Goal: Task Accomplishment & Management: Use online tool/utility

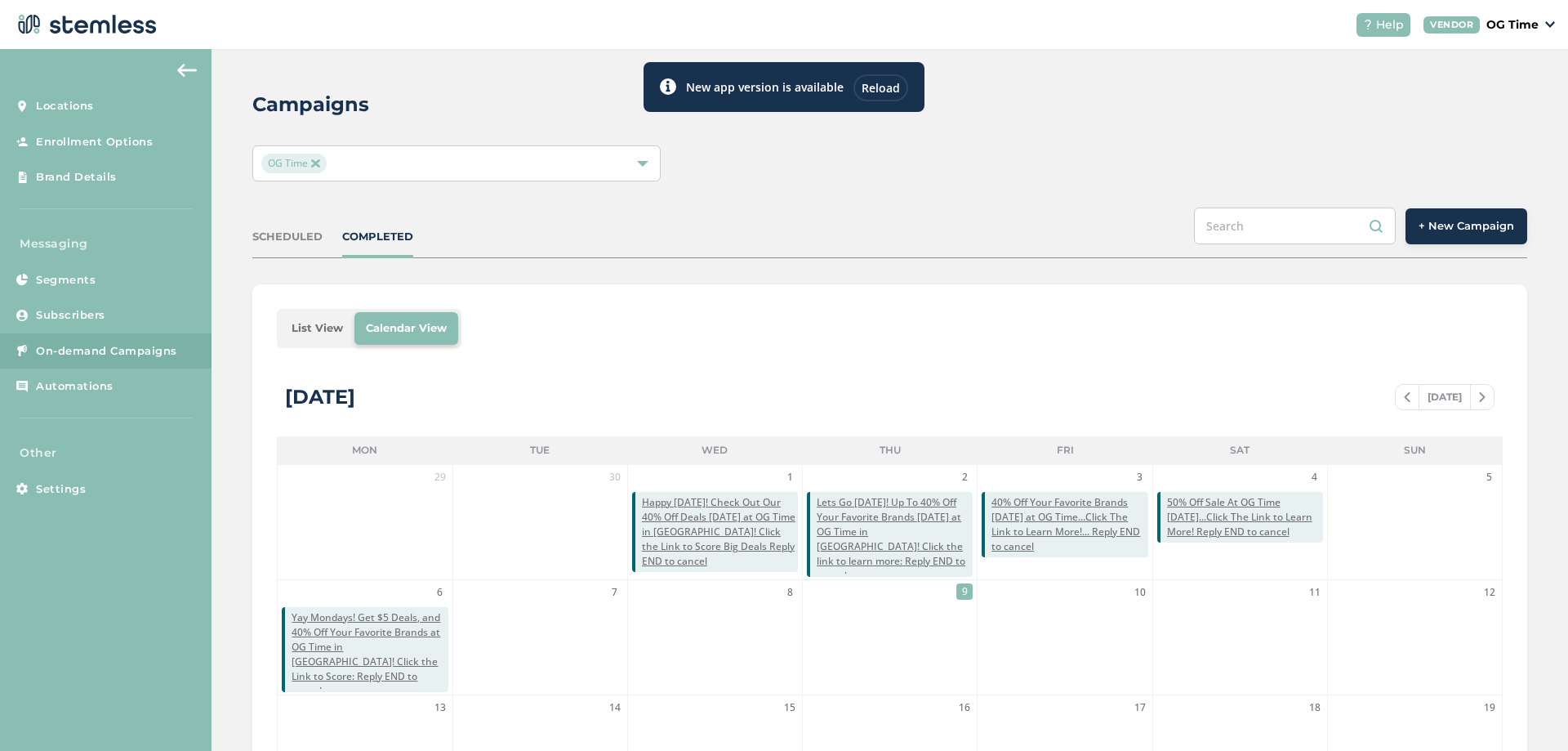
scroll to position [356, 0]
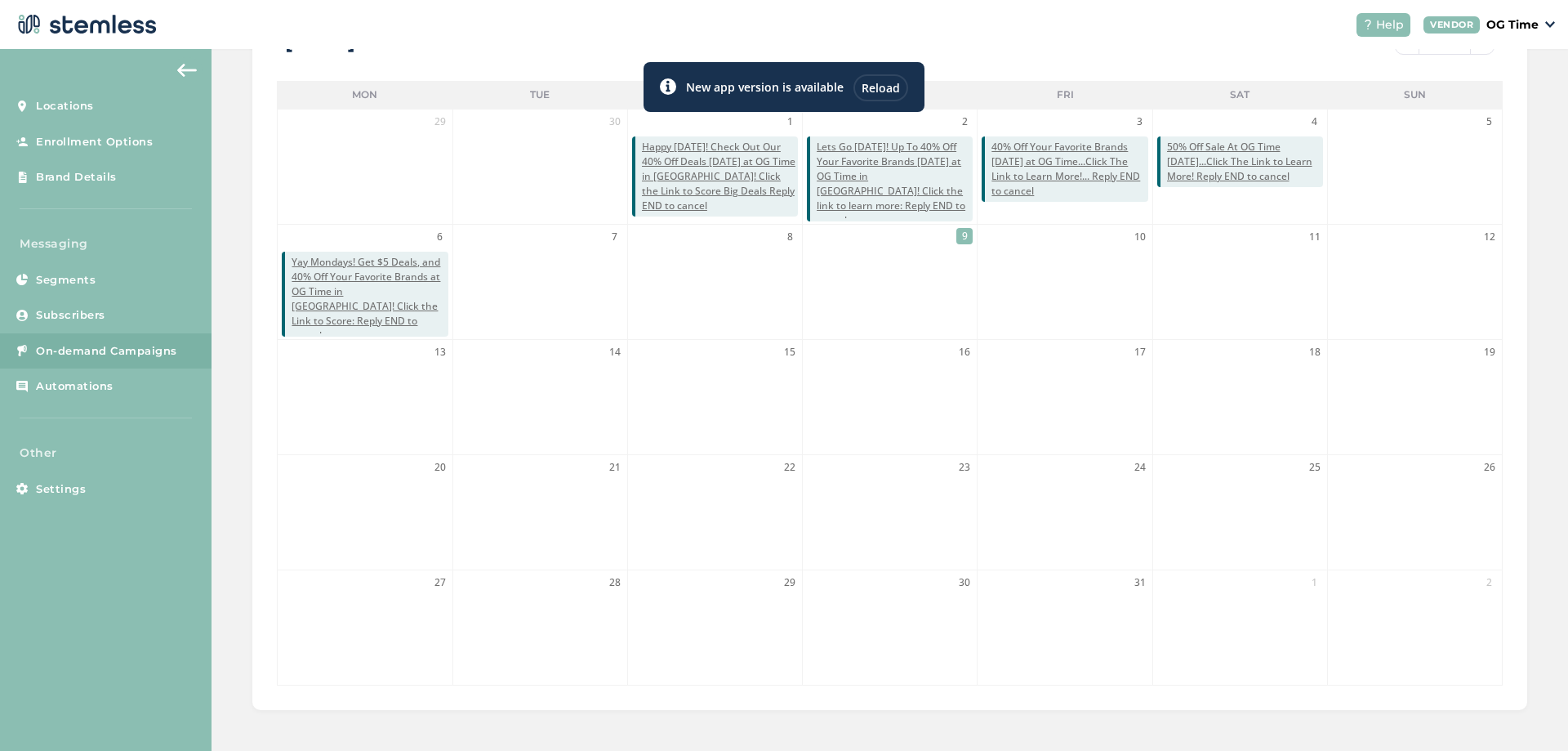
click at [927, 24] on header "Help VENDOR OG Time" at bounding box center [784, 24] width 1568 height 49
click at [1055, 159] on span "40% Off Your Favorite Brands [DATE] at OG Time...Click The Link to Learn More!.…" at bounding box center [1069, 169] width 156 height 59
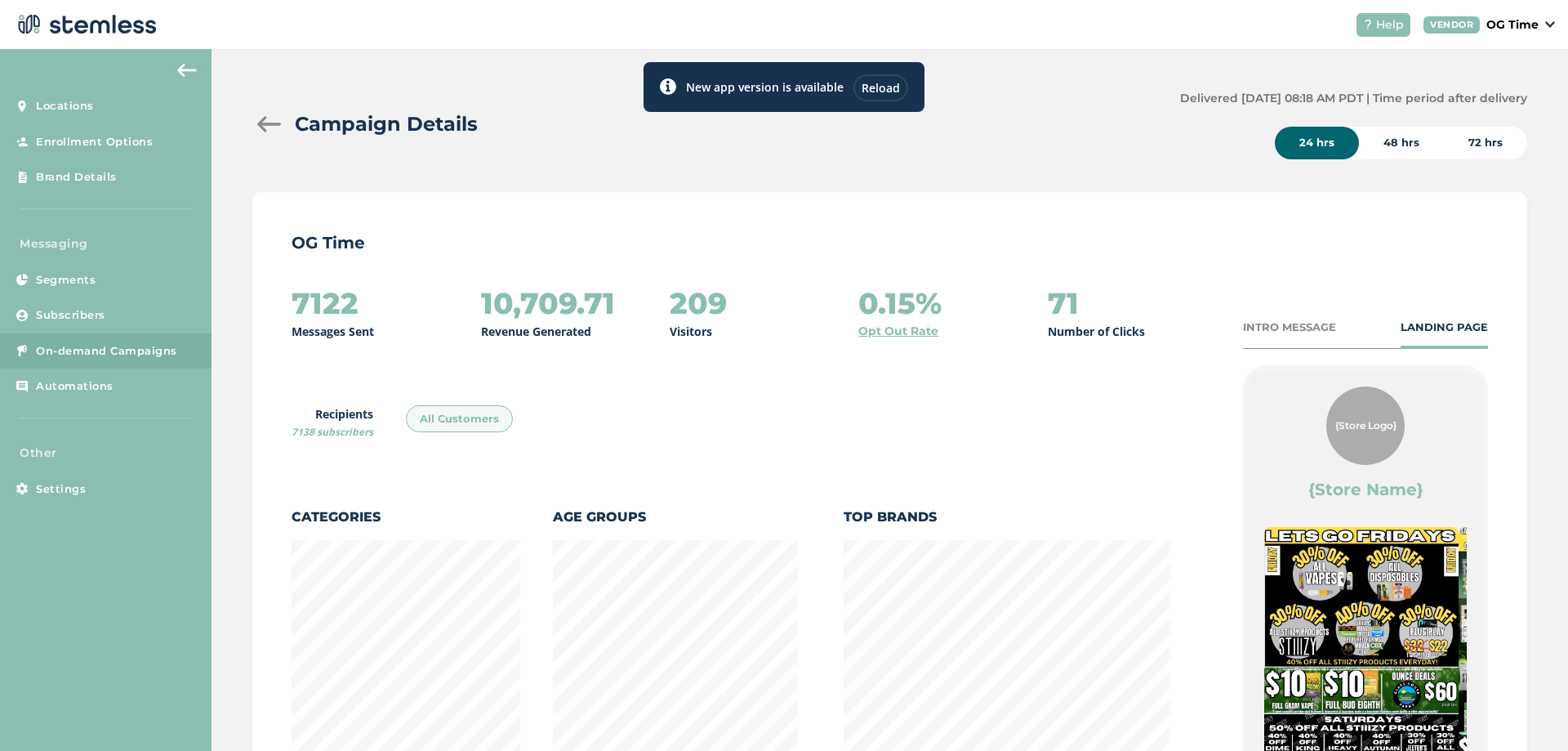
scroll to position [857, 1266]
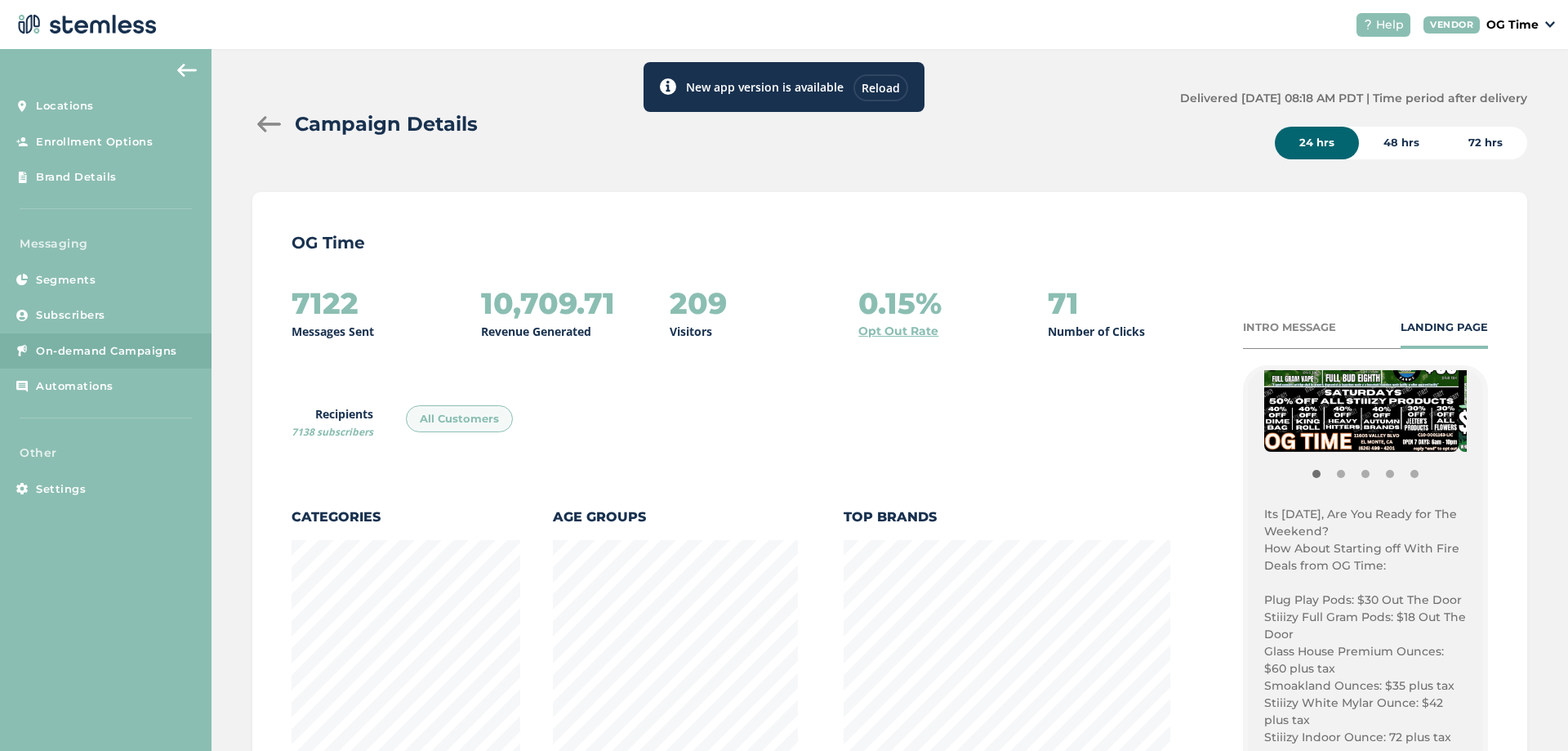
click at [1294, 524] on p "Its [DATE], Are You Ready for The Weekend?" at bounding box center [1366, 522] width 202 height 34
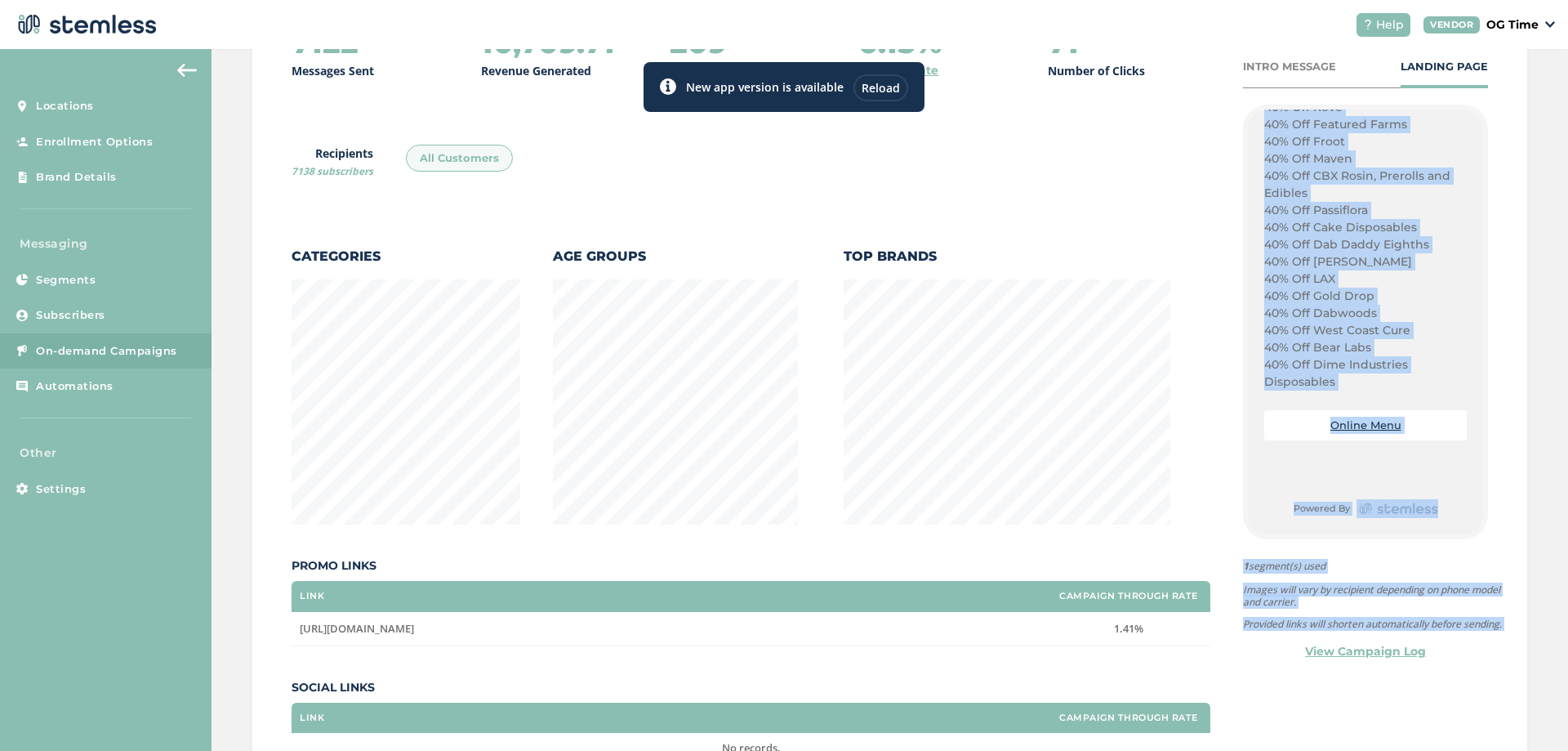
scroll to position [339, 0]
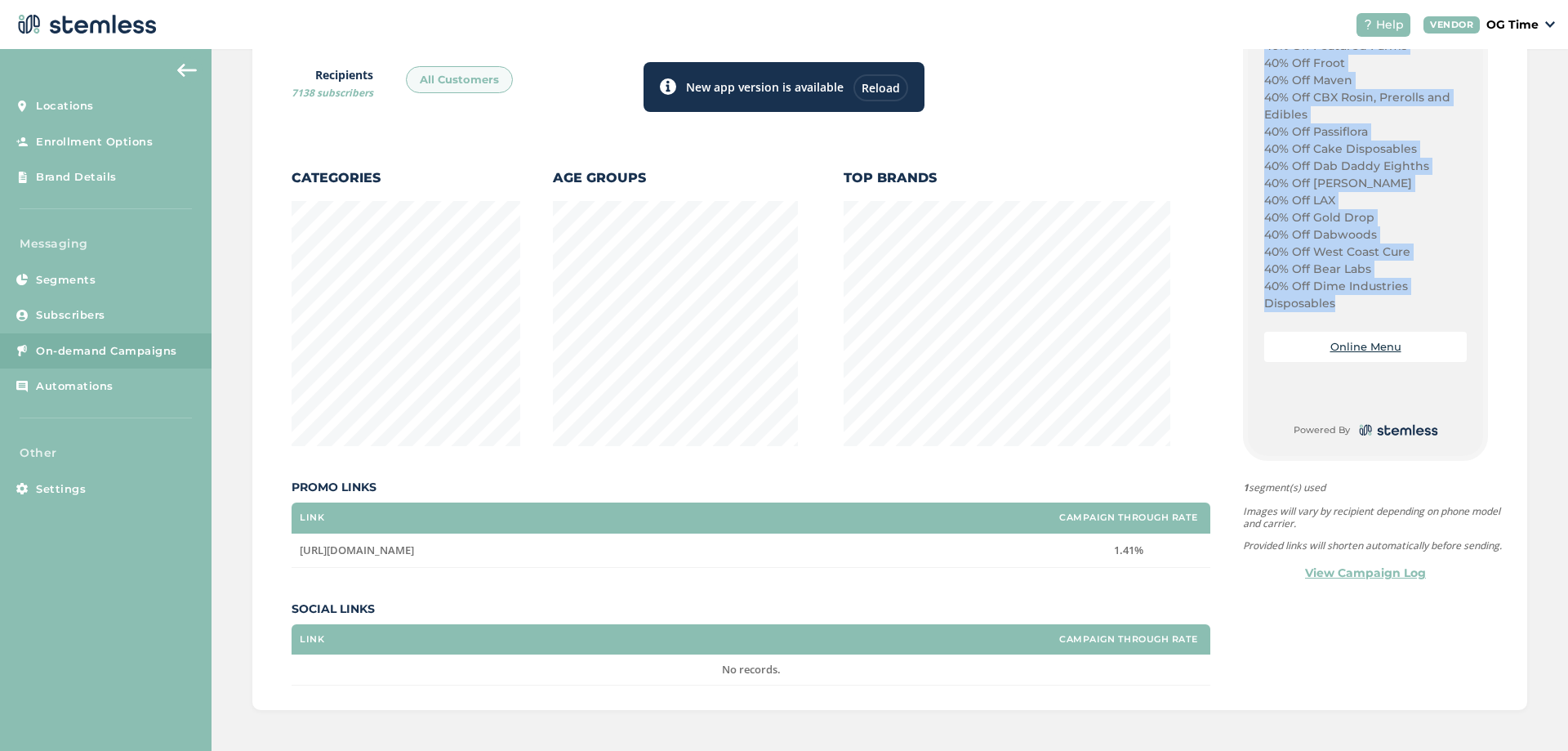
drag, startPoint x: 1254, startPoint y: 430, endPoint x: 1335, endPoint y: 301, distance: 152.3
click at [1335, 301] on div "{Store Logo} {Store Name} Its Friday, Are You Ready for The Weekend? How About …" at bounding box center [1365, 243] width 235 height 424
copy div "Its Friday, Are You Ready for The Weekend? How About Starting off With Fire Dea…"
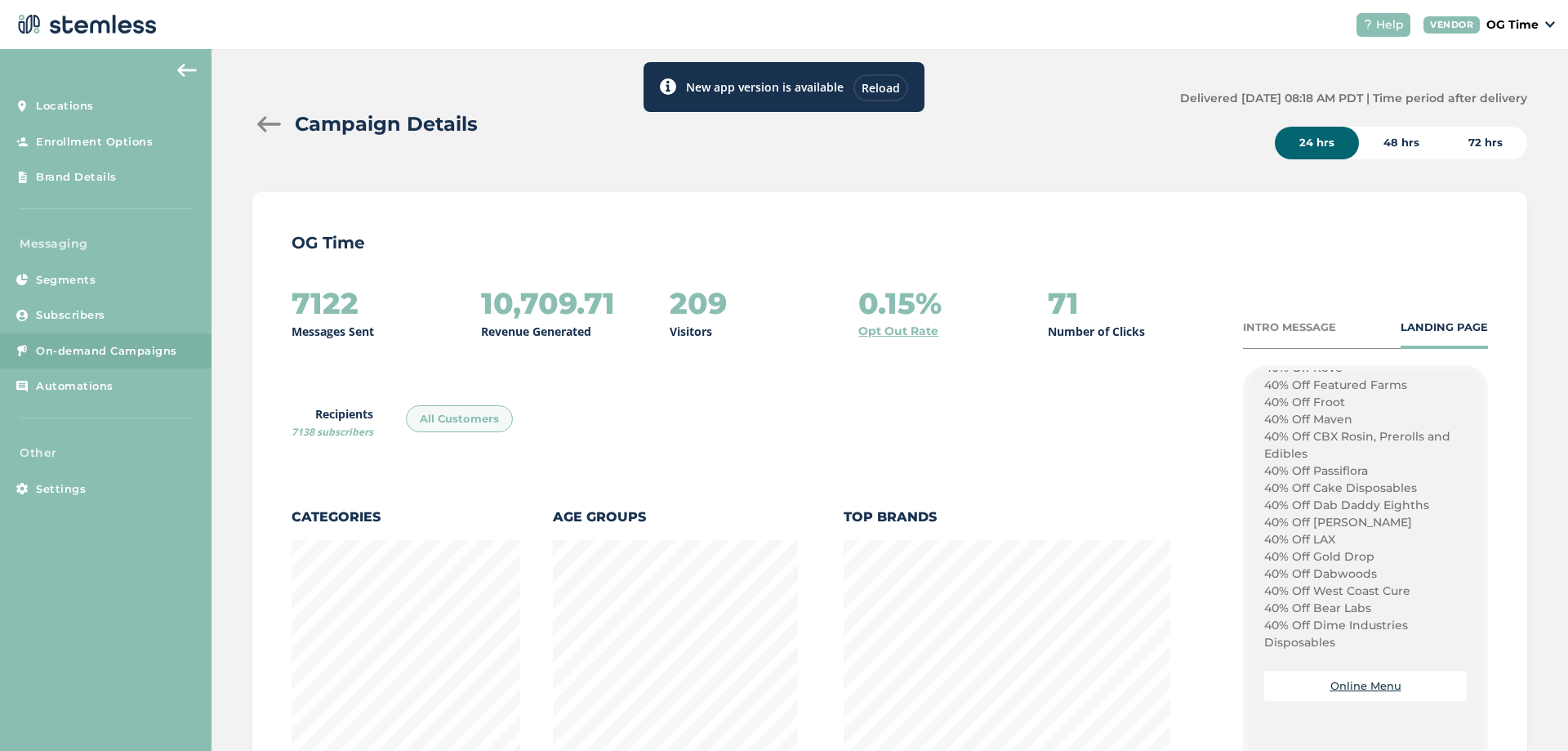
click at [254, 121] on div at bounding box center [269, 125] width 33 height 17
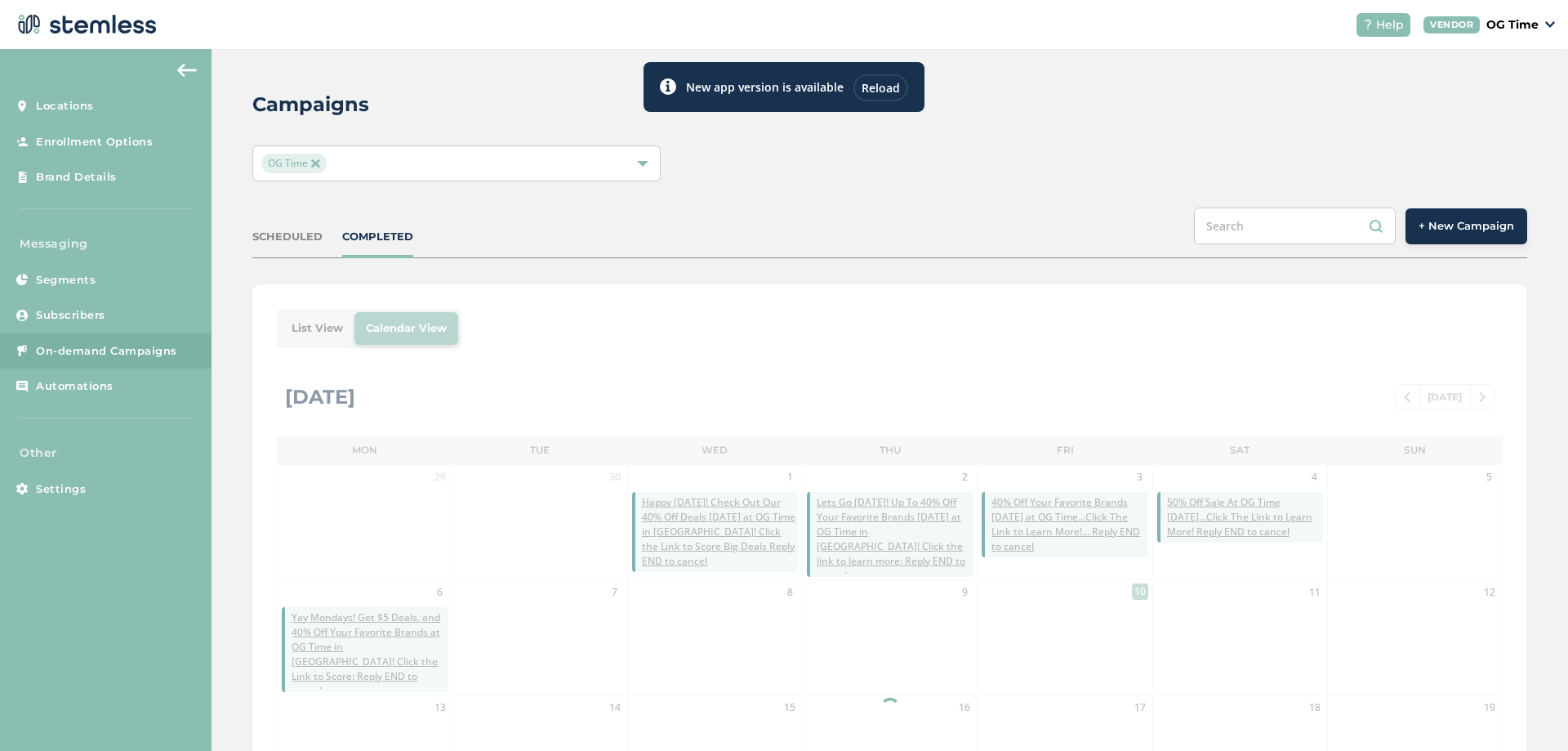
click at [869, 87] on div "Reload" at bounding box center [880, 88] width 54 height 27
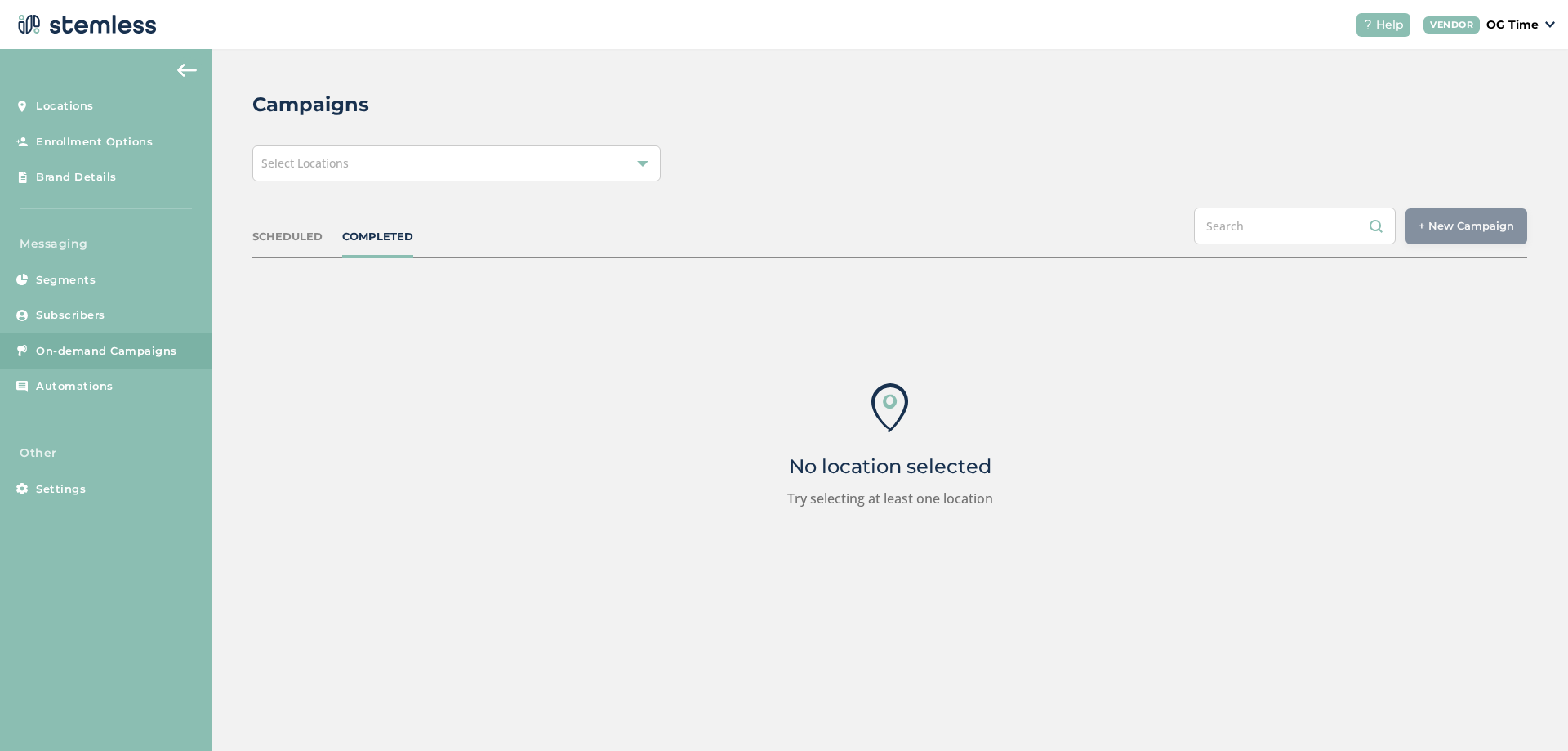
click at [455, 152] on div "Select Locations" at bounding box center [457, 163] width 408 height 36
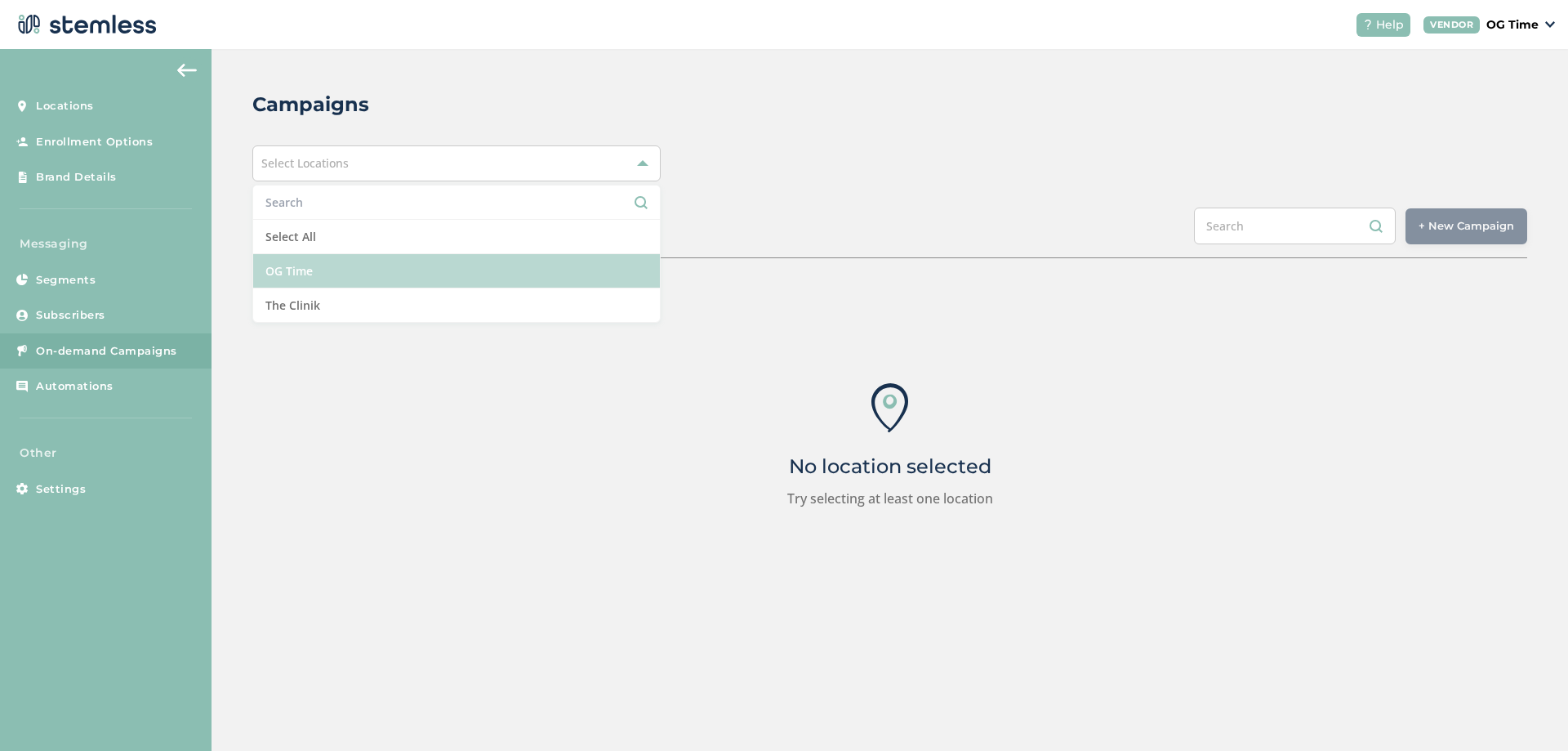
click at [320, 276] on li "OG Time" at bounding box center [457, 270] width 407 height 34
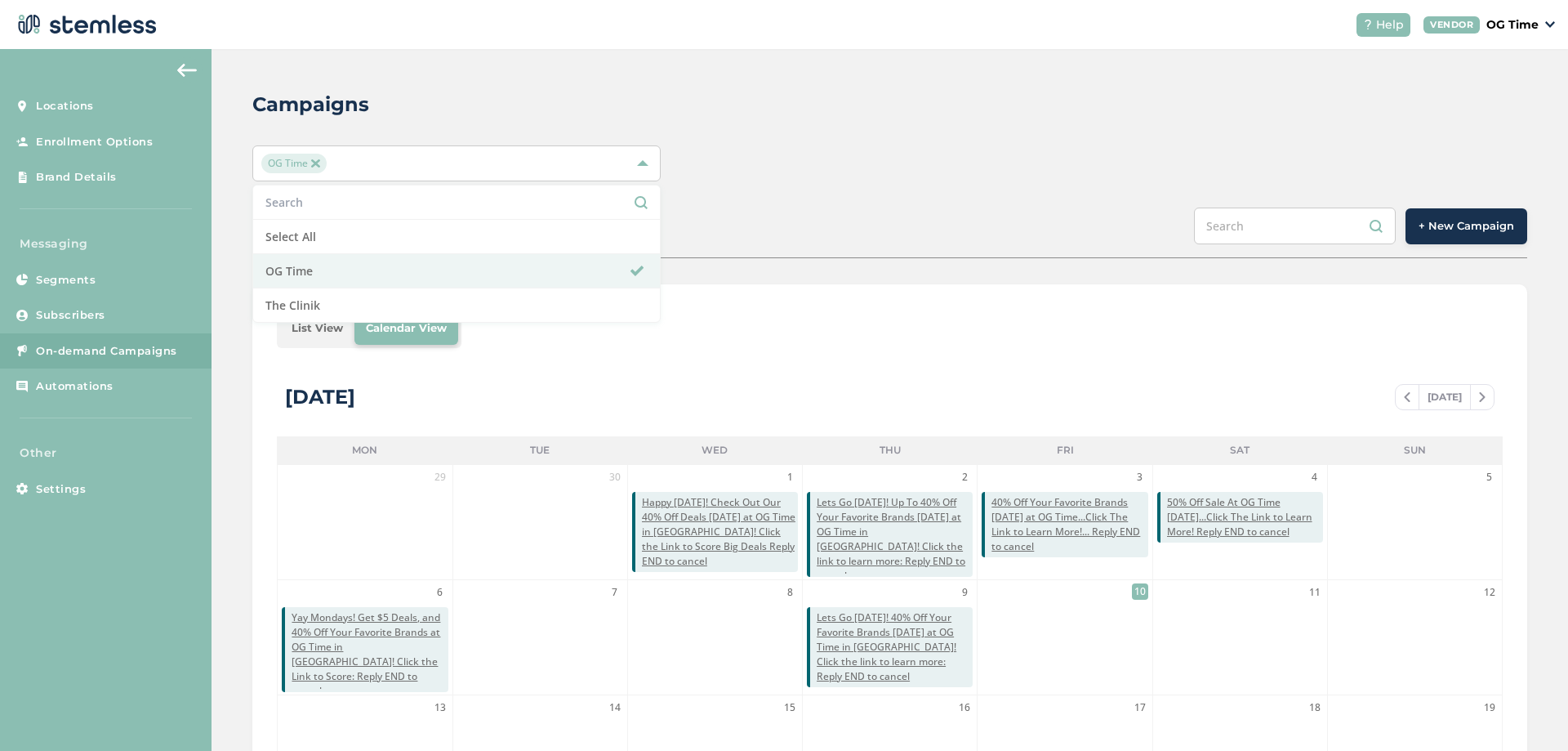
click at [884, 132] on div "Campaigns OG Time Select All OG Time The Clinik SCHEDULED COMPLETED + New Campa…" at bounding box center [889, 578] width 1356 height 1057
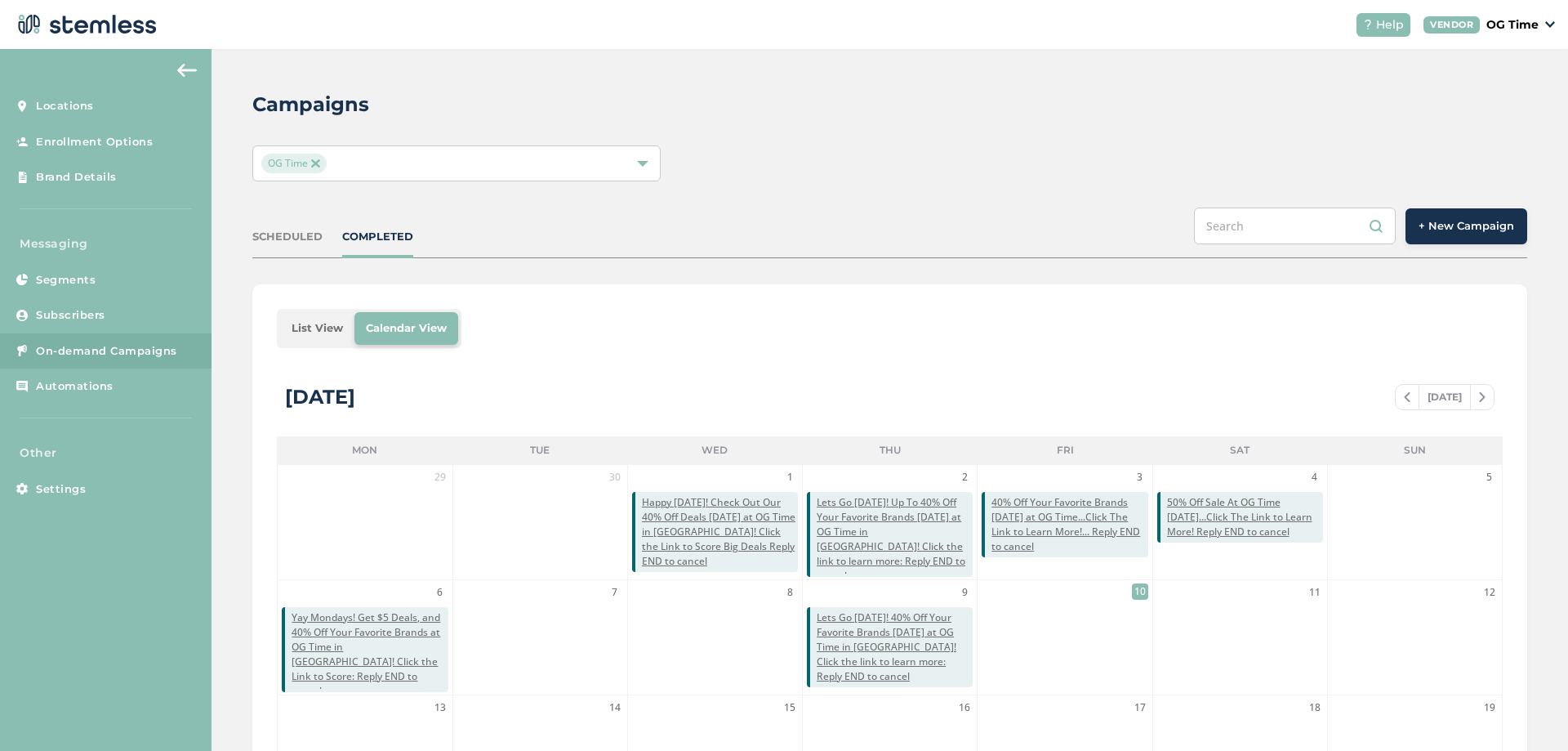
click at [1466, 224] on span "+ New Campaign" at bounding box center [1466, 227] width 95 height 17
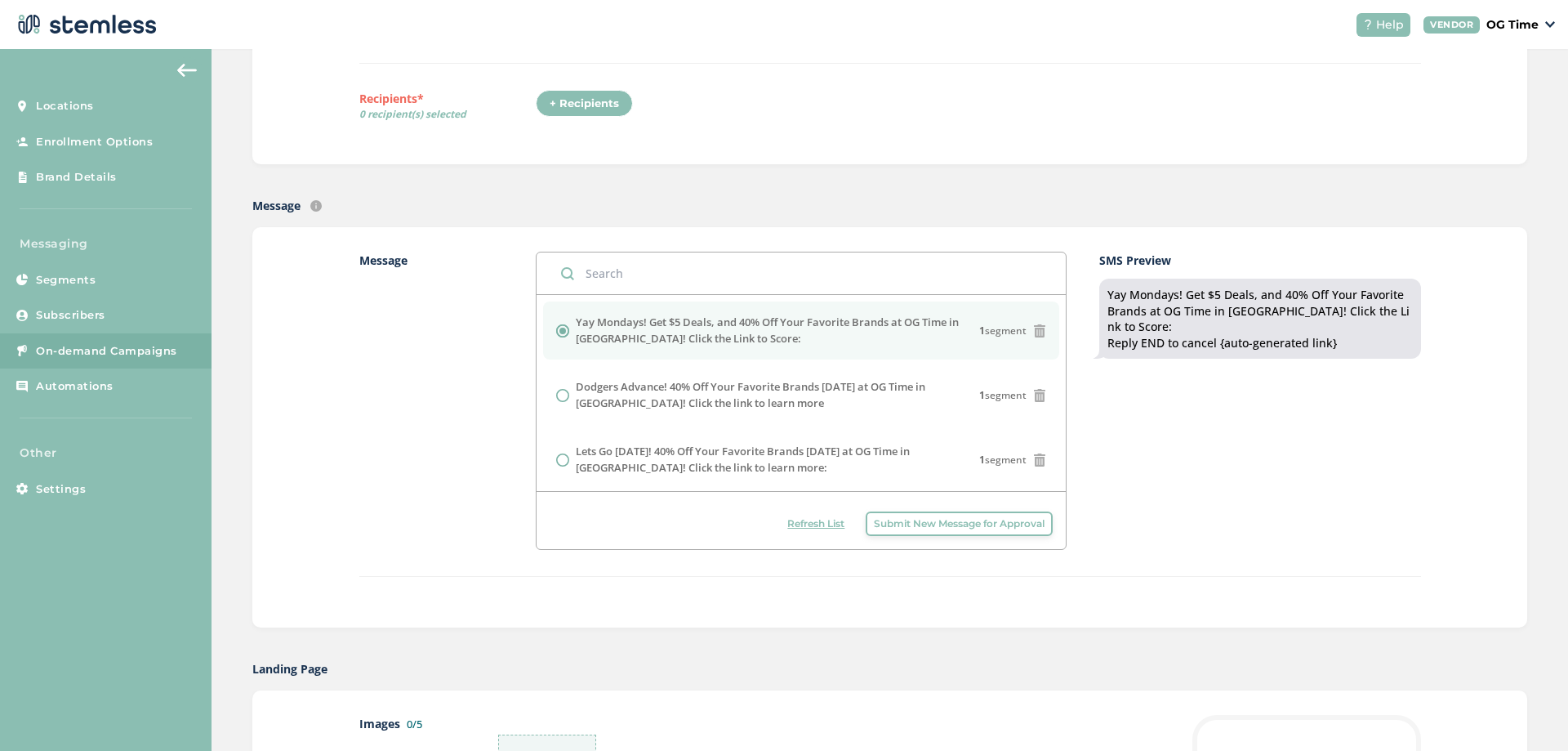
scroll to position [245, 0]
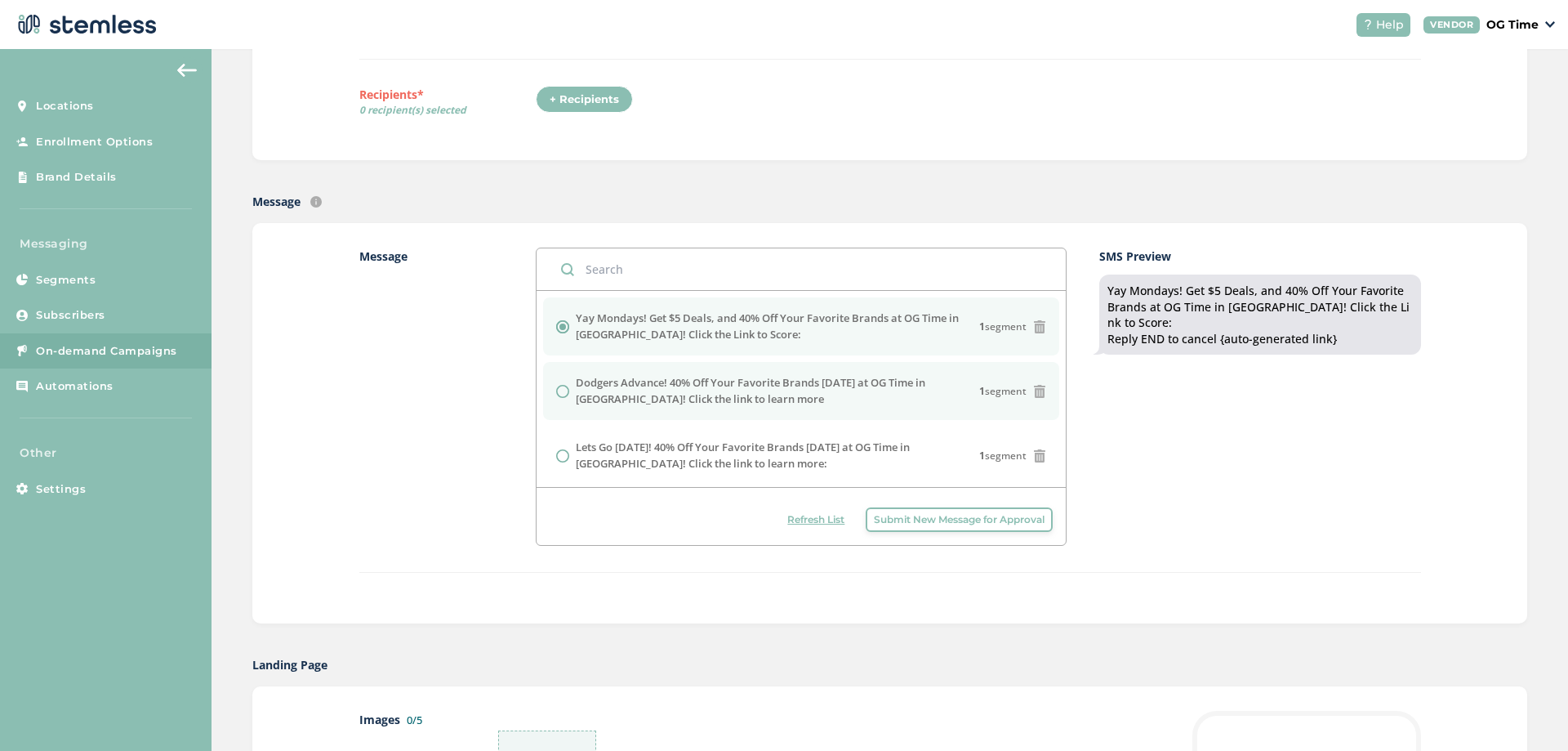
click at [556, 389] on input "radio" at bounding box center [563, 392] width 13 height 13
radio input "true"
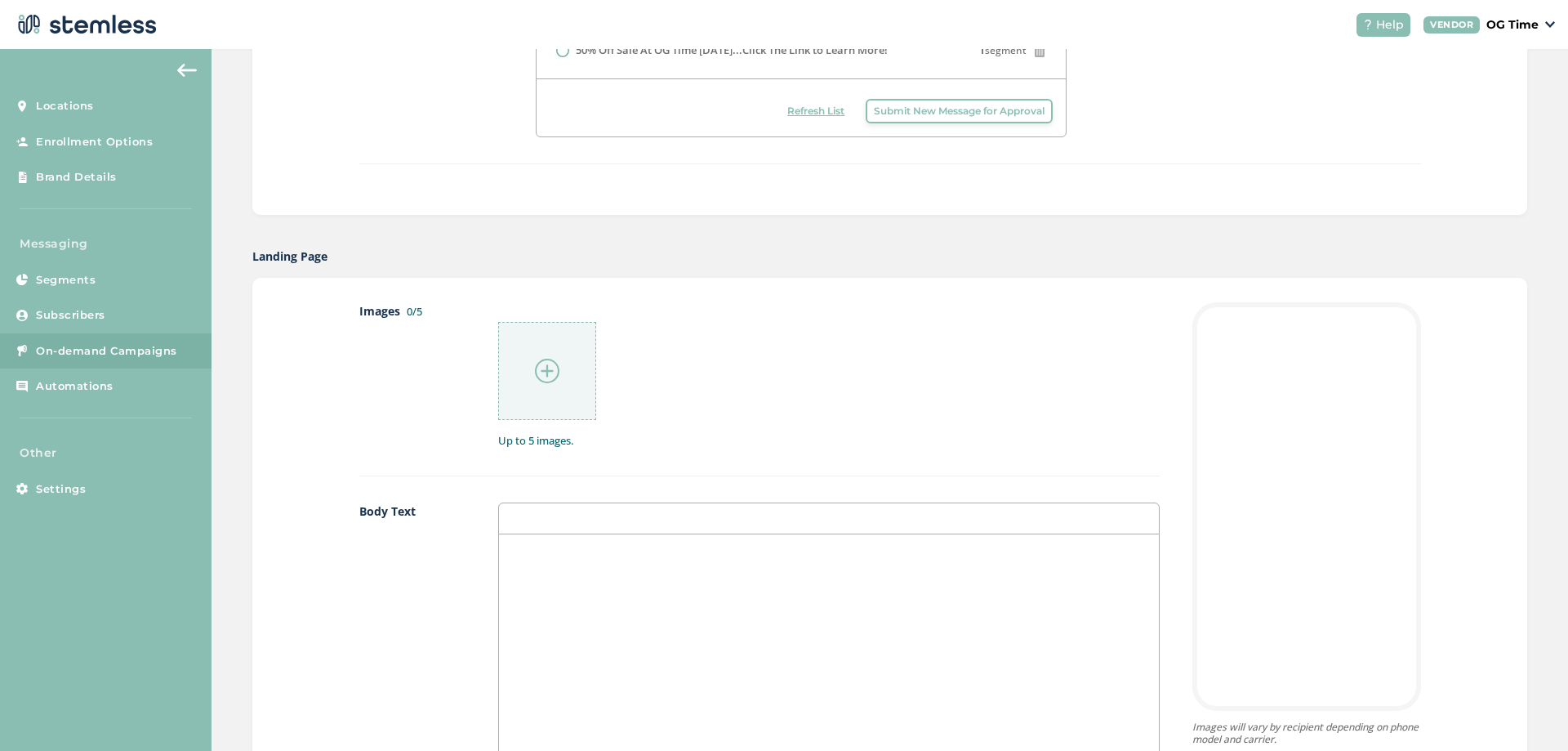
scroll to position [898, 0]
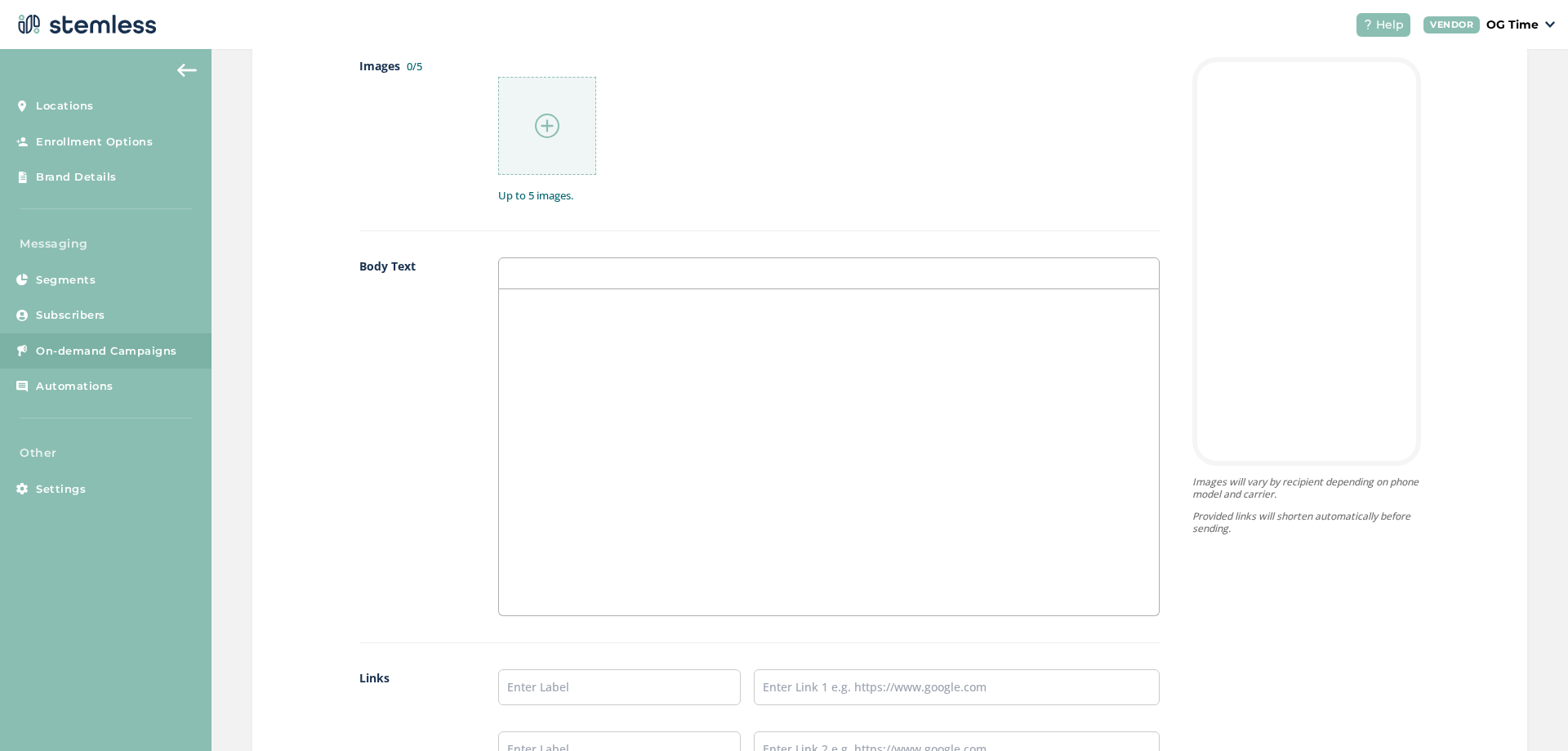
click at [545, 321] on div at bounding box center [828, 451] width 660 height 326
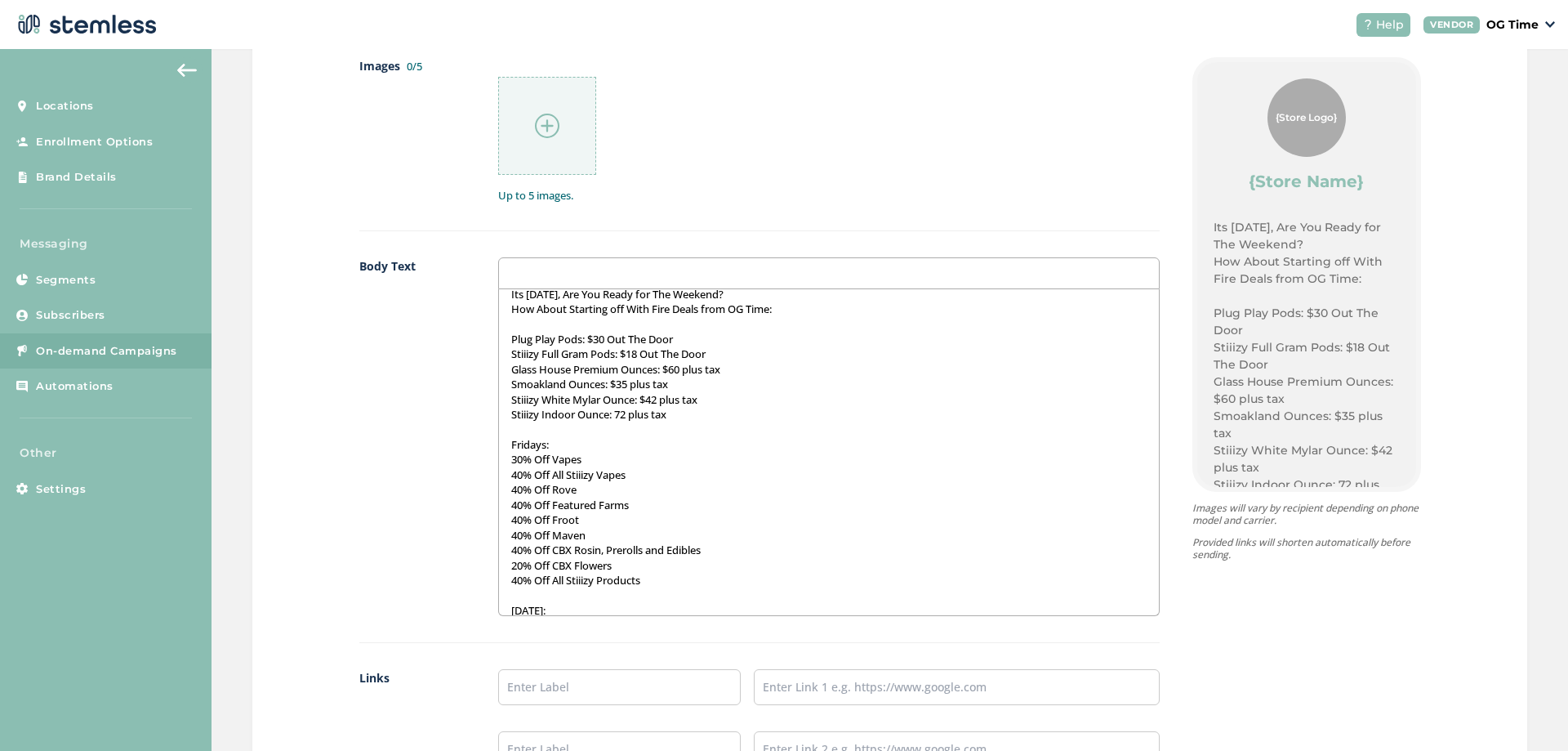
scroll to position [0, 0]
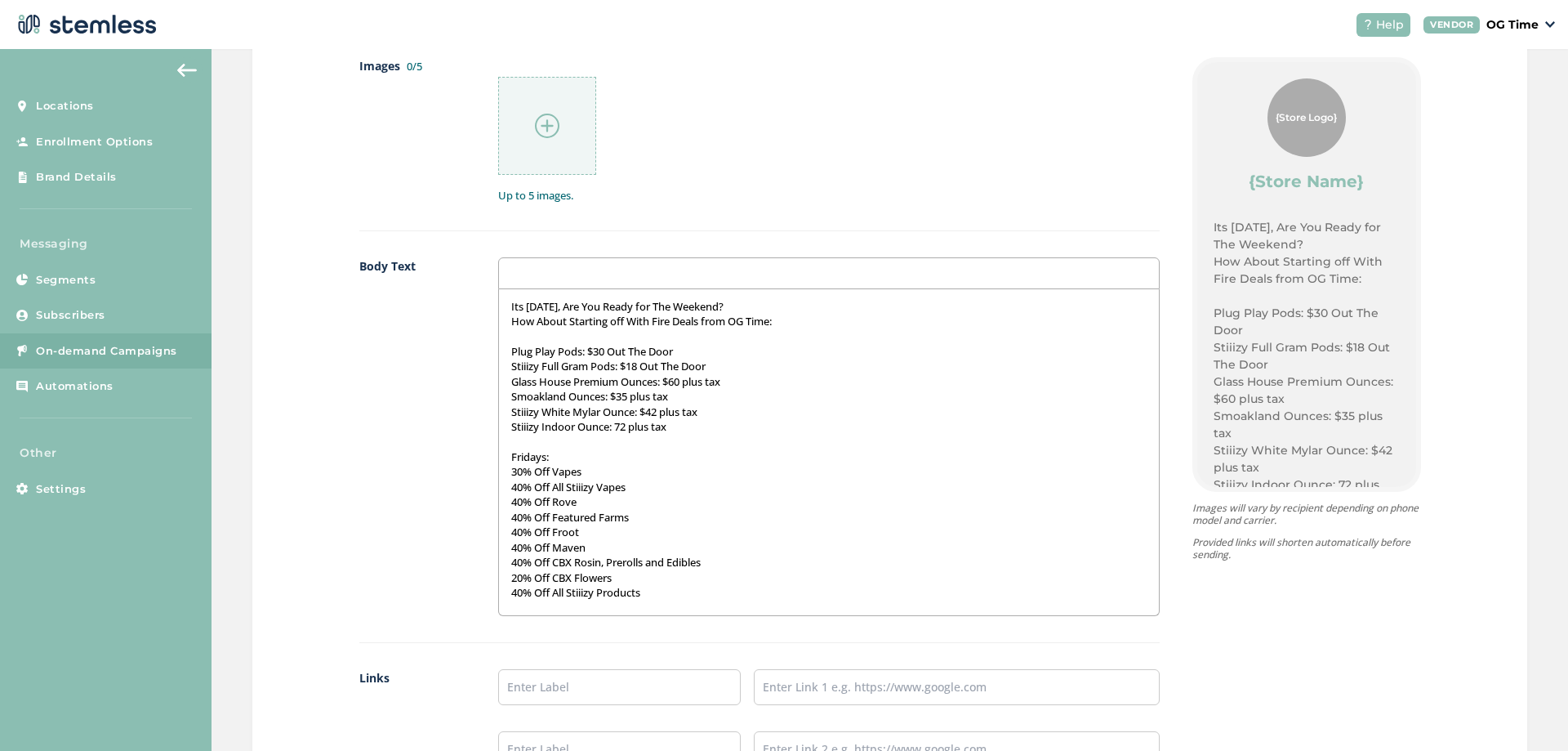
click at [654, 314] on p "How About Starting off With Fire Deals from OG Time:" at bounding box center [828, 321] width 635 height 15
drag, startPoint x: 796, startPoint y: 321, endPoint x: 490, endPoint y: 309, distance: 306.2
click at [490, 309] on div "Body Text Its [DATE], Are You Ready for The Weekend? How About Starting off Wit…" at bounding box center [759, 450] width 800 height 386
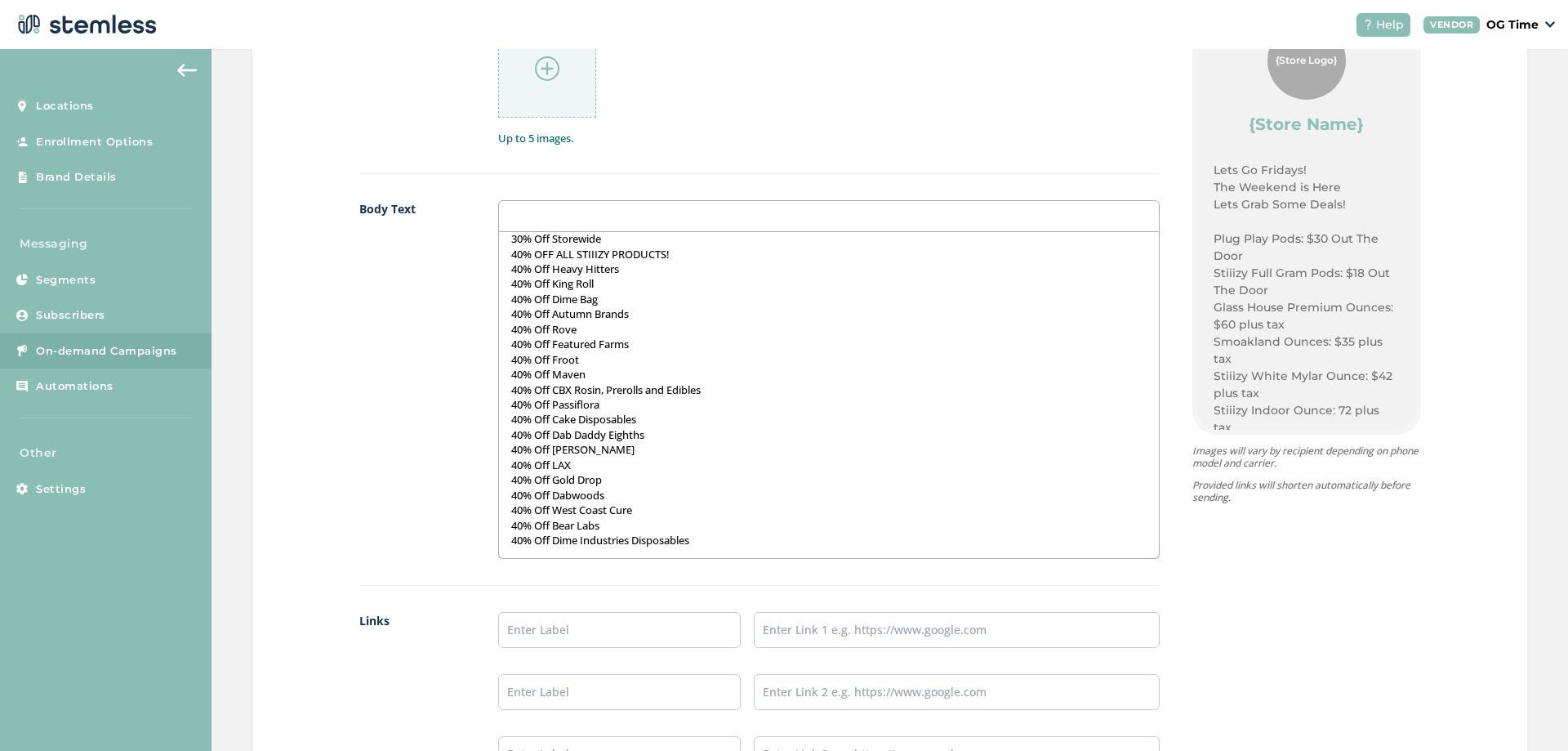
scroll to position [980, 0]
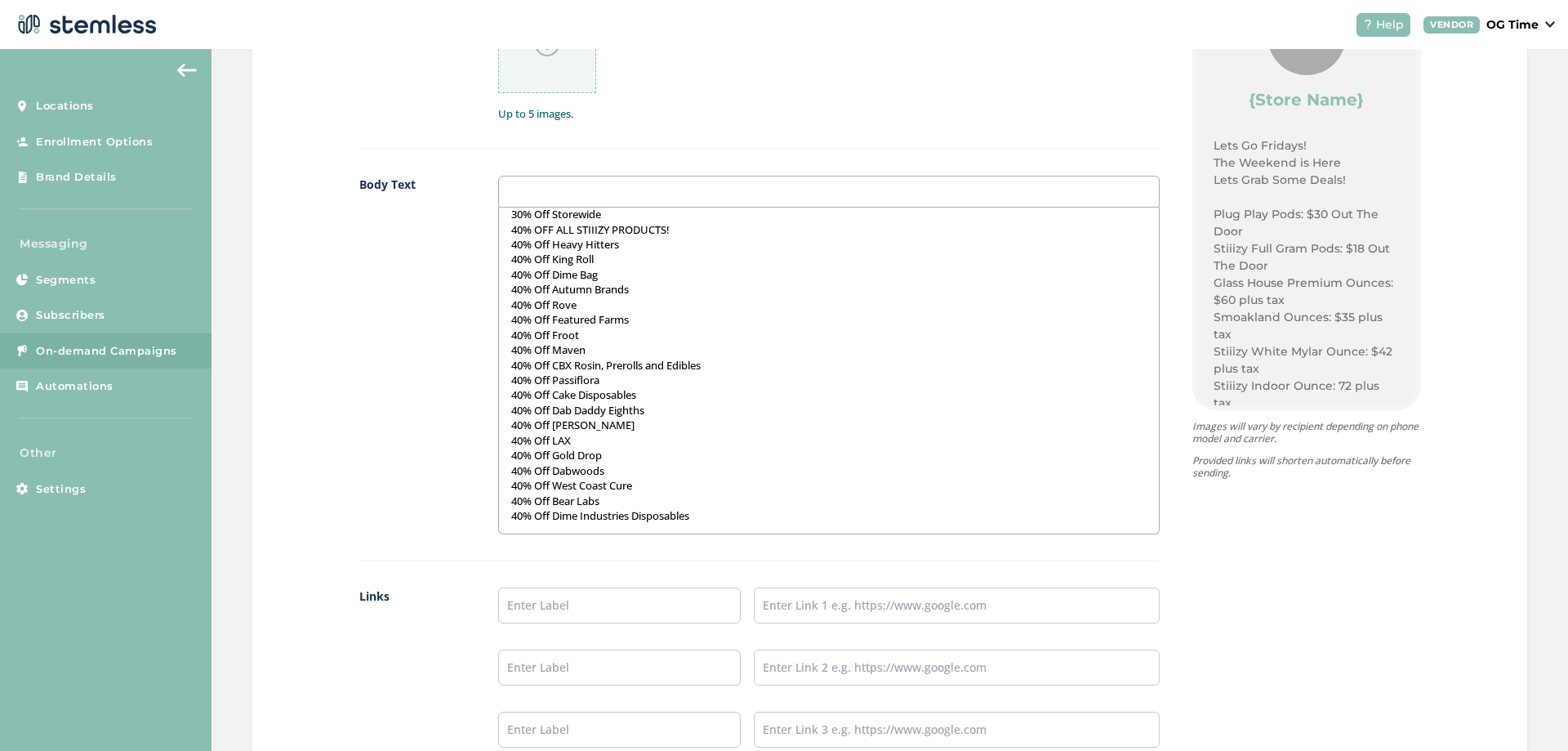
click at [603, 625] on ul at bounding box center [828, 667] width 661 height 160
click at [602, 601] on input "text" at bounding box center [619, 605] width 243 height 36
type input "Online Menu"
click at [838, 601] on input "text" at bounding box center [956, 605] width 405 height 36
type input "[URL][DOMAIN_NAME]"
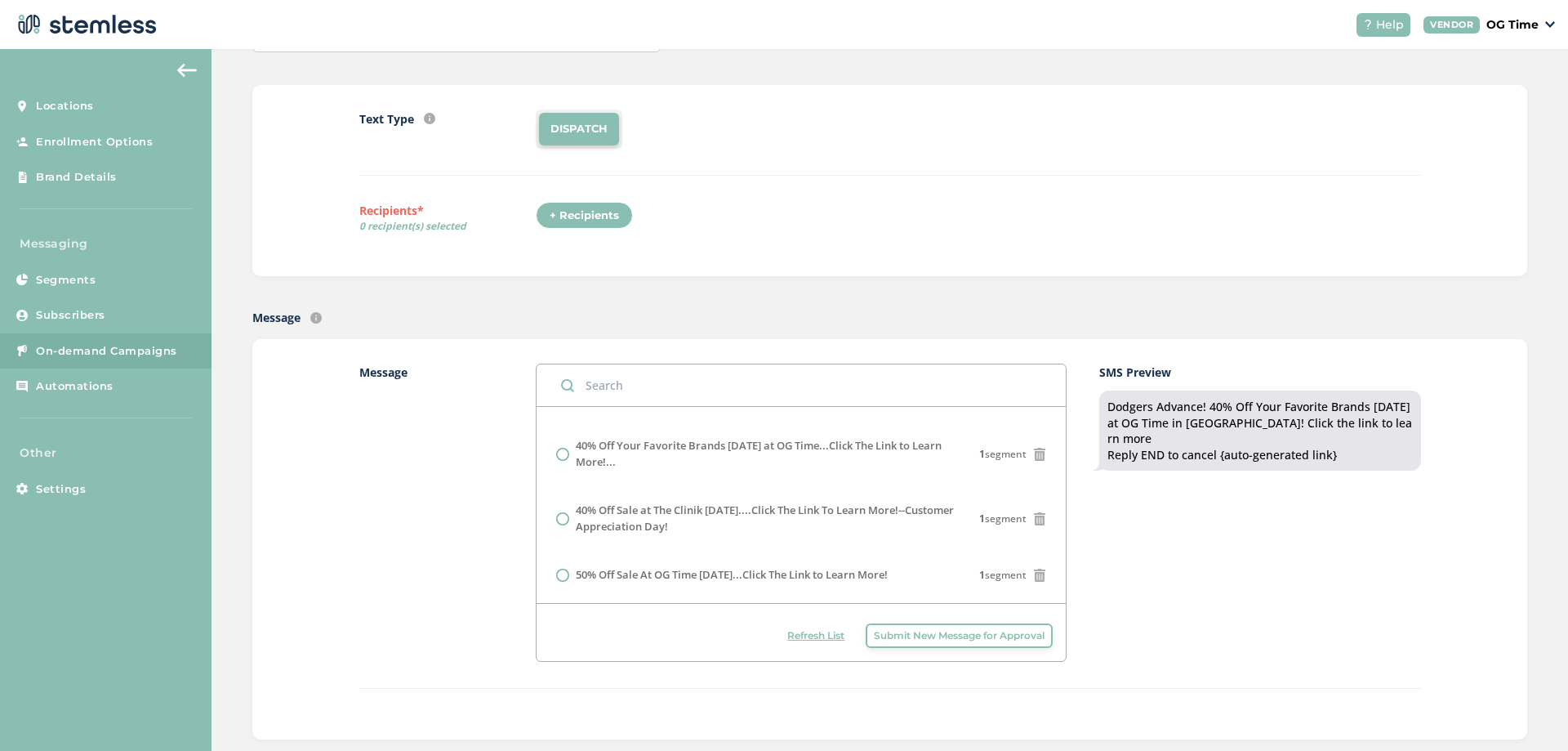
scroll to position [0, 0]
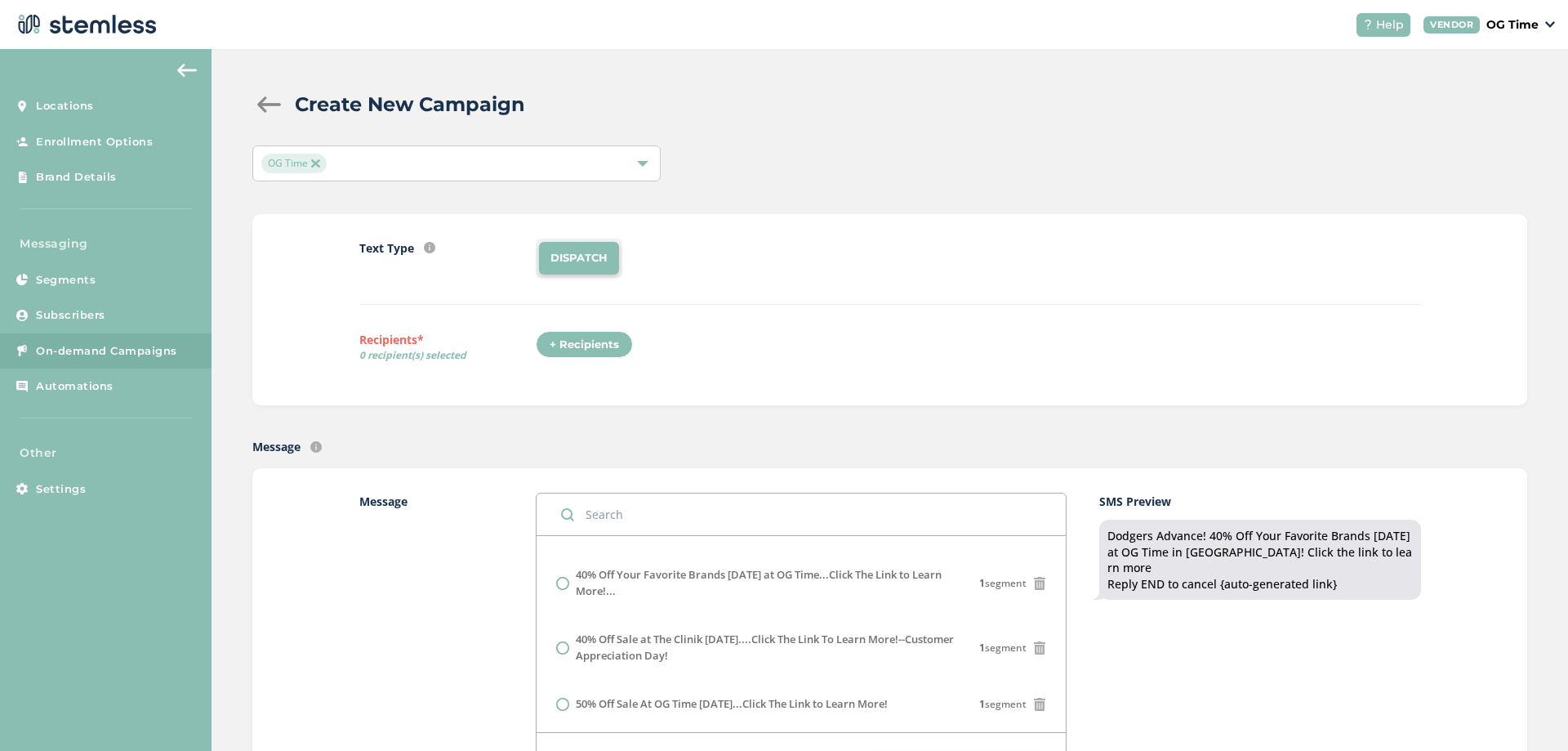
click at [564, 347] on div "+ Recipients" at bounding box center [584, 344] width 97 height 28
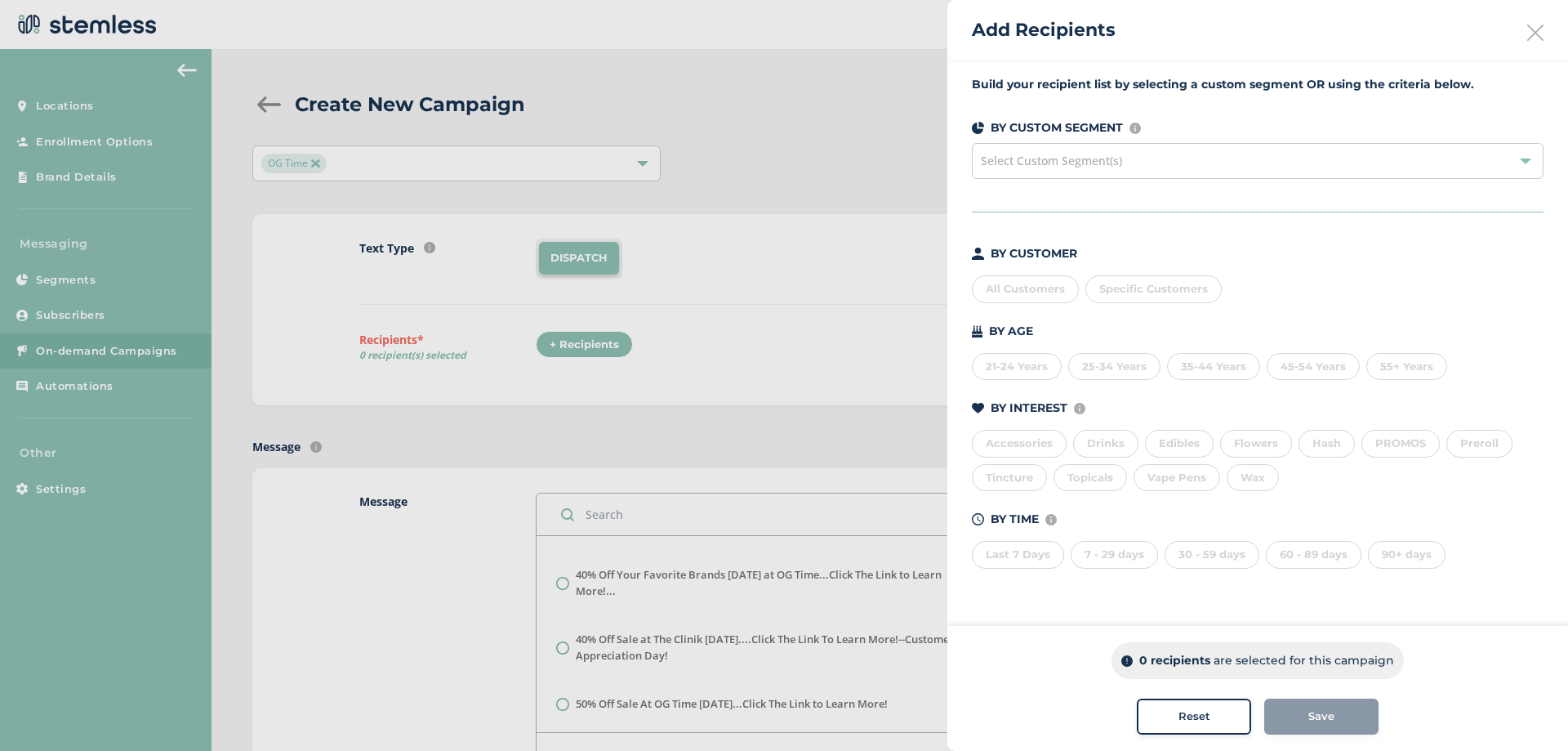
click at [1009, 288] on div "All Customers" at bounding box center [1025, 289] width 107 height 28
click at [1324, 714] on span "Save" at bounding box center [1320, 717] width 26 height 17
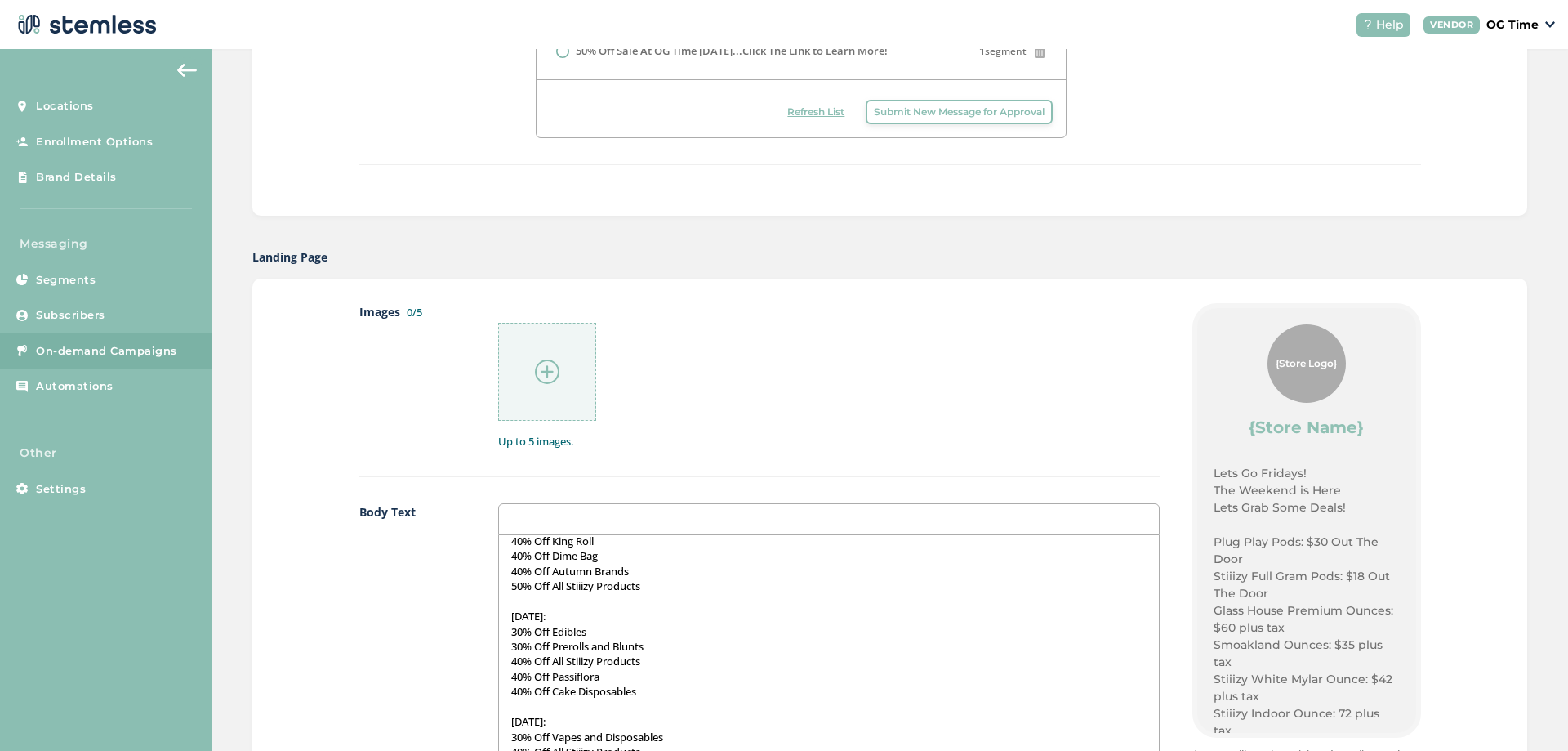
scroll to position [654, 0]
click at [535, 373] on img at bounding box center [546, 370] width 24 height 24
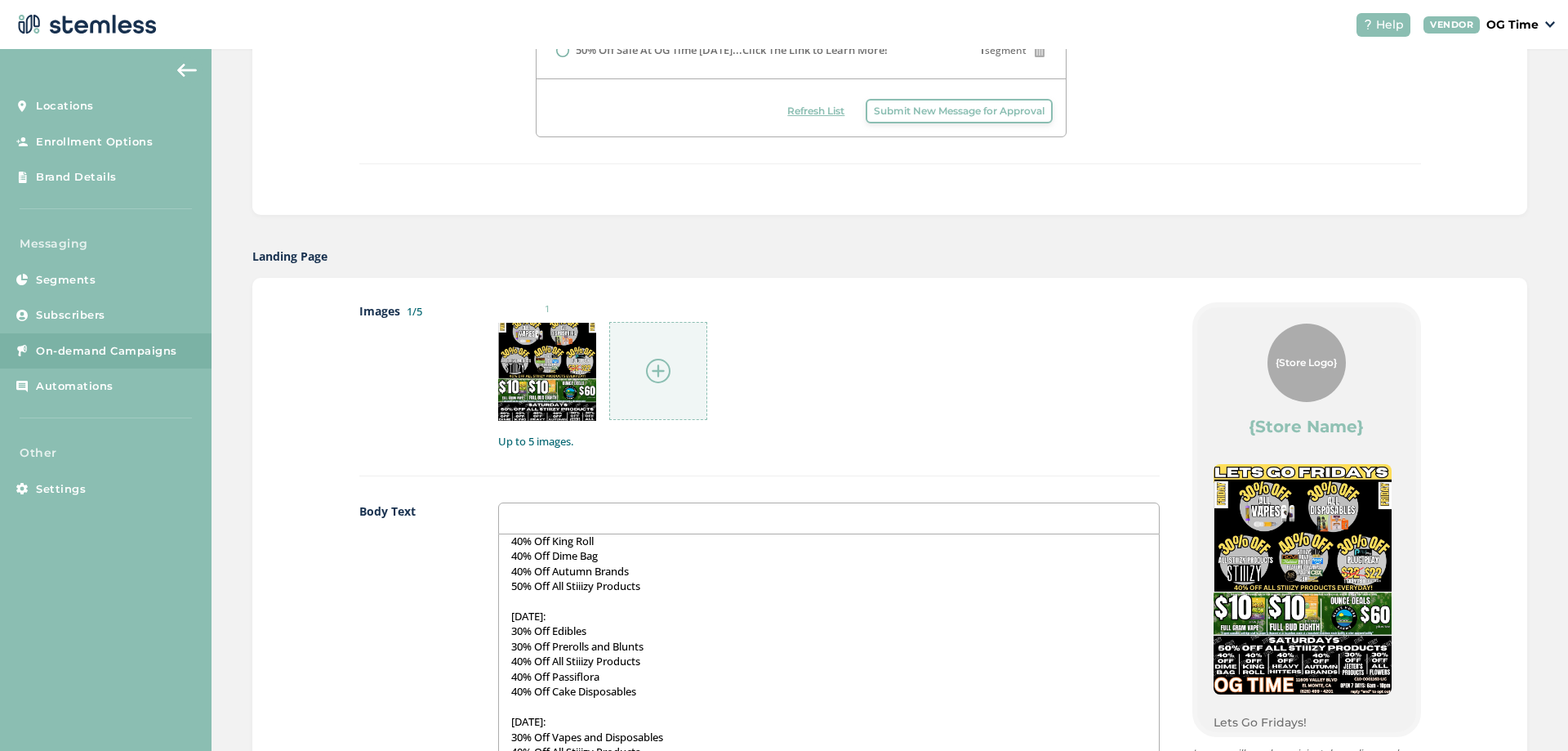
click at [649, 371] on img at bounding box center [658, 370] width 24 height 24
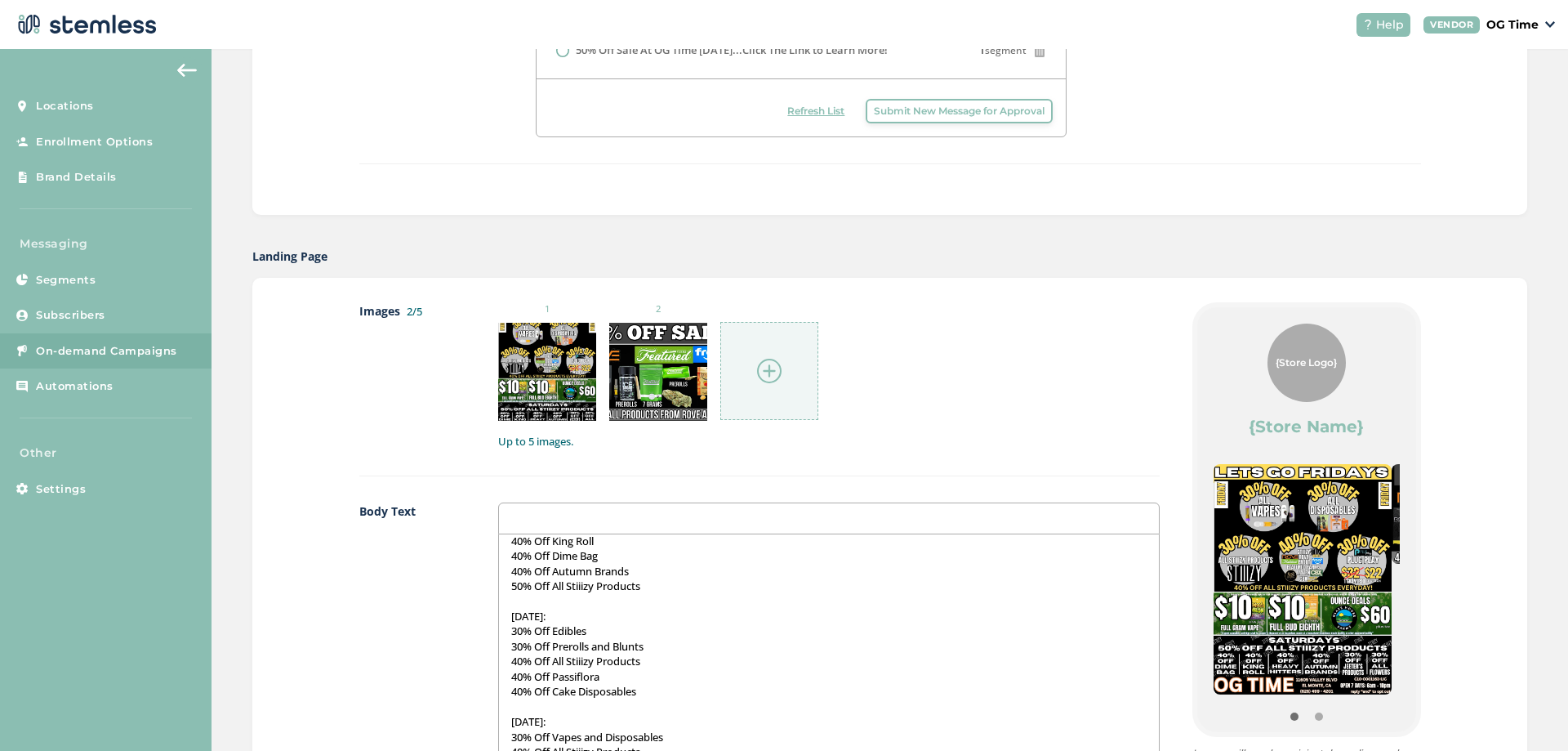
click at [758, 375] on img at bounding box center [769, 370] width 24 height 24
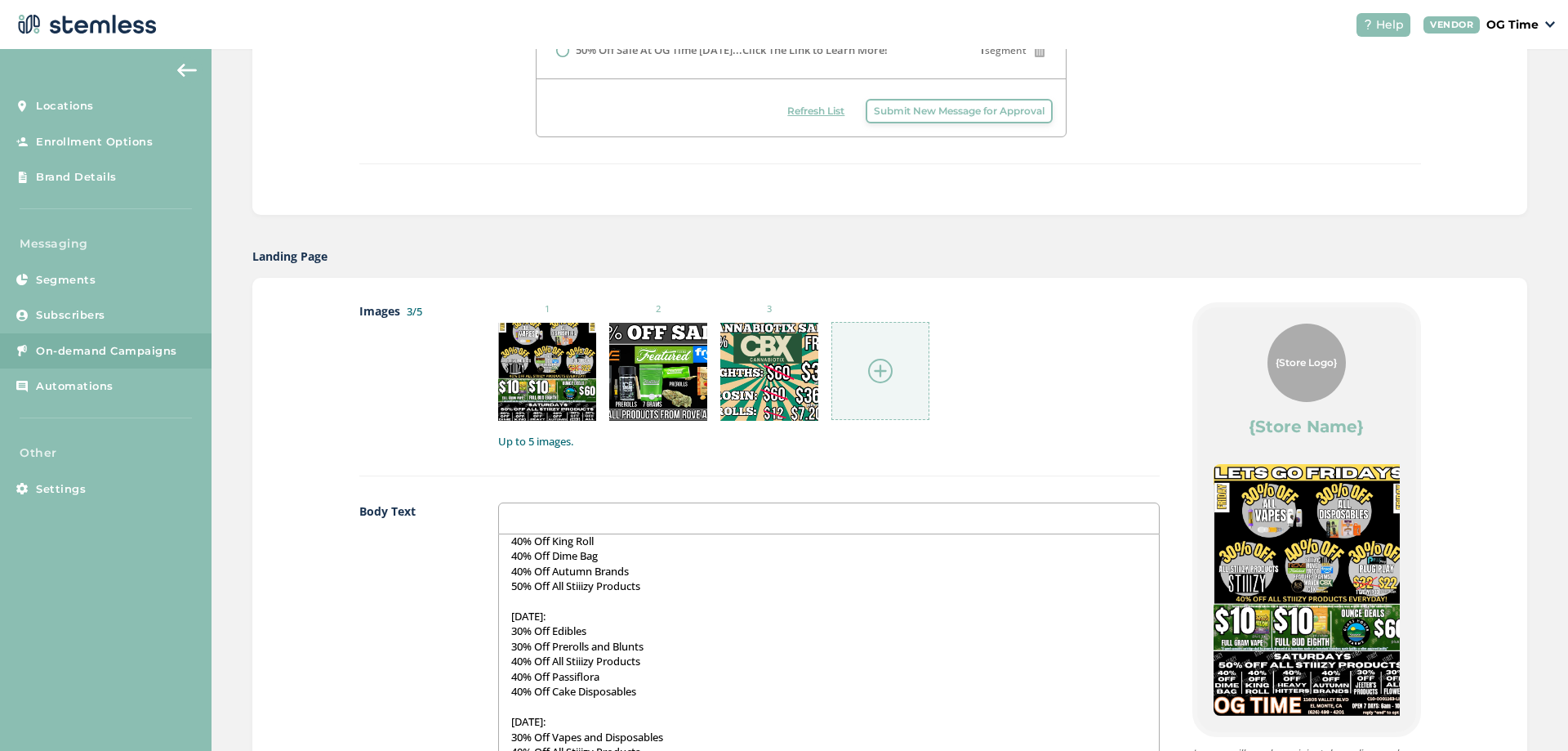
click at [868, 369] on img at bounding box center [879, 370] width 24 height 24
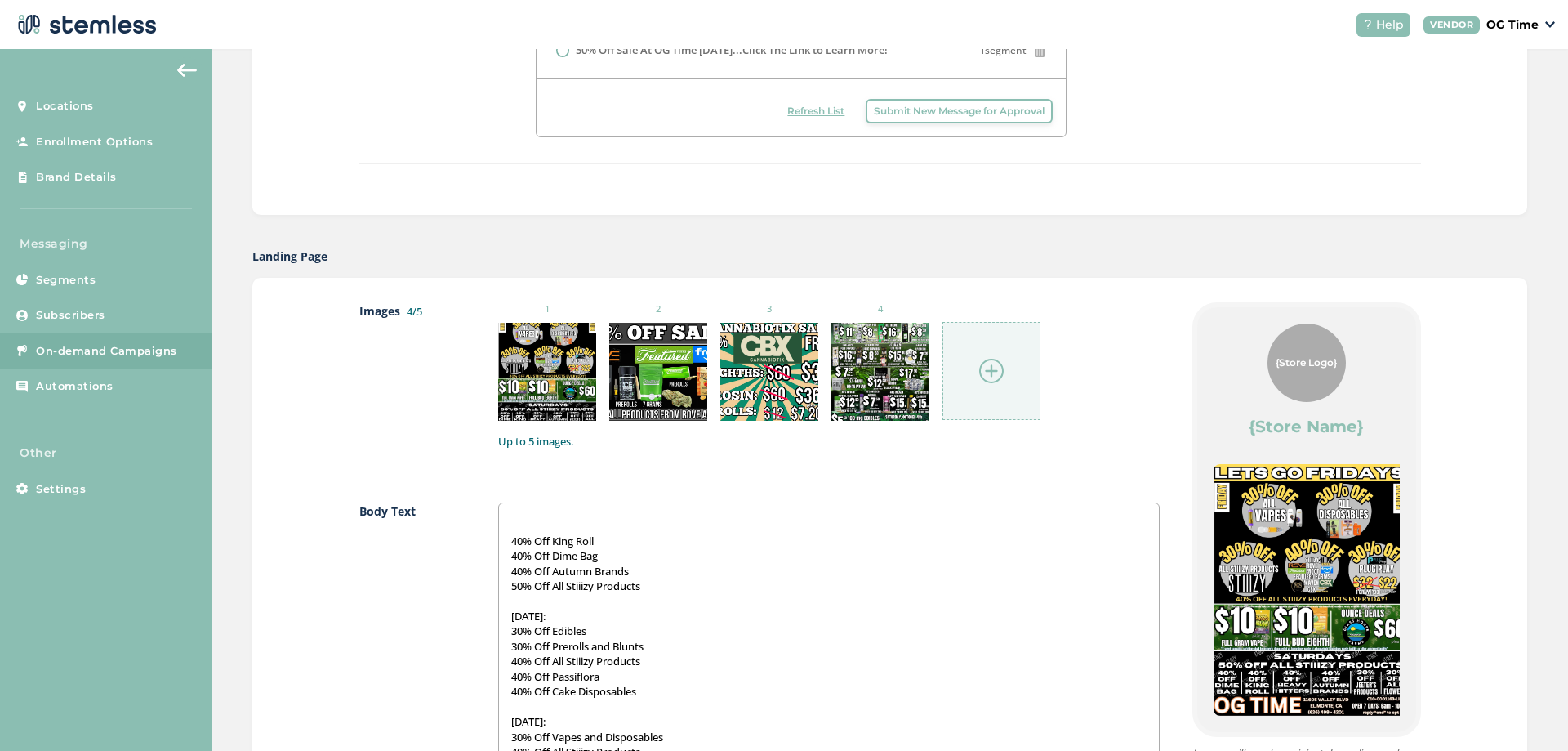
drag, startPoint x: 1309, startPoint y: 623, endPoint x: 1086, endPoint y: 628, distance: 223.1
click at [1126, 628] on div "Images 4/5 1 2 3 4 Up to 5 images. Body Text Lets Go Fridays! The Weekend is He…" at bounding box center [889, 701] width 1062 height 798
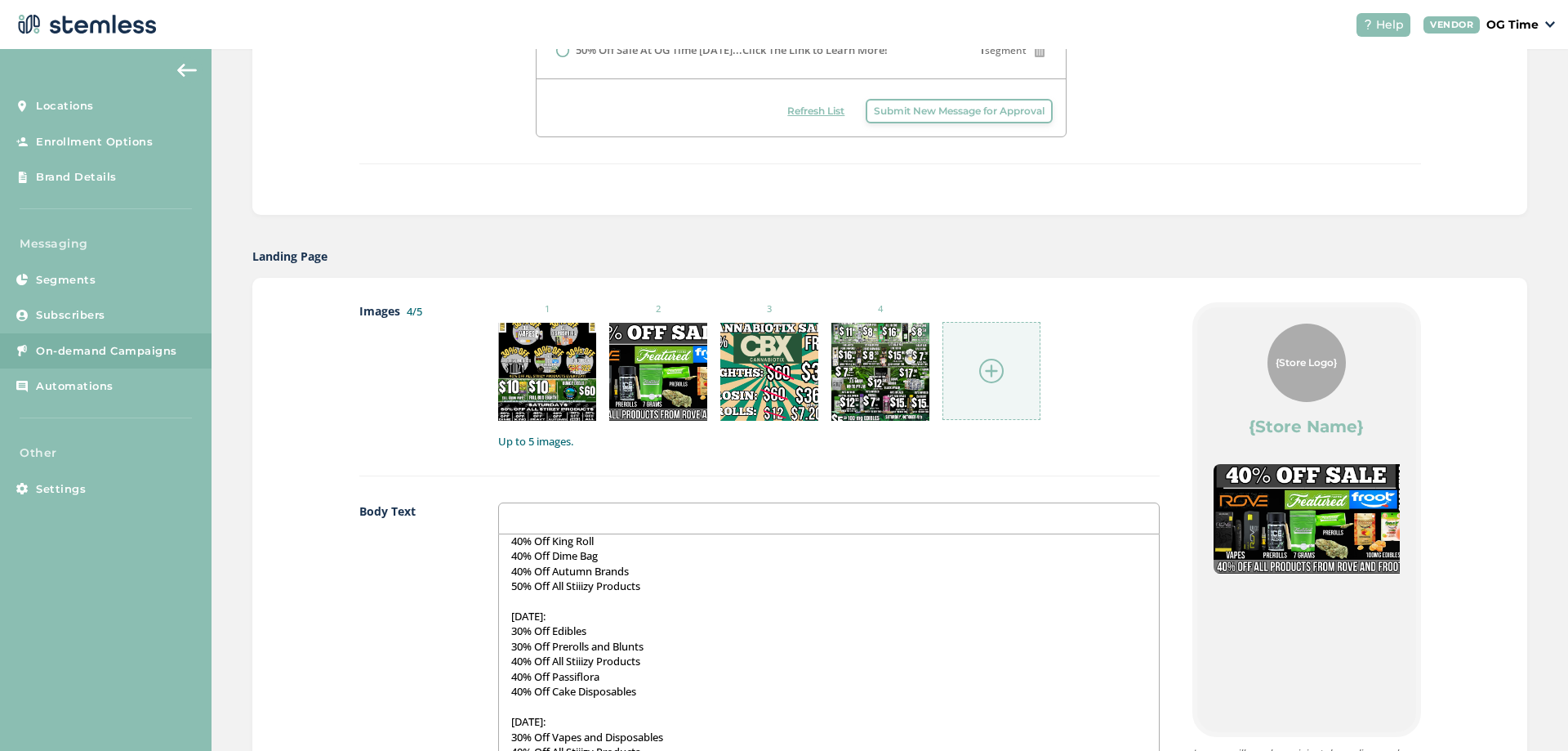
drag, startPoint x: 1086, startPoint y: 628, endPoint x: 1037, endPoint y: 627, distance: 49.0
click at [1034, 627] on p "30% Off Edibles" at bounding box center [828, 631] width 635 height 15
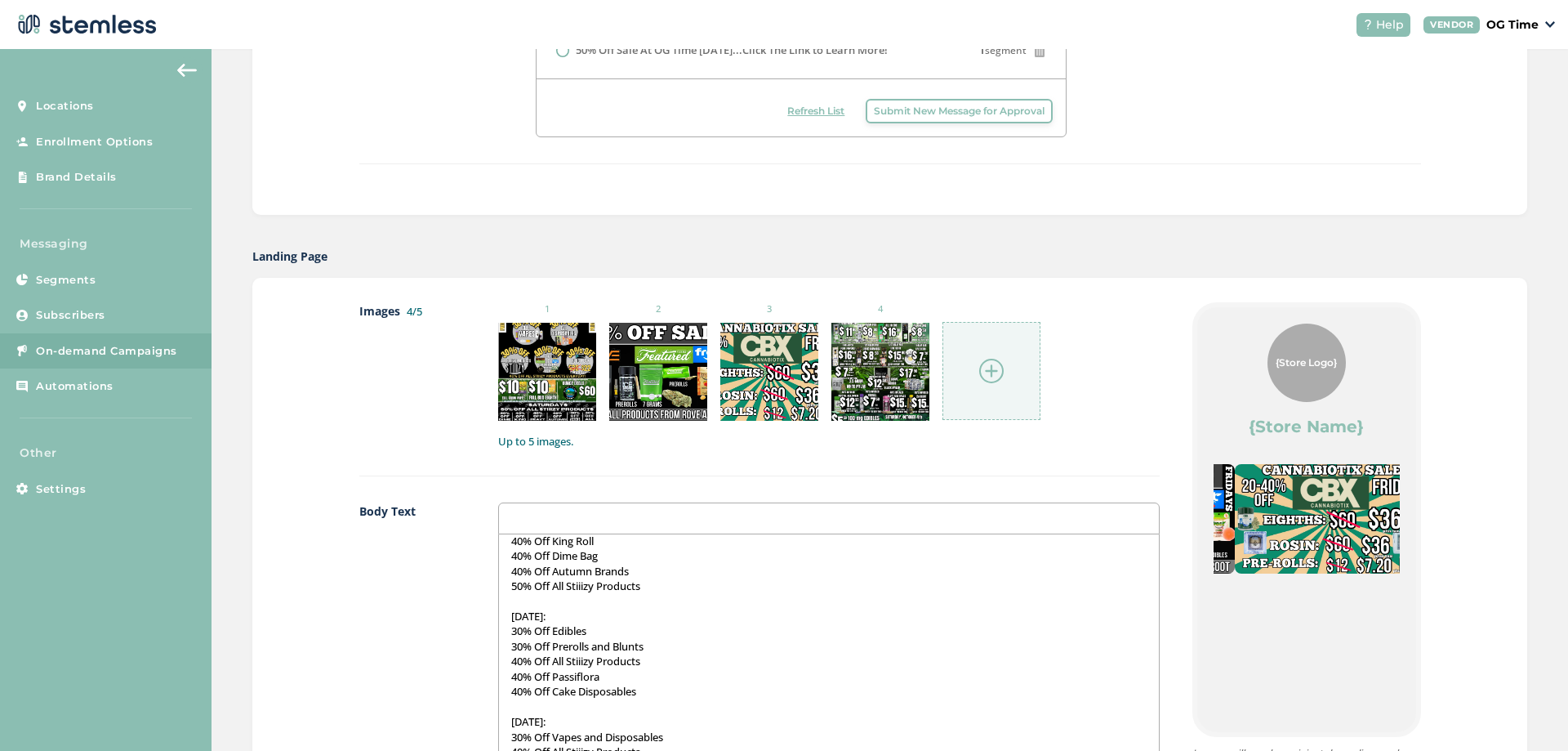
drag, startPoint x: 1363, startPoint y: 616, endPoint x: 1102, endPoint y: 617, distance: 261.0
click at [1117, 617] on div "Images 4/5 1 2 3 4 Up to 5 images. Body Text Lets Go Fridays! The Weekend is He…" at bounding box center [889, 701] width 1062 height 798
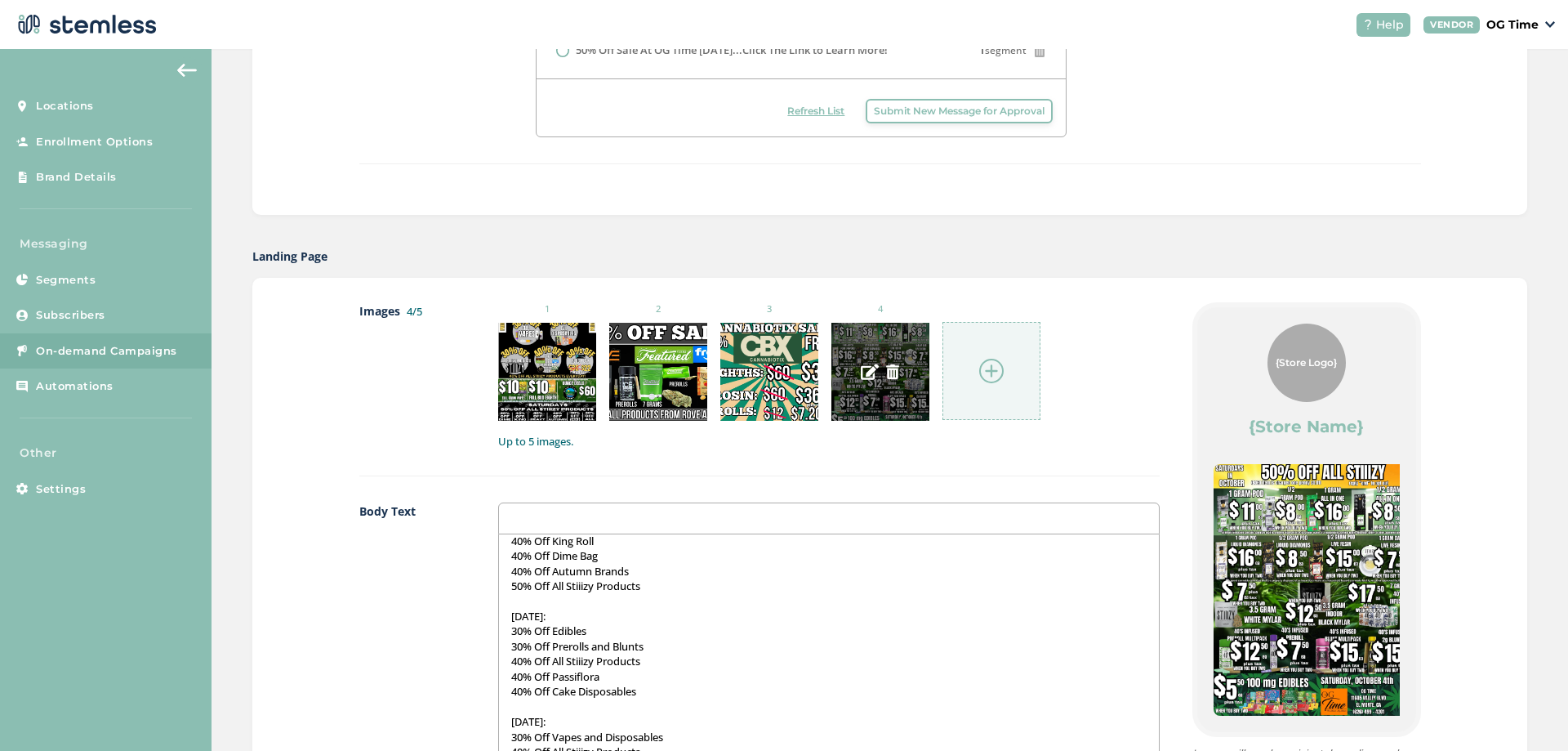
click at [885, 371] on img at bounding box center [893, 372] width 15 height 15
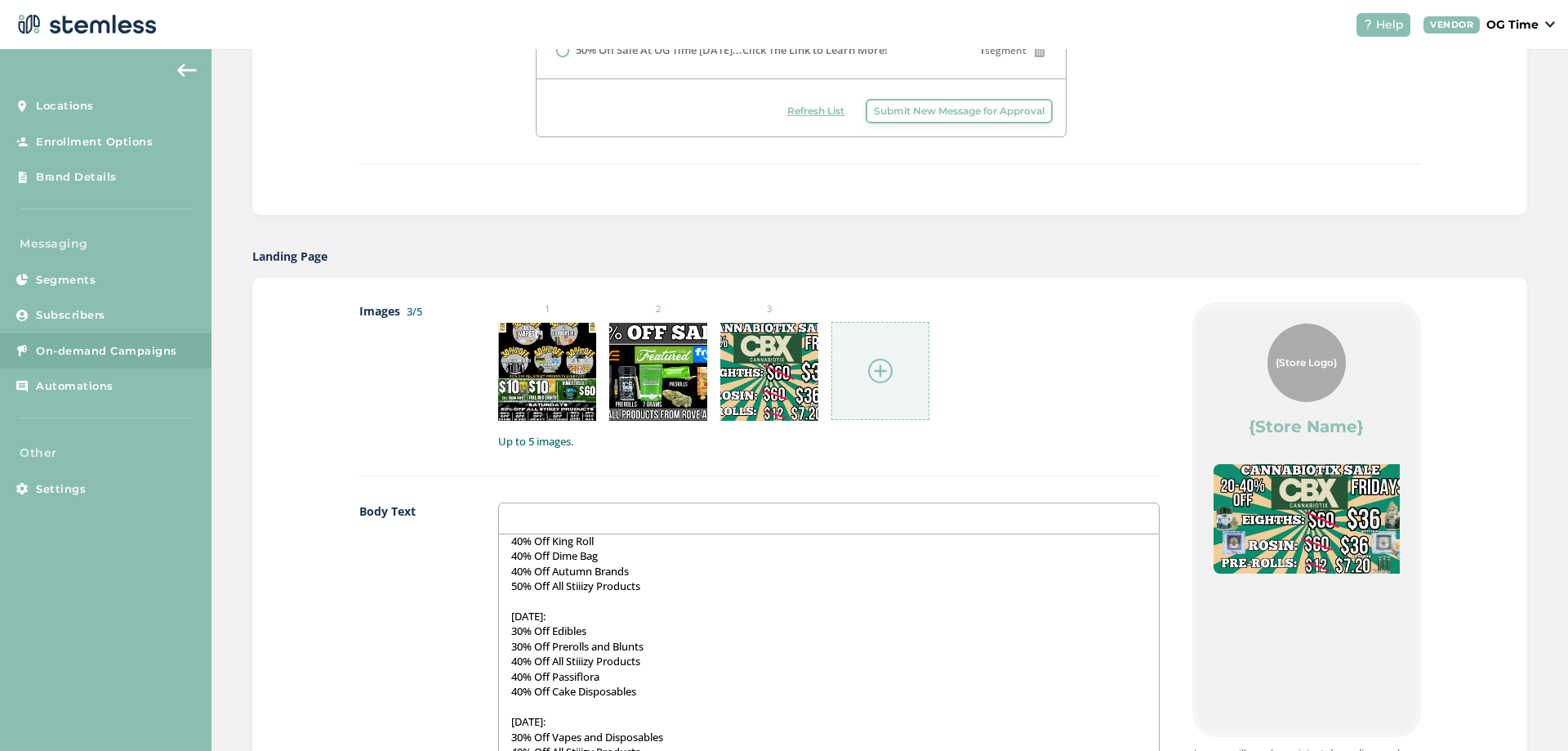
click at [868, 367] on img at bounding box center [879, 370] width 24 height 24
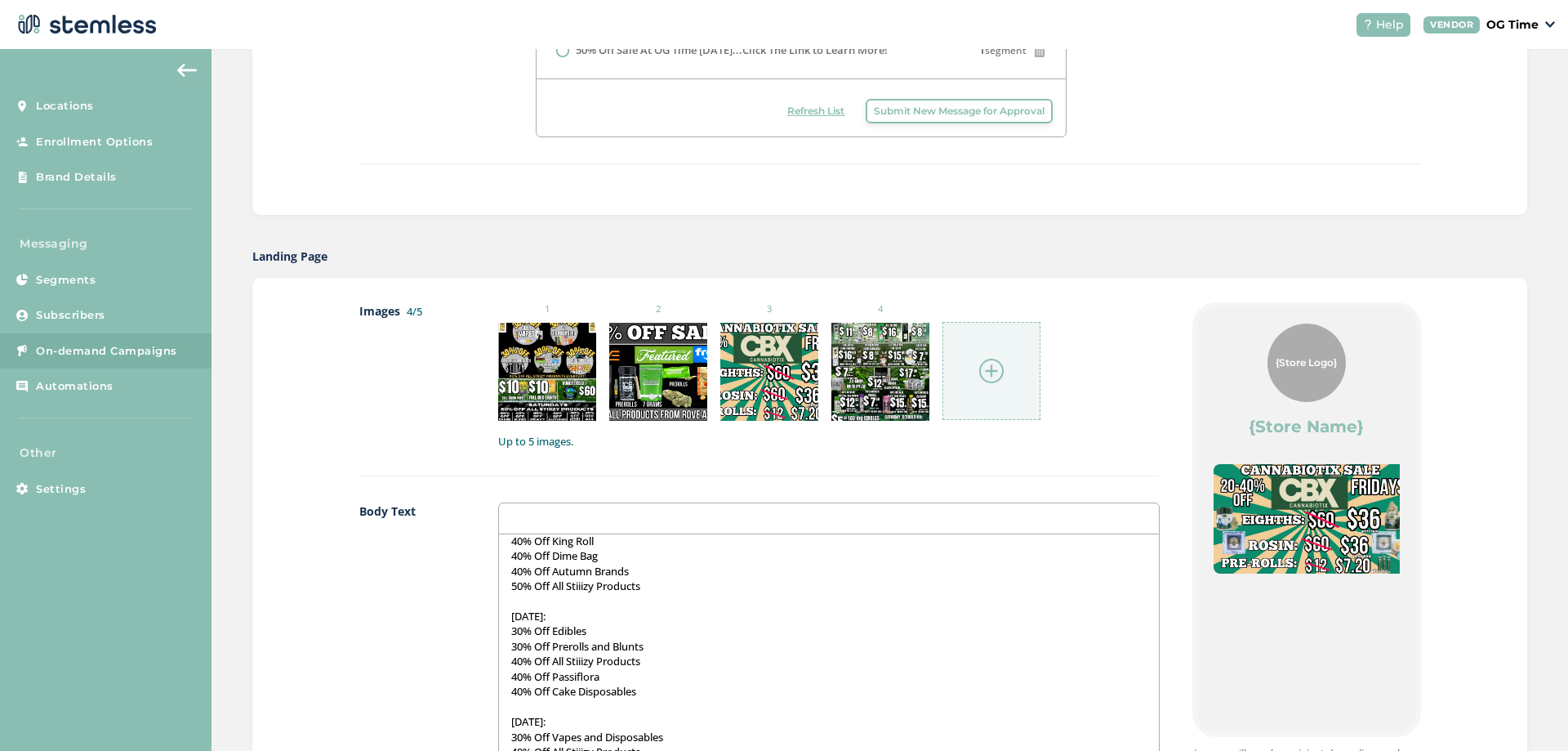
click at [979, 370] on img at bounding box center [991, 370] width 24 height 24
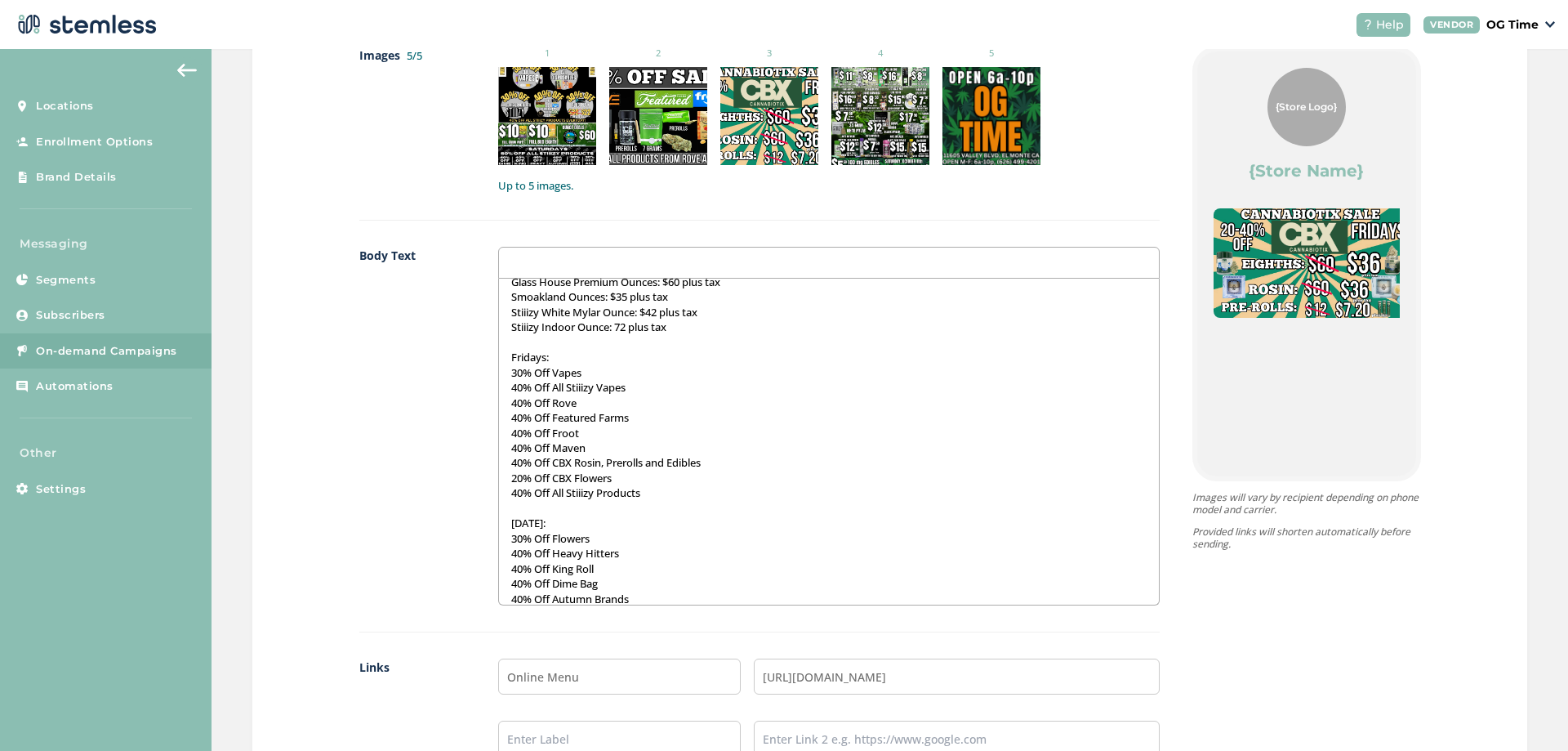
scroll to position [0, 0]
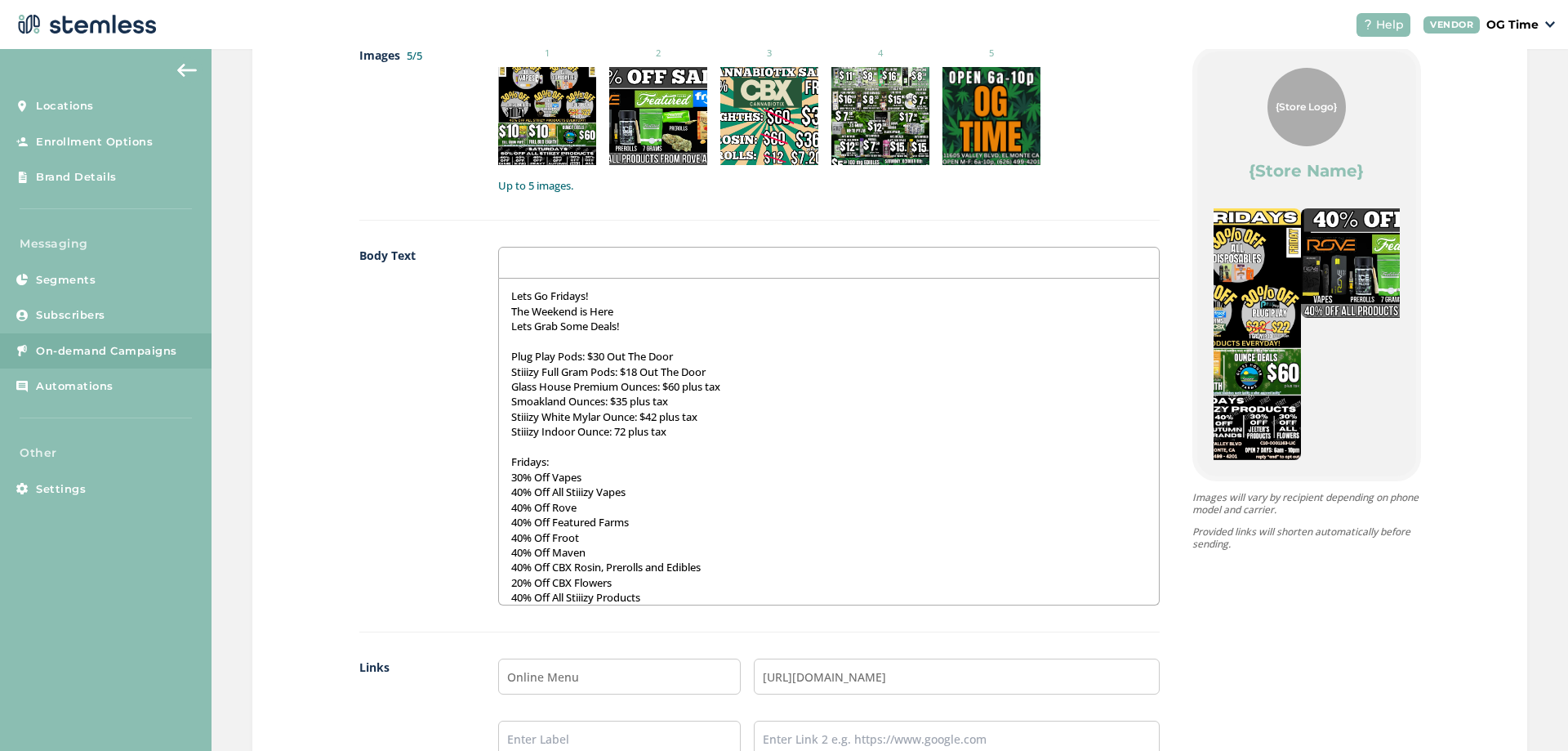
drag, startPoint x: 1285, startPoint y: 268, endPoint x: 1567, endPoint y: 305, distance: 284.4
click at [1567, 305] on div "Create New Campaign OG Time Text Type SMS : A cost effective way to reach your …" at bounding box center [889, 400] width 1356 height 702
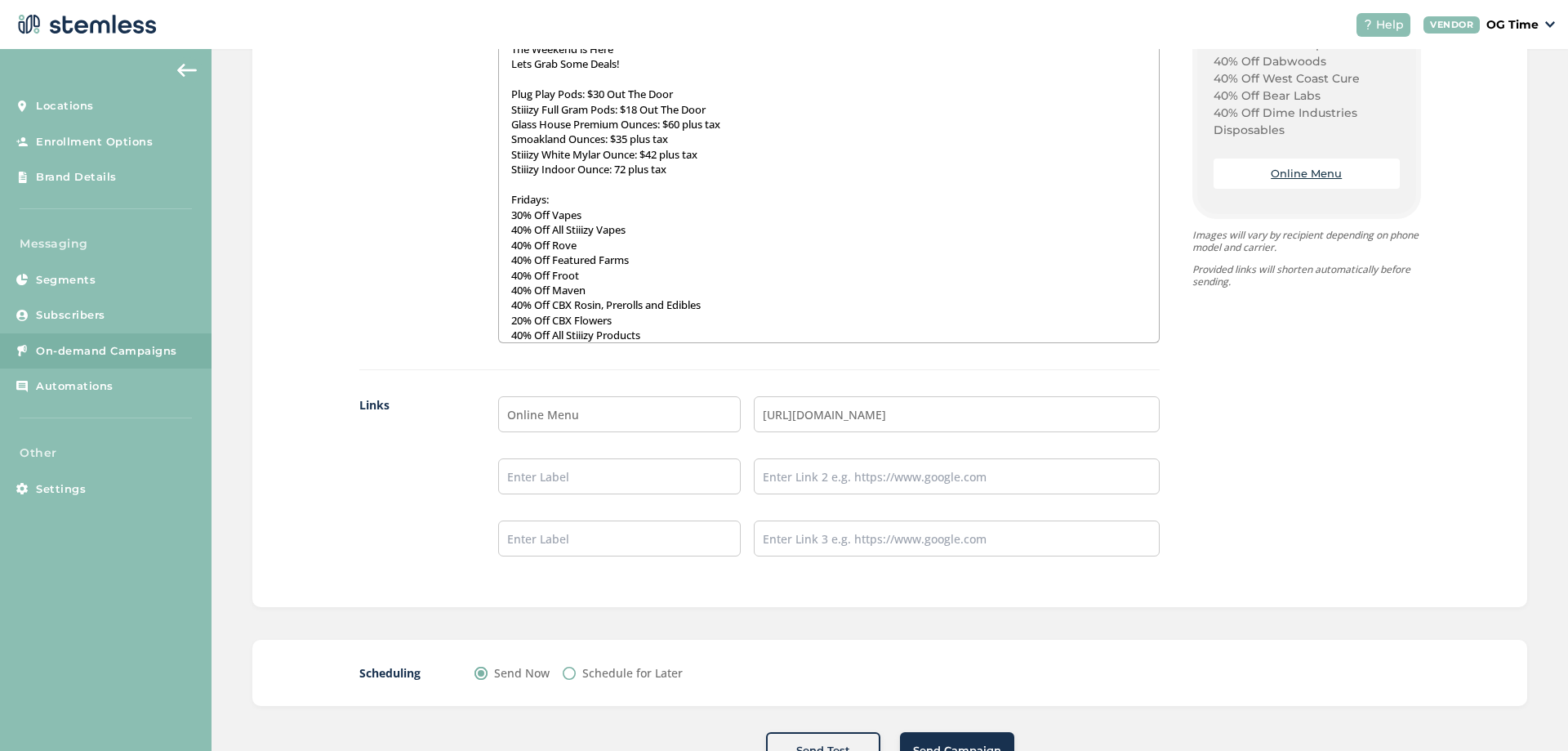
scroll to position [1318, 0]
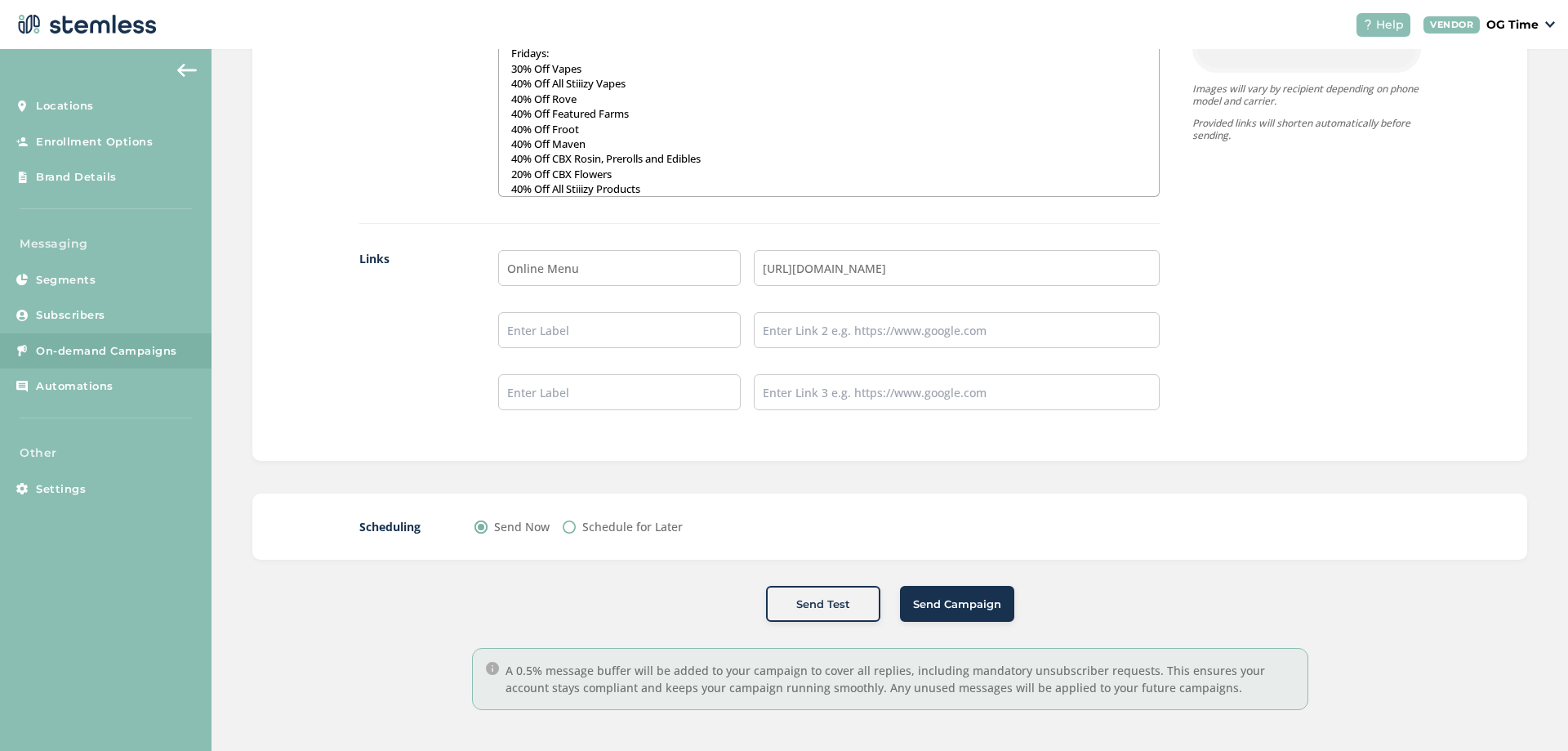
click at [983, 608] on span "Send Campaign" at bounding box center [956, 604] width 88 height 17
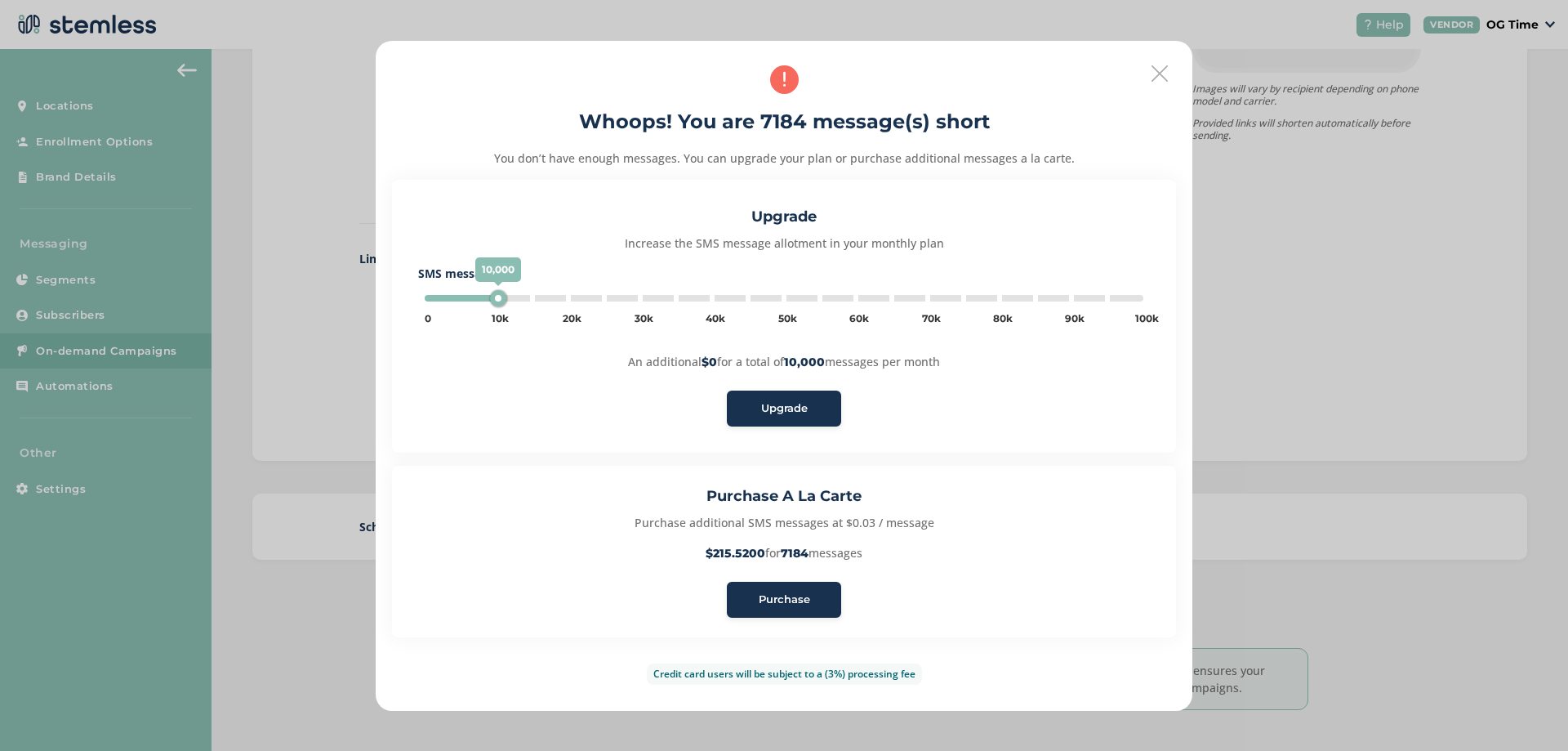
click at [763, 601] on span "Purchase" at bounding box center [784, 600] width 51 height 17
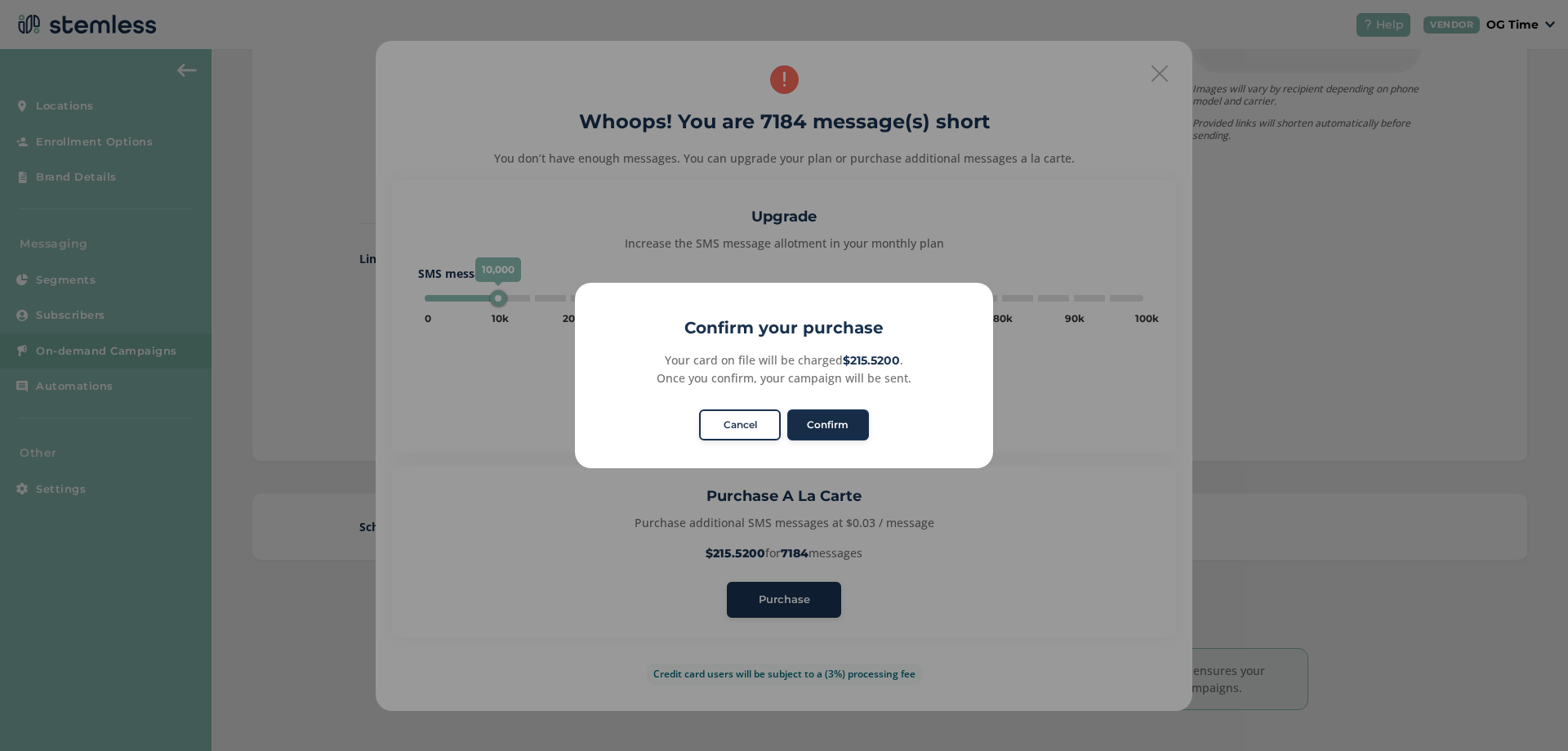
click at [823, 424] on button "Confirm" at bounding box center [828, 424] width 82 height 31
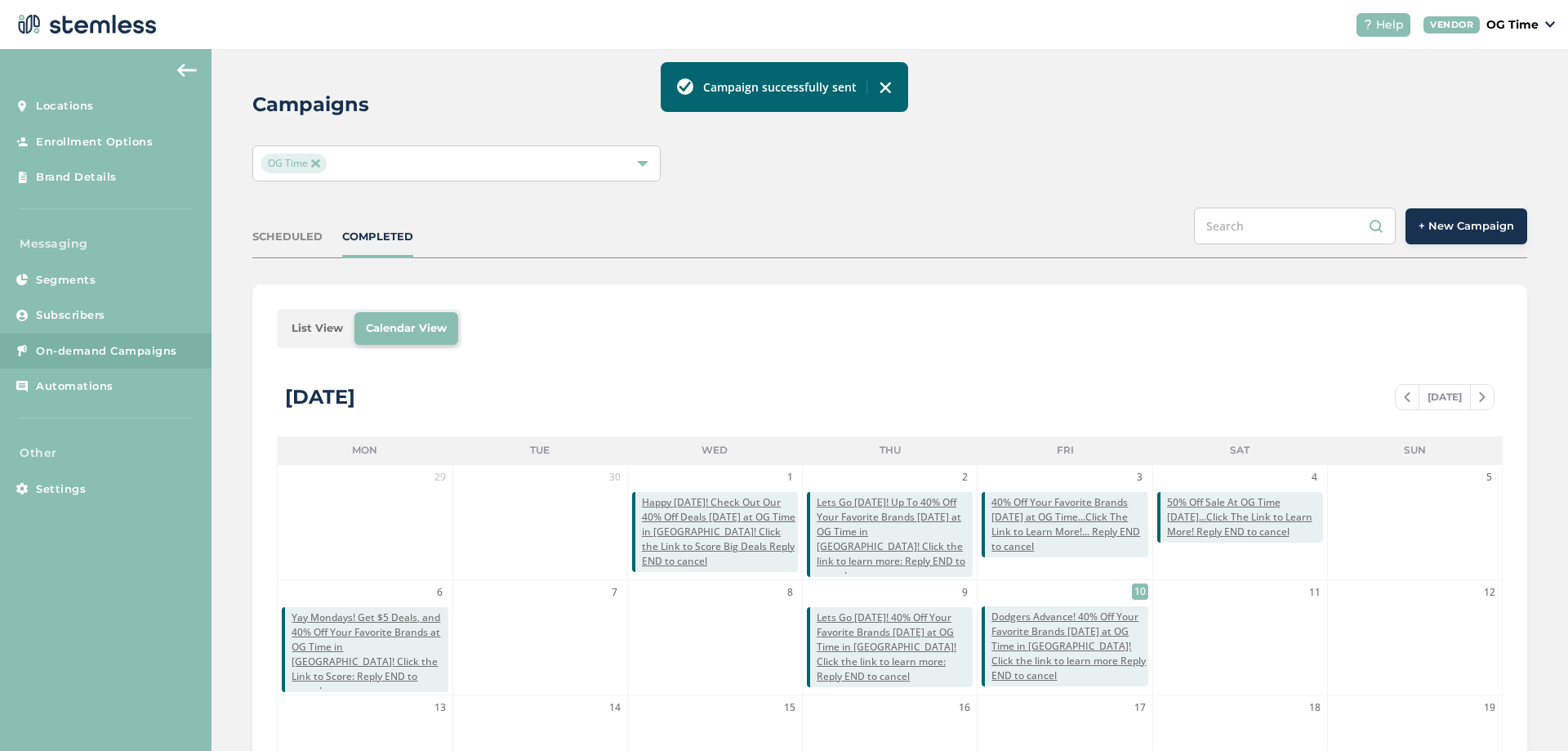
click at [979, 183] on div "Campaigns OG Time SCHEDULED COMPLETED + New Campaign List View Calendar View [D…" at bounding box center [889, 578] width 1356 height 1057
click at [884, 78] on div "Campaign successfully sent" at bounding box center [784, 87] width 248 height 50
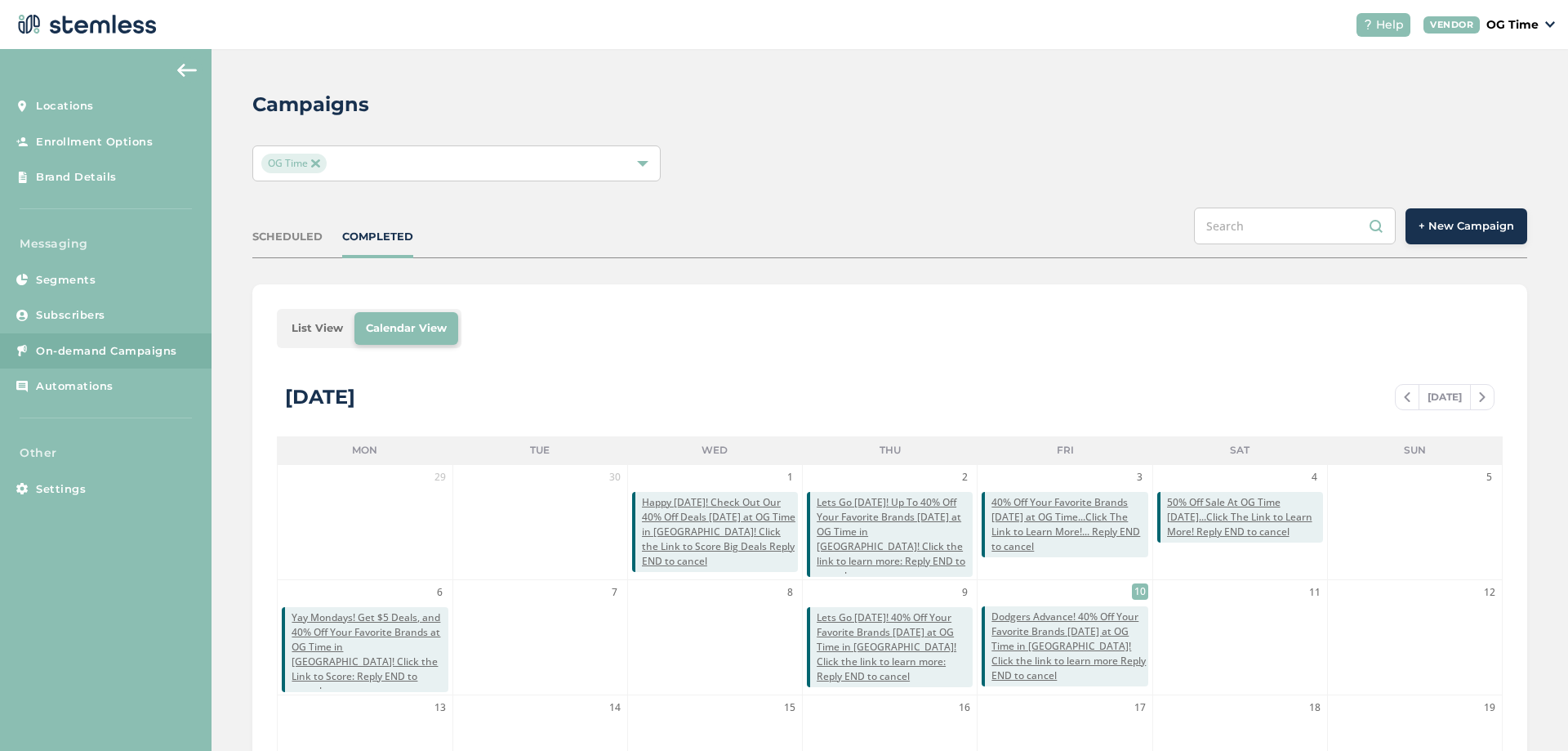
click at [639, 161] on div at bounding box center [643, 163] width 12 height 12
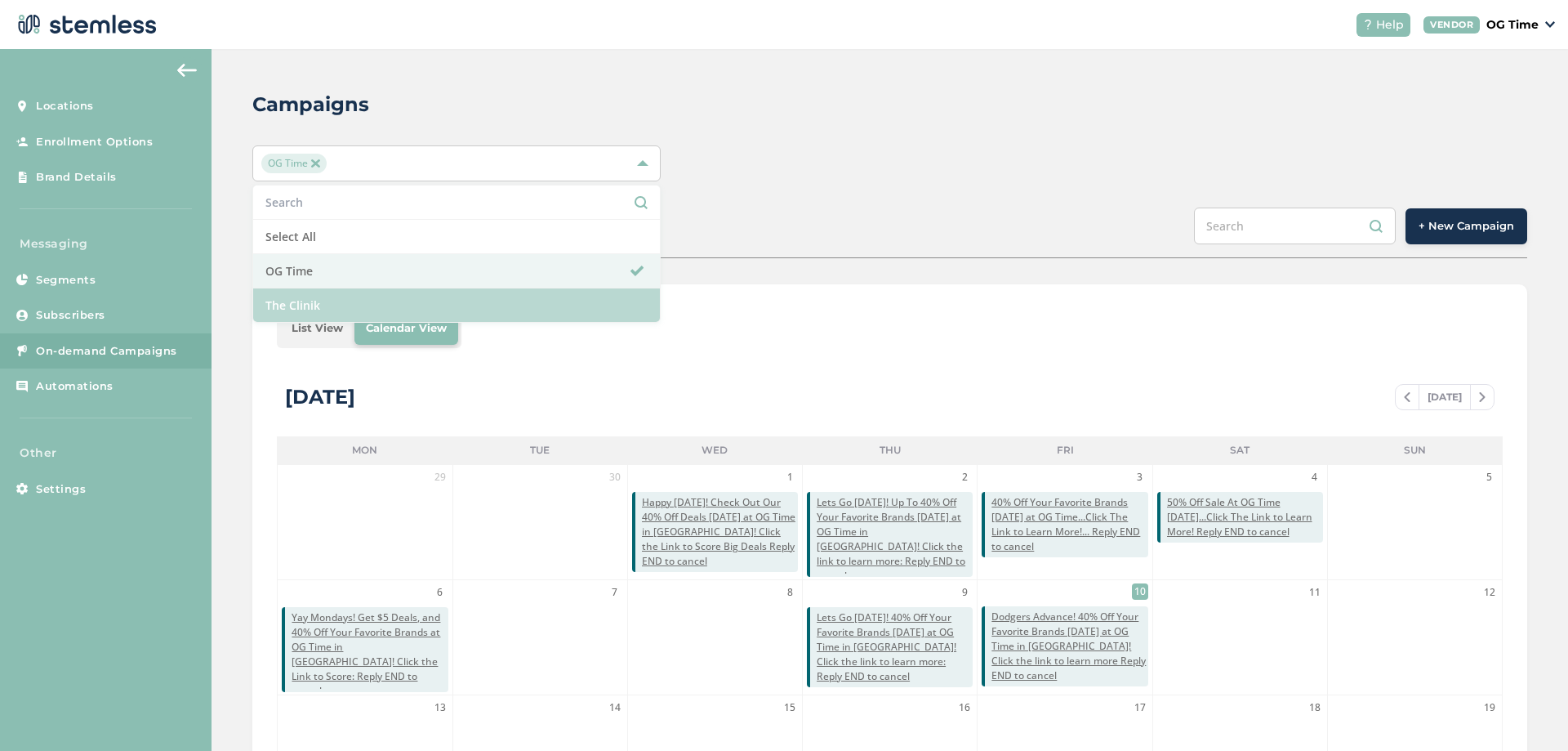
click at [326, 296] on li "The Clinik" at bounding box center [457, 305] width 407 height 33
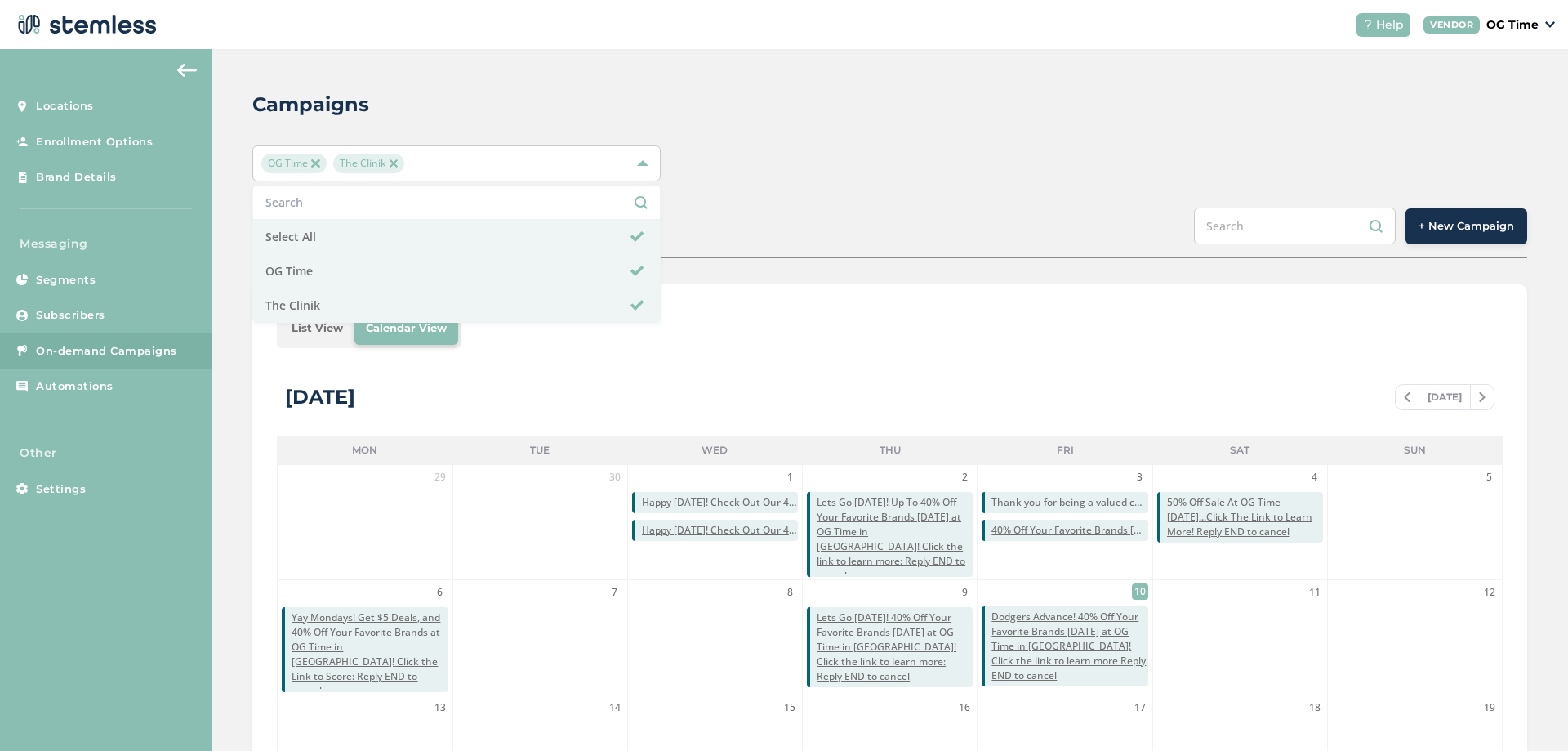
click at [313, 157] on span "OG Time" at bounding box center [293, 162] width 64 height 19
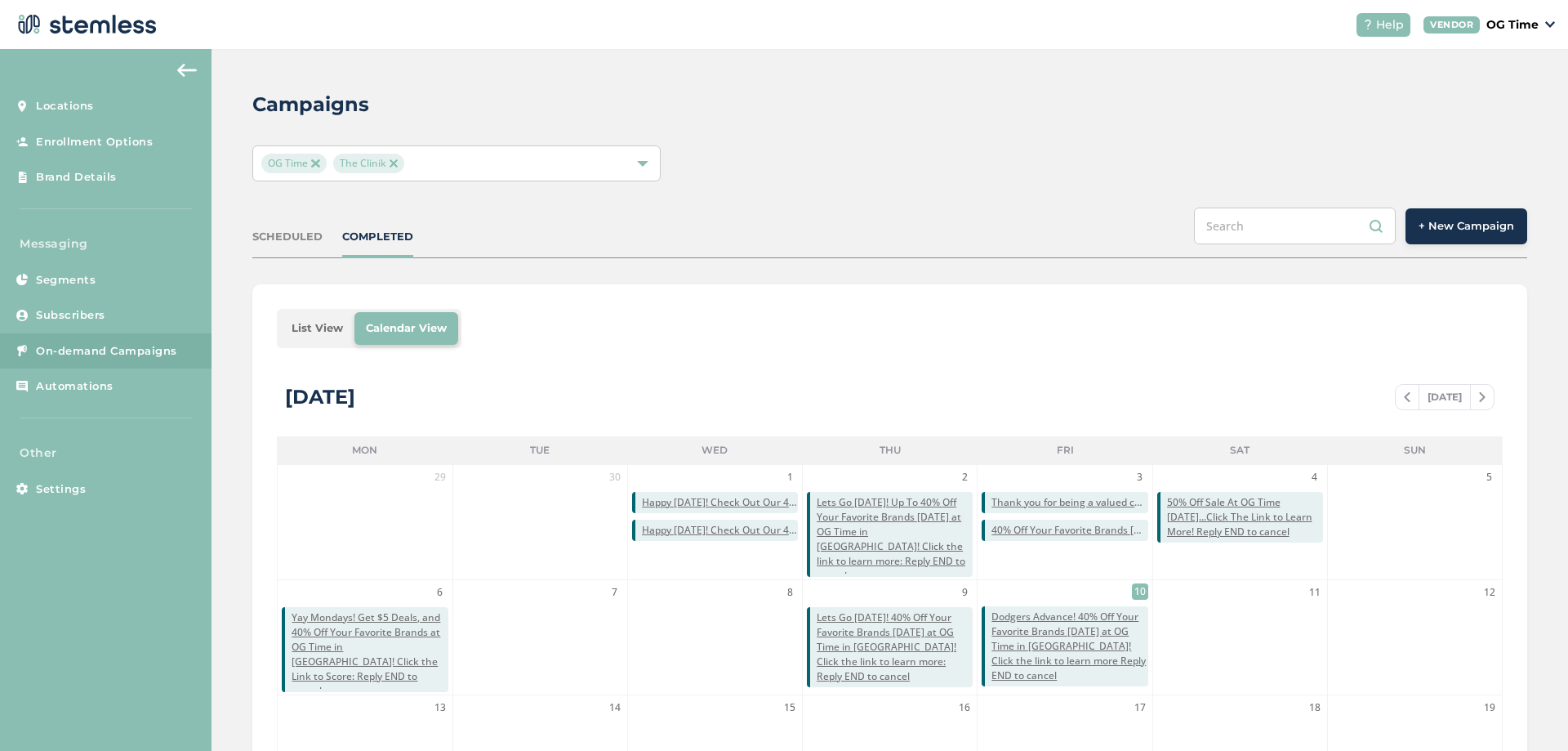
click at [310, 160] on span "OG Time" at bounding box center [293, 162] width 64 height 19
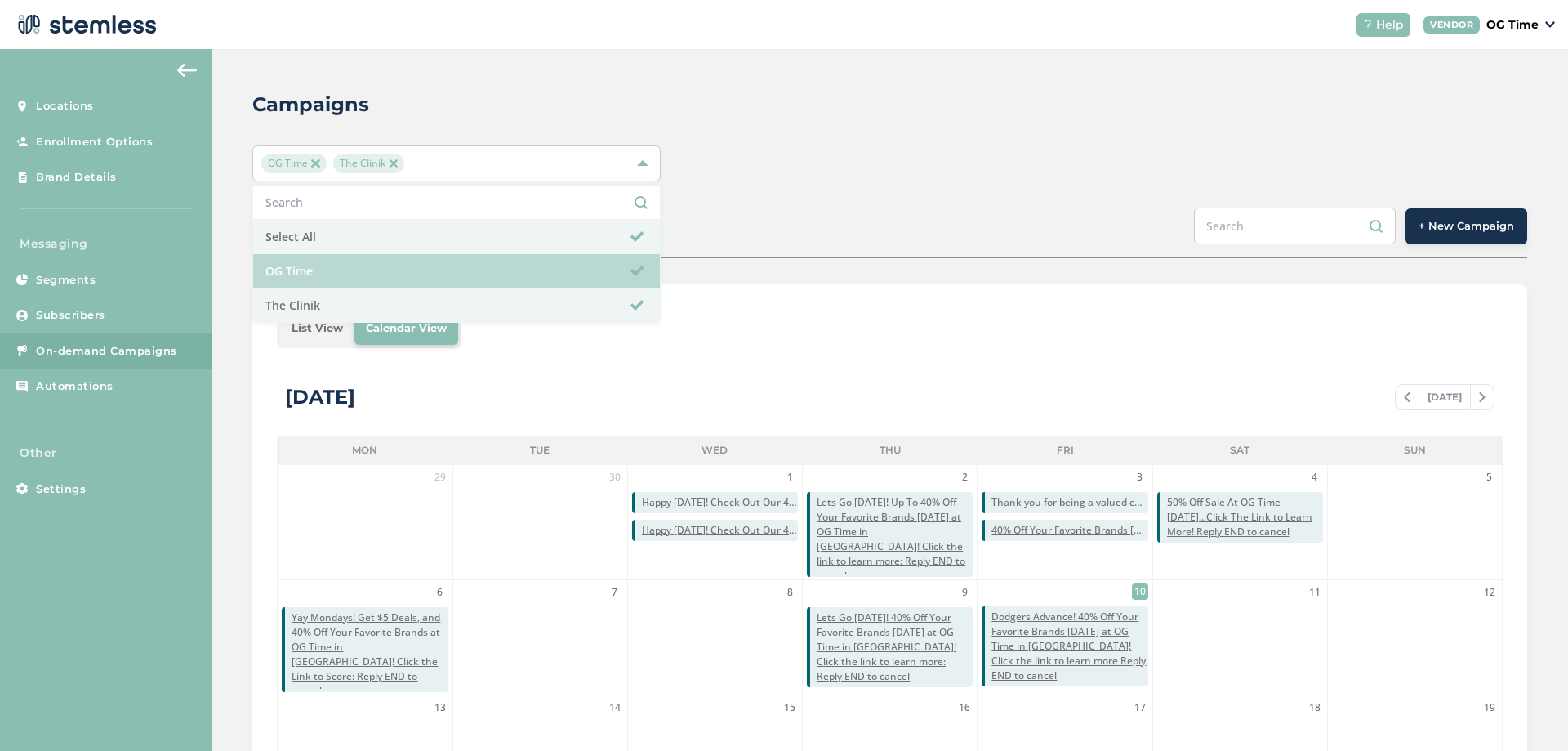
click at [647, 273] on li "OG Time" at bounding box center [457, 270] width 407 height 34
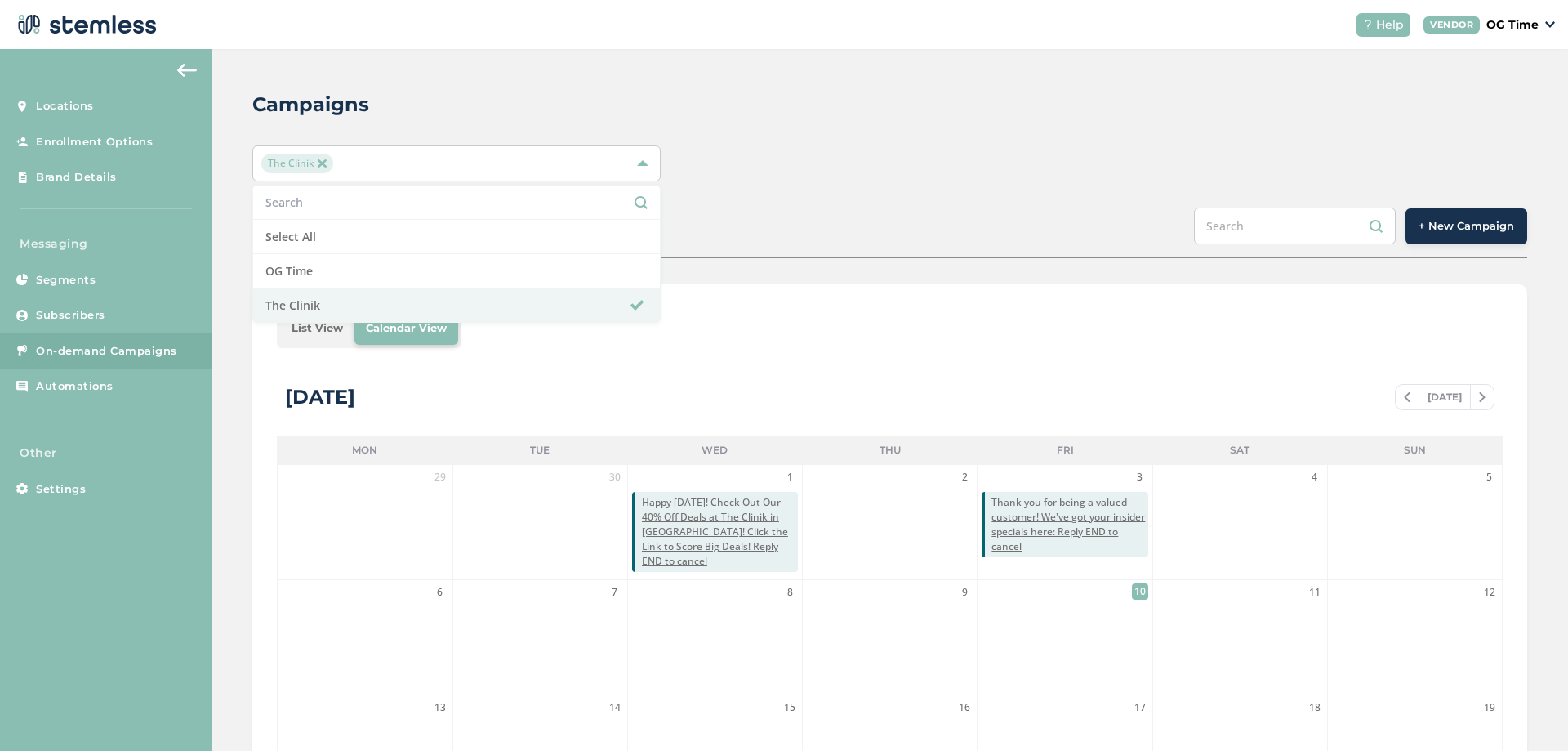
click at [887, 235] on div "SCHEDULED COMPLETED + New Campaign" at bounding box center [889, 233] width 1274 height 51
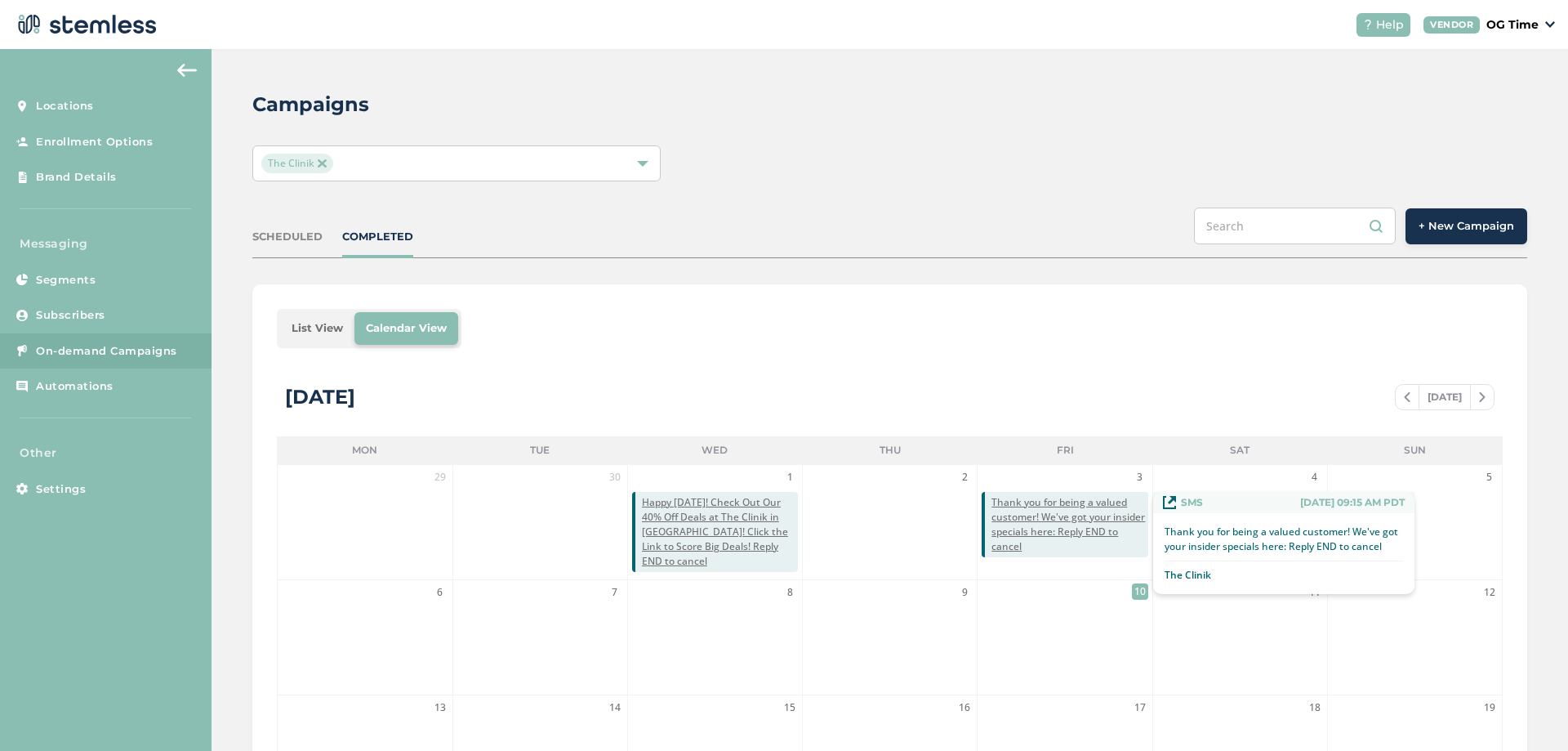
click at [1040, 525] on span "Thank you for being a valued customer! We've got your insider specials here: Re…" at bounding box center [1069, 524] width 156 height 59
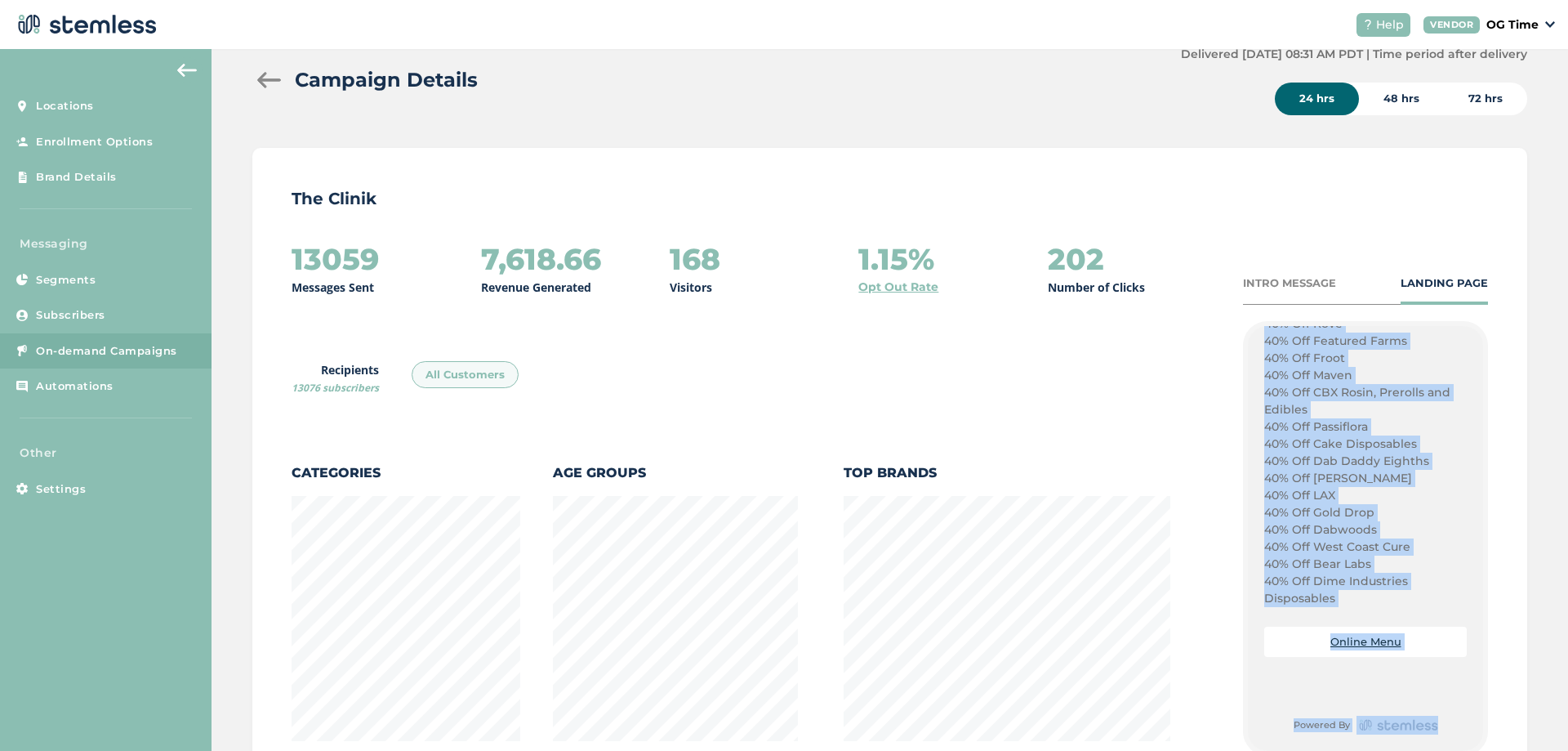
scroll to position [339, 0]
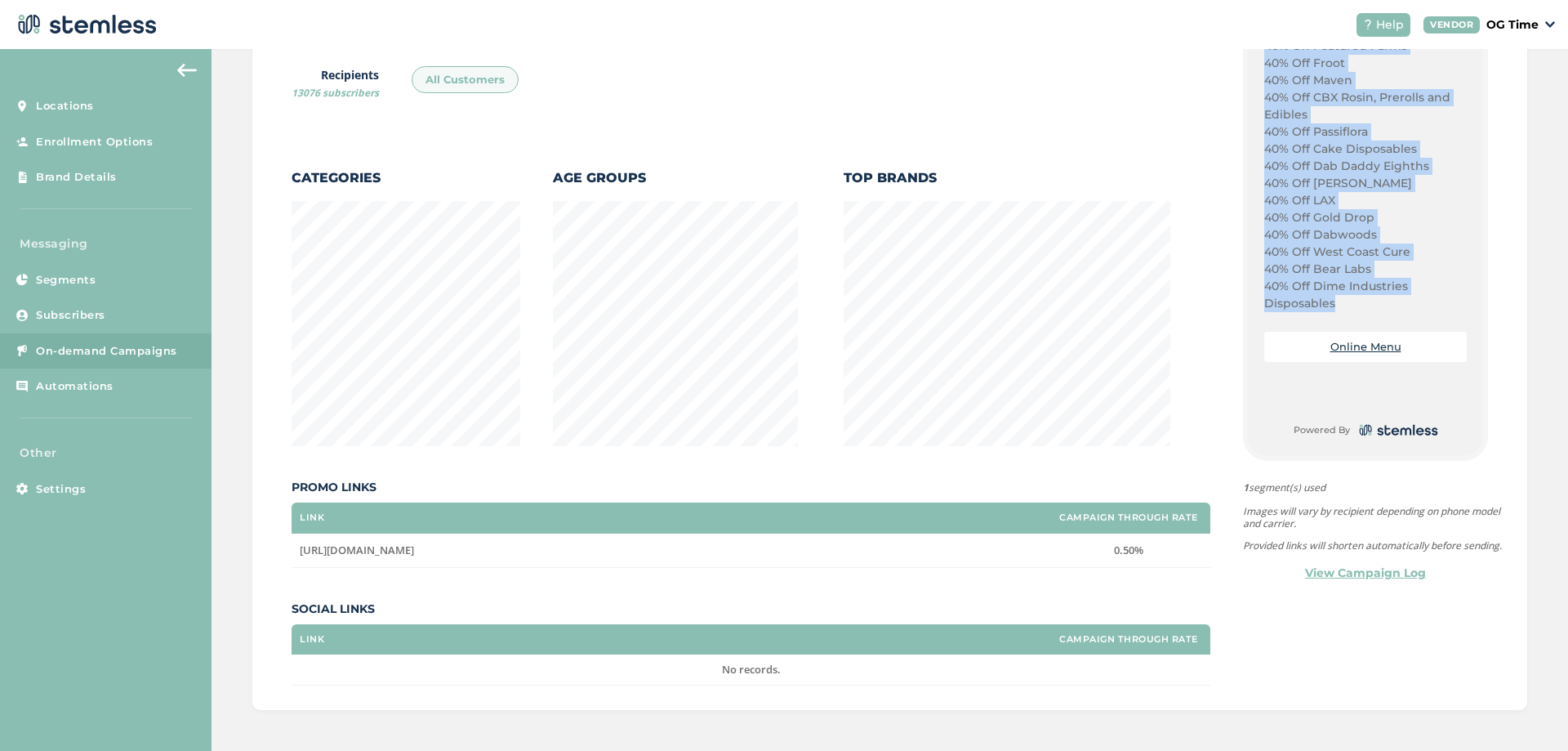
drag, startPoint x: 1256, startPoint y: 429, endPoint x: 1337, endPoint y: 297, distance: 154.9
drag, startPoint x: 1242, startPoint y: 242, endPoint x: 1330, endPoint y: 246, distance: 88.1
copy div "Its Fri-YAY! Lets Go! Check Out Our Fire Deals at The Clinik [DATE]: Plug Play …"
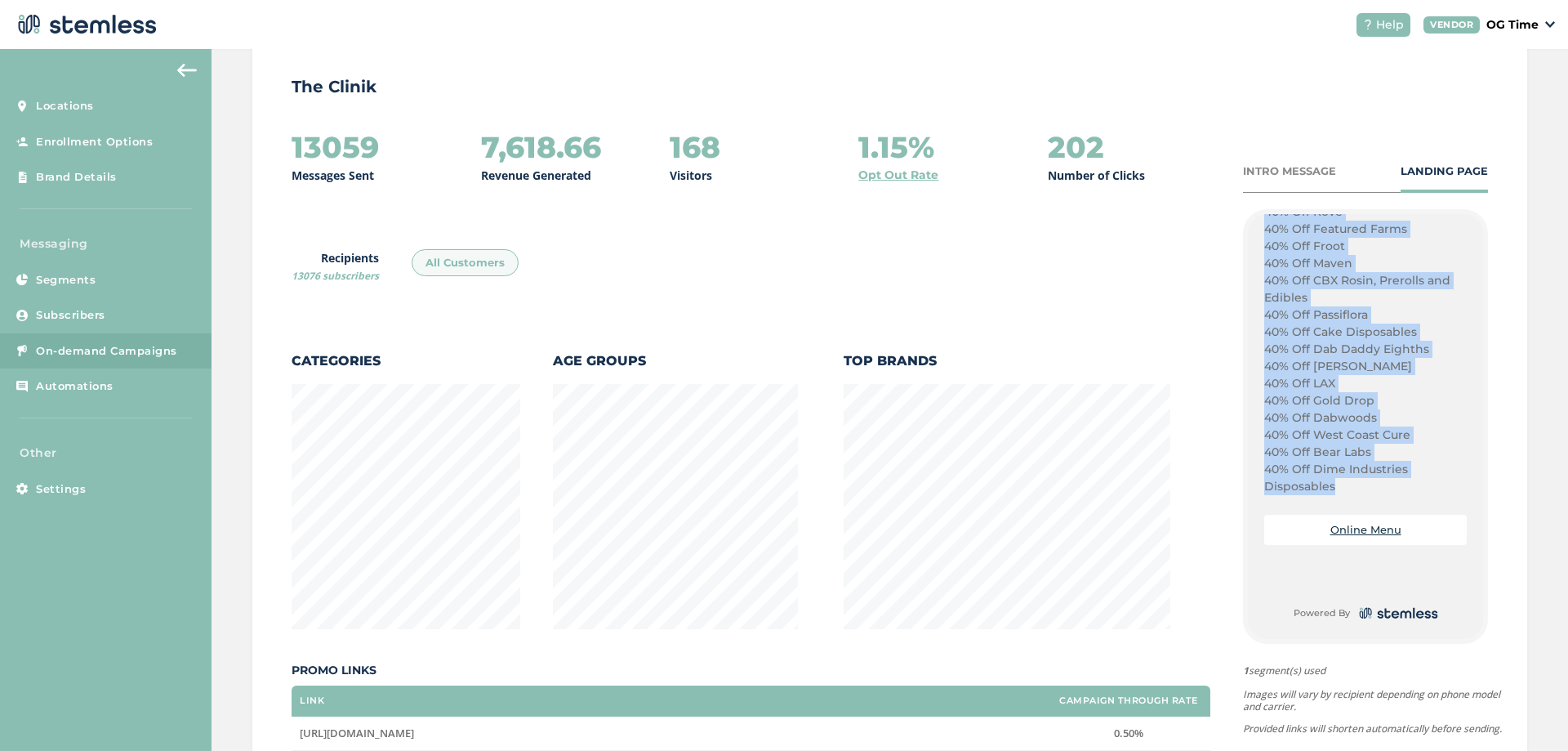
scroll to position [0, 0]
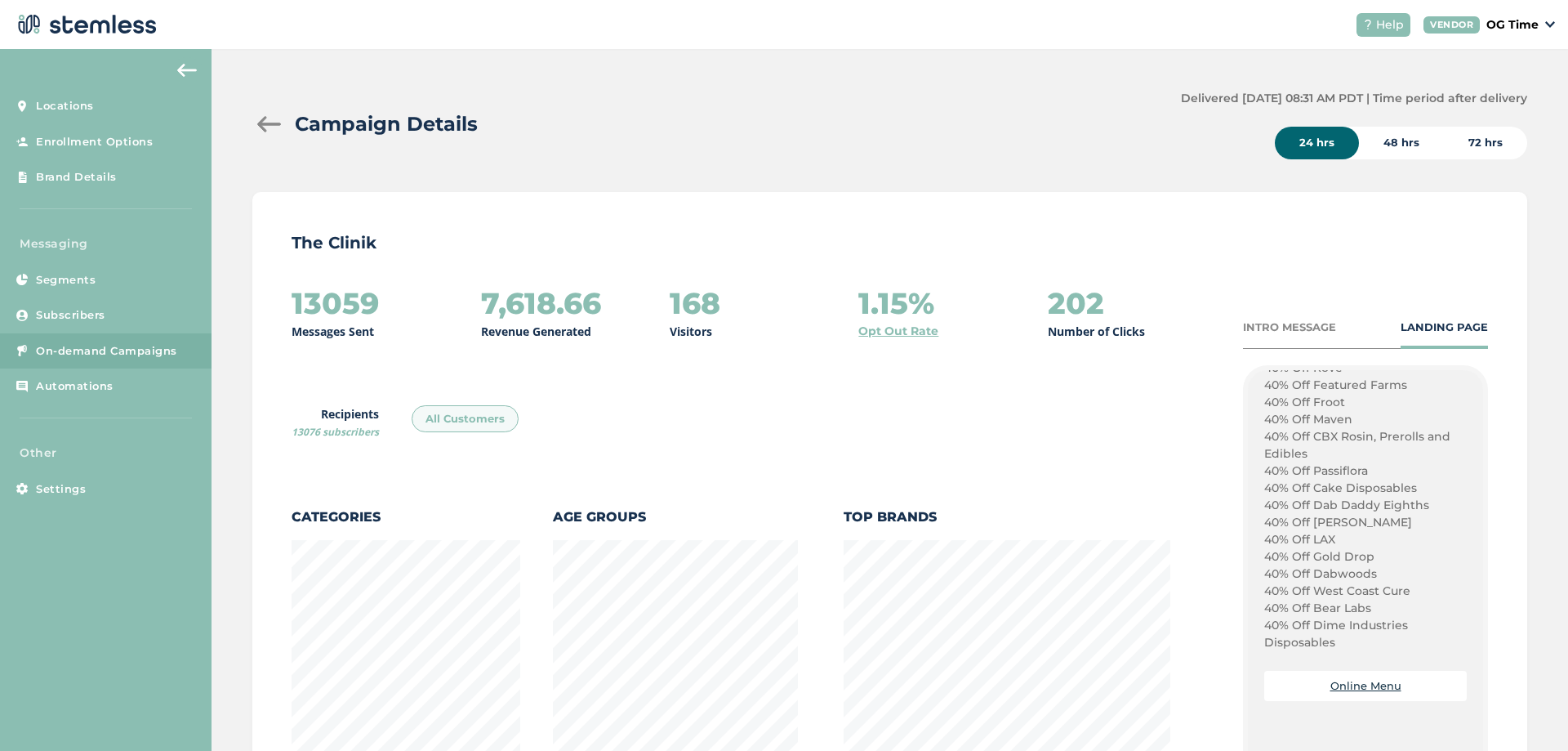
click at [259, 121] on div at bounding box center [269, 125] width 33 height 17
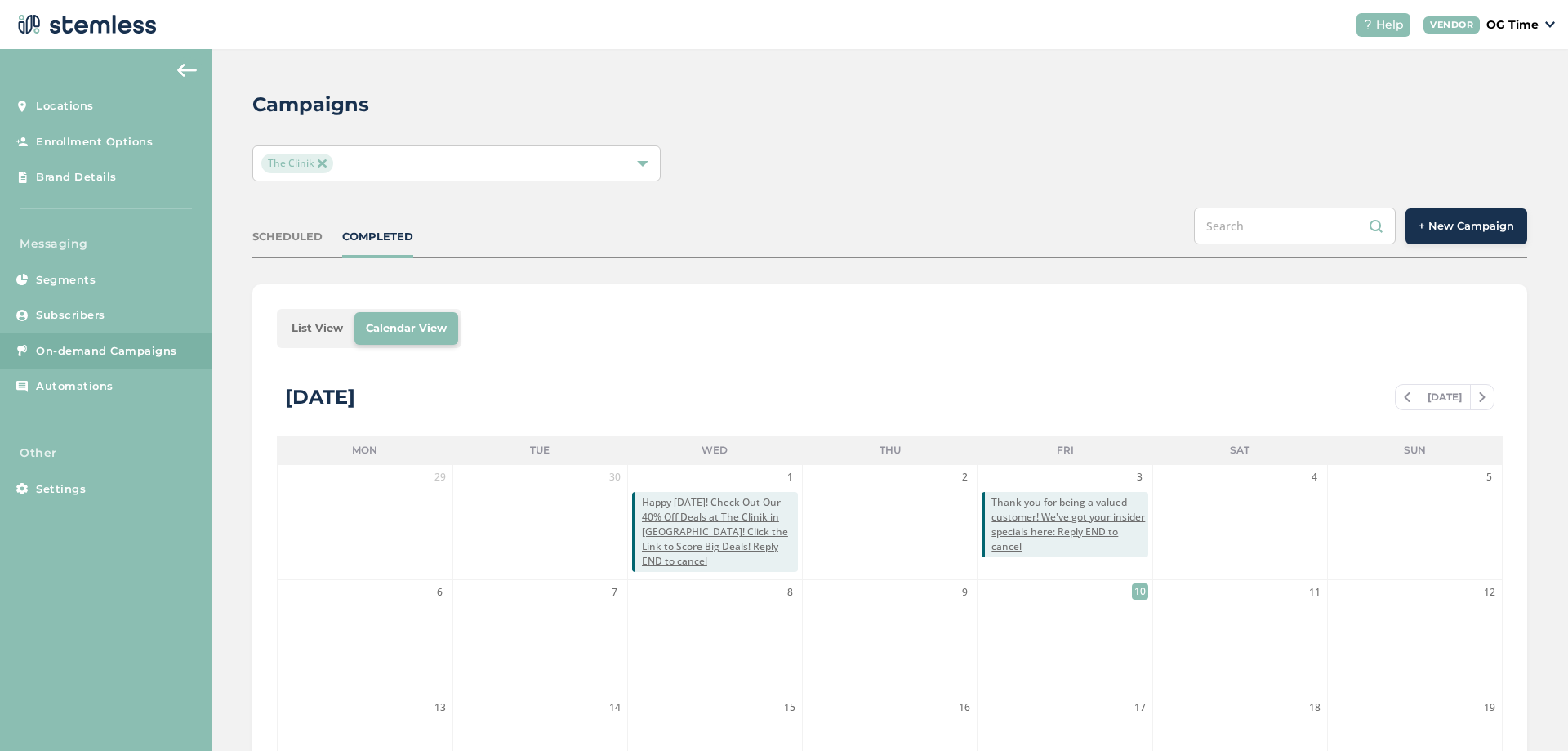
click at [1466, 231] on span "+ New Campaign" at bounding box center [1466, 227] width 95 height 17
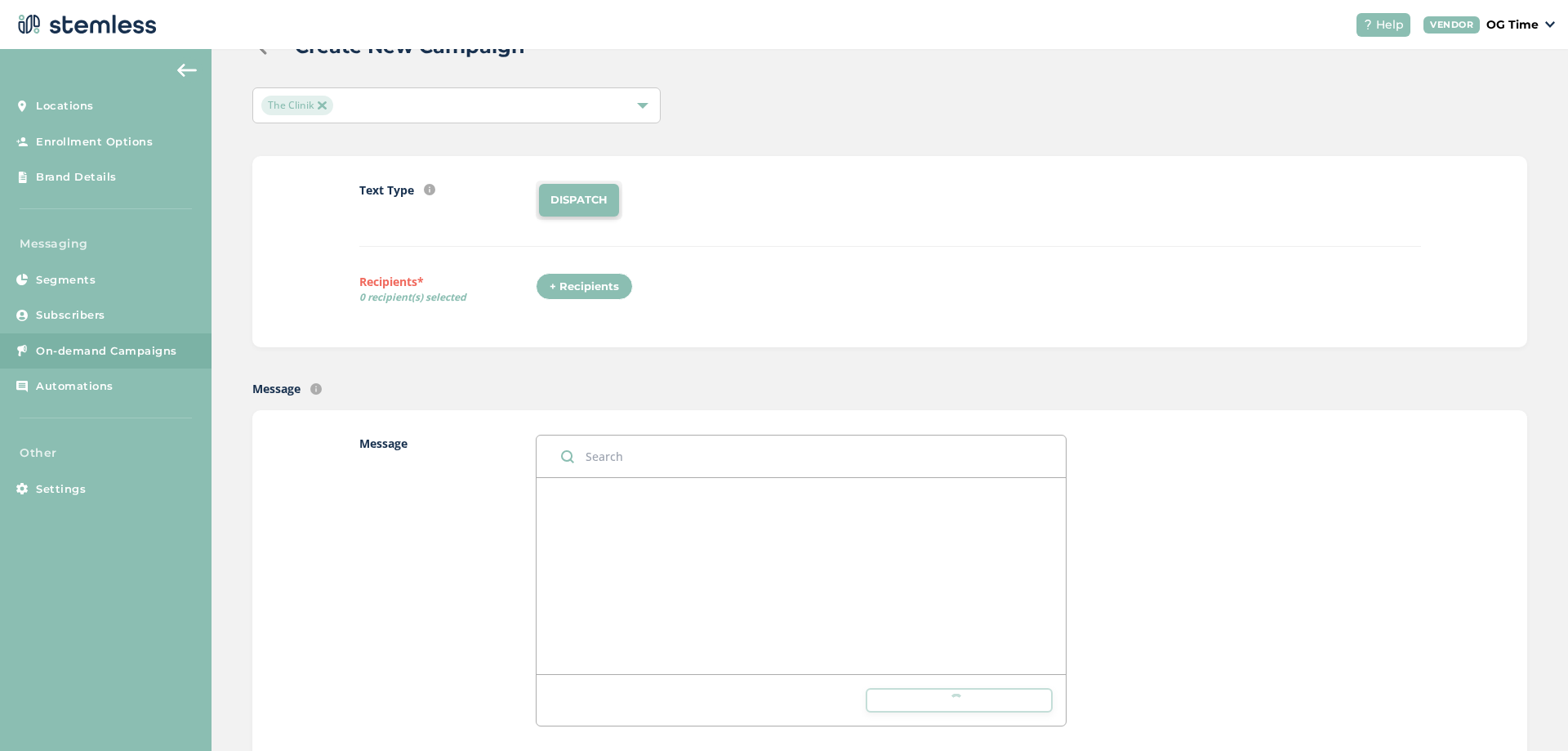
scroll to position [327, 0]
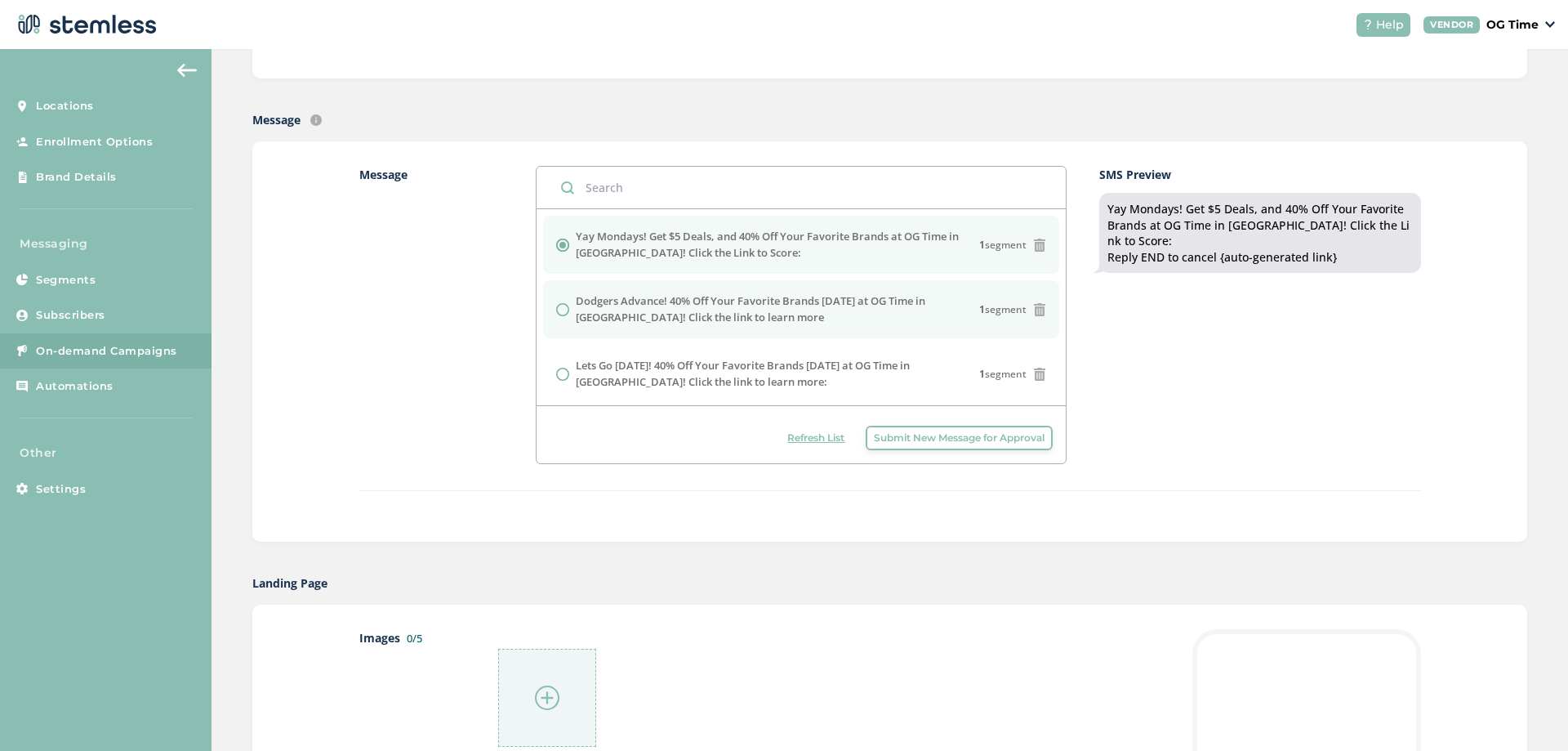
click at [728, 309] on label "Dodgers Advance! 40% Off Your Favorite Brands [DATE] at OG Time in [GEOGRAPHIC_…" at bounding box center [777, 309] width 403 height 32
radio input "false"
radio input "true"
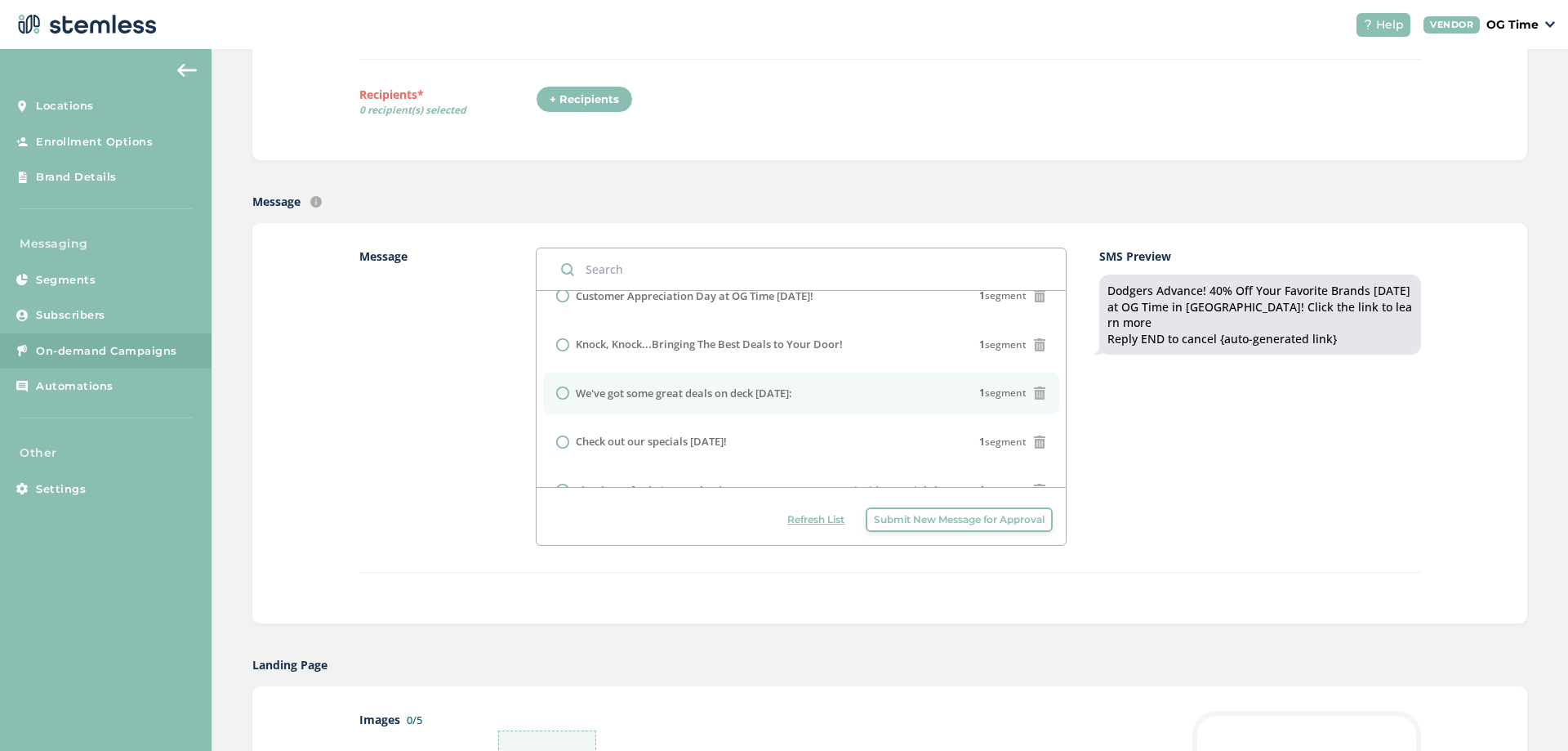
scroll to position [1136, 0]
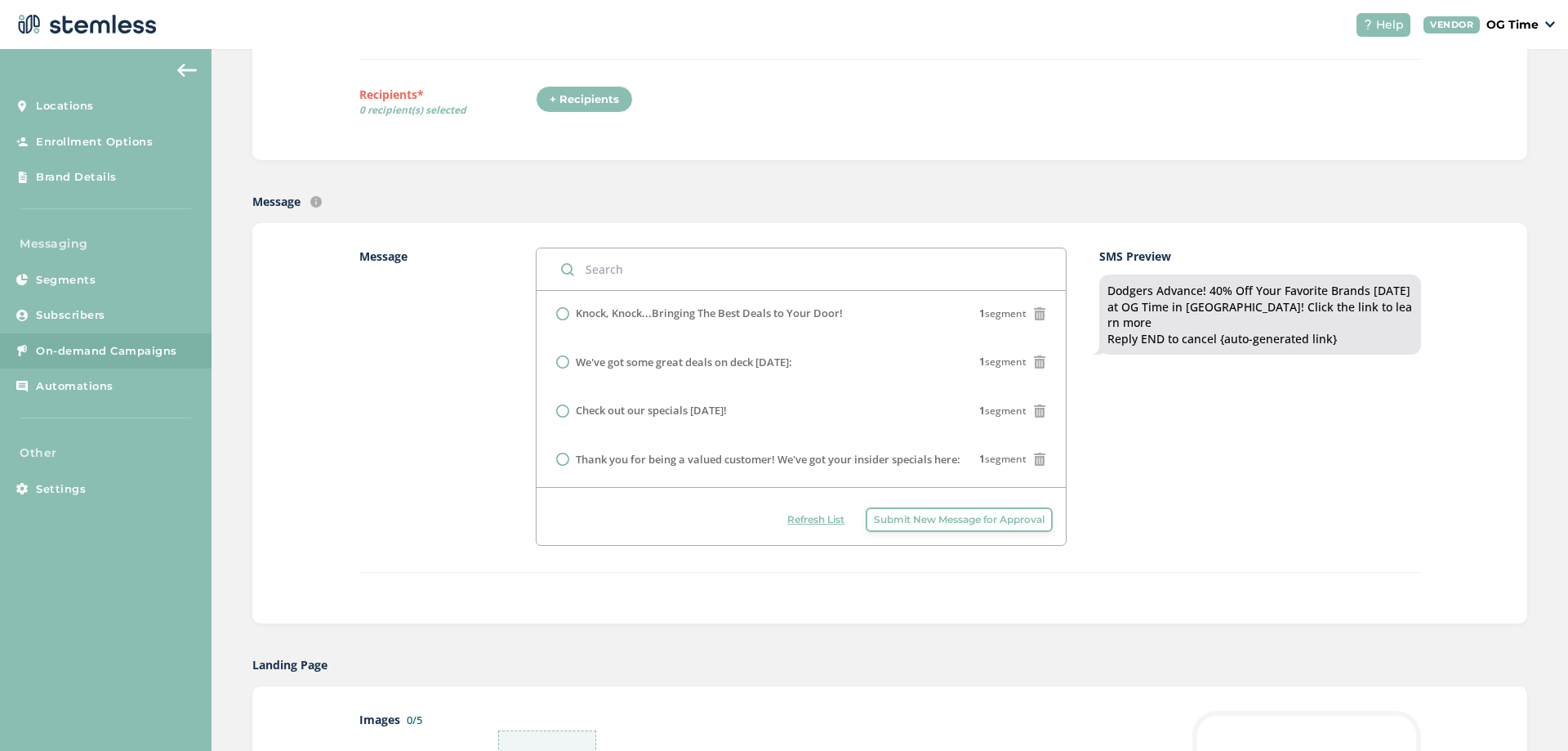
click at [469, 470] on label "Message" at bounding box center [448, 397] width 177 height 298
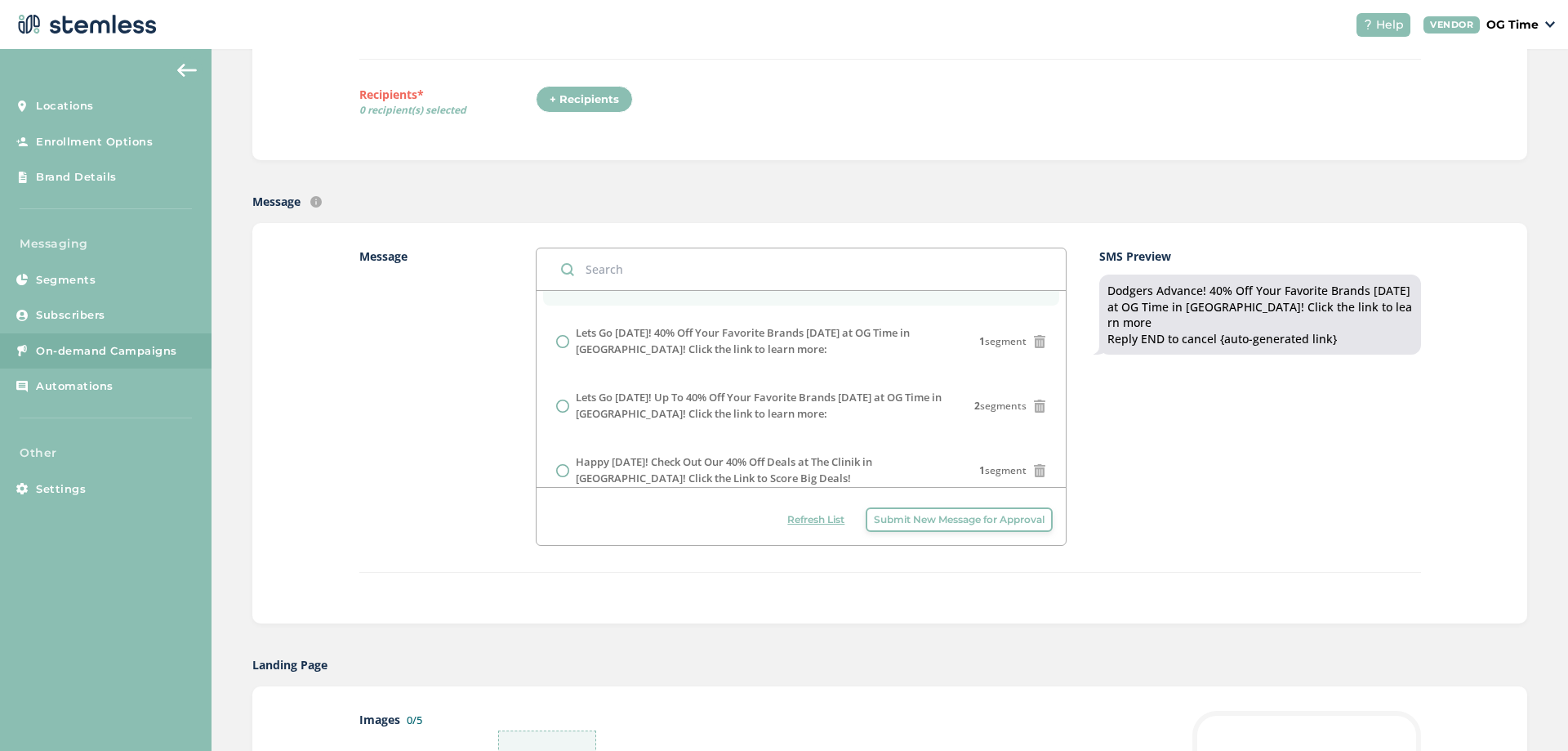
scroll to position [0, 0]
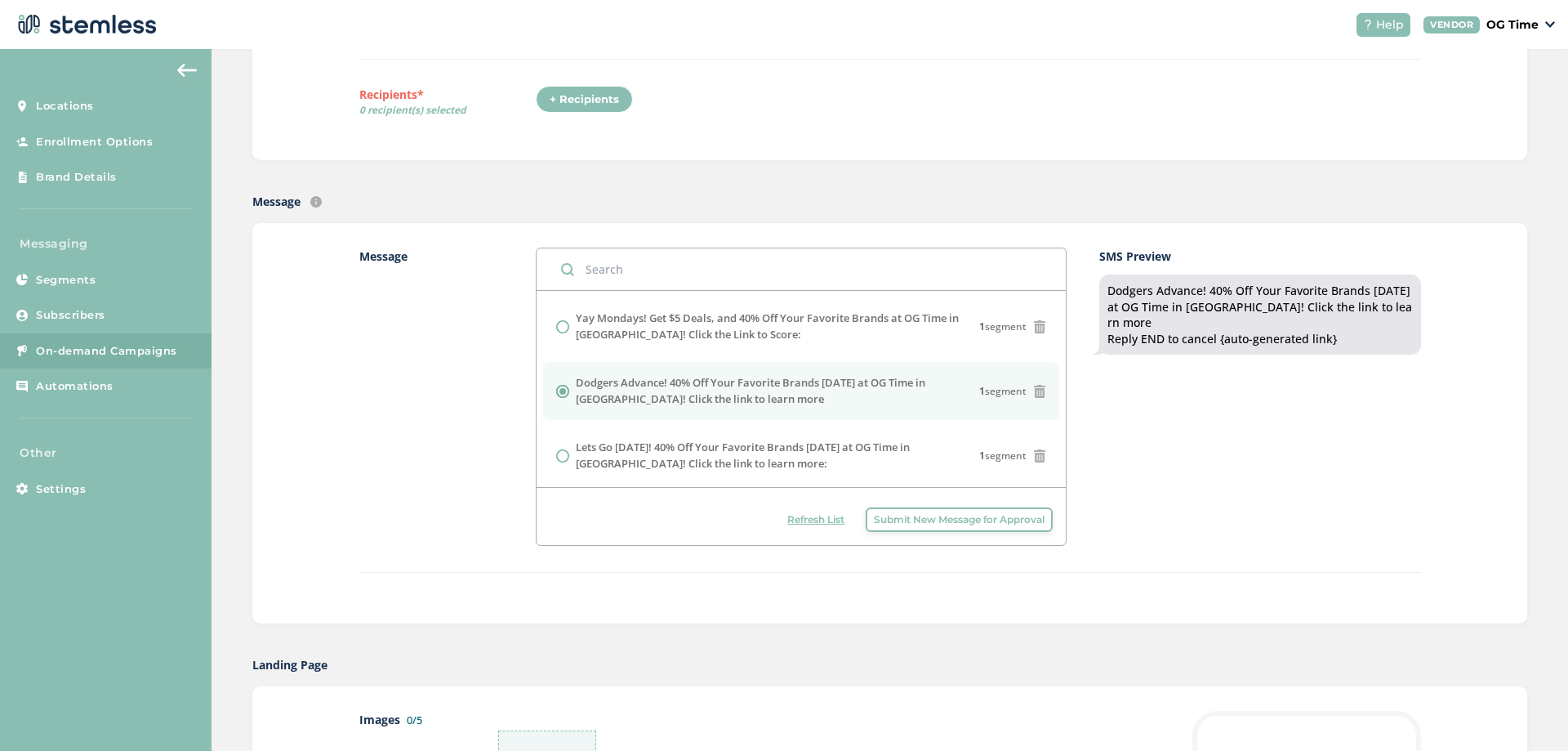
click at [991, 517] on span "Submit New Message for Approval" at bounding box center [959, 520] width 171 height 15
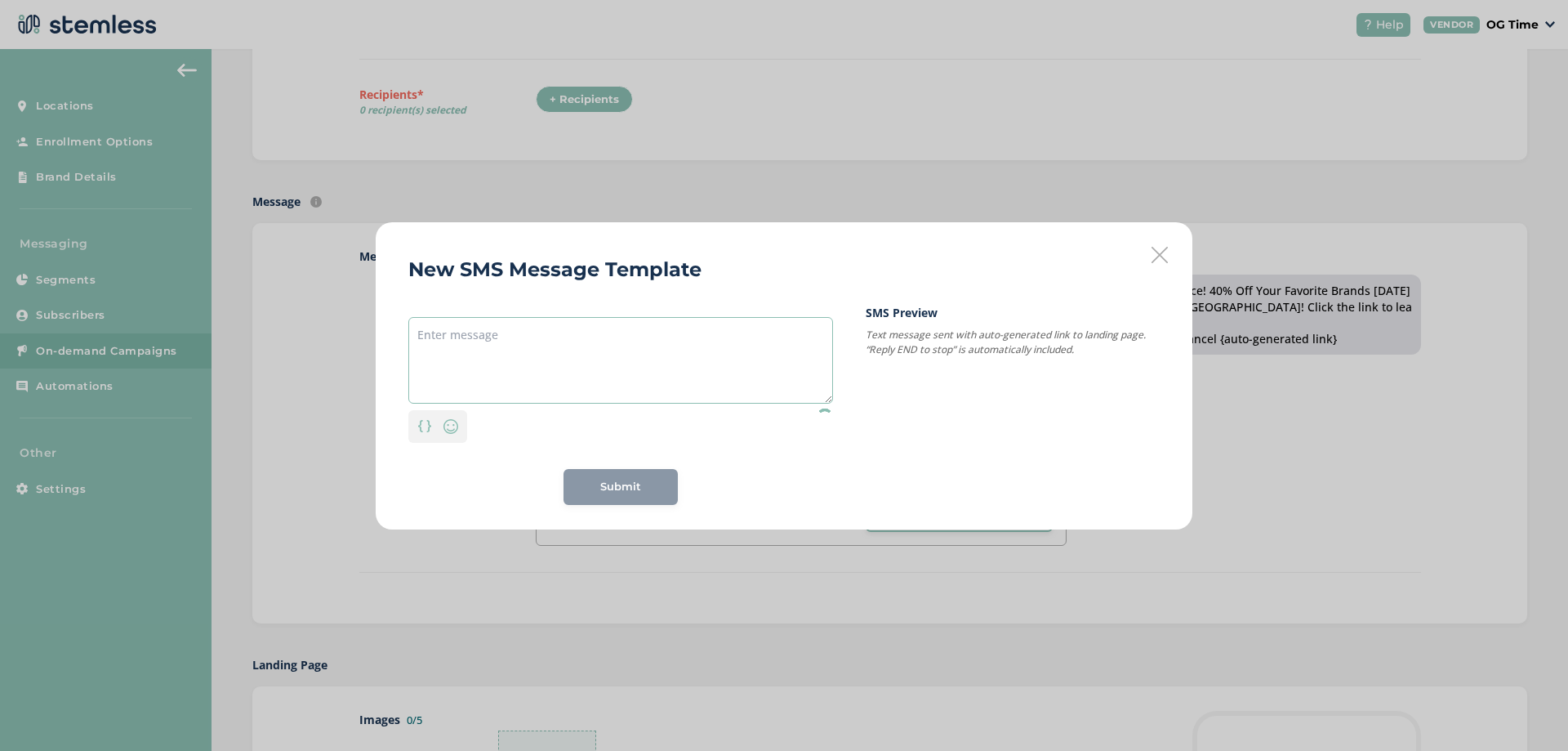
click at [466, 342] on textarea at bounding box center [620, 360] width 424 height 86
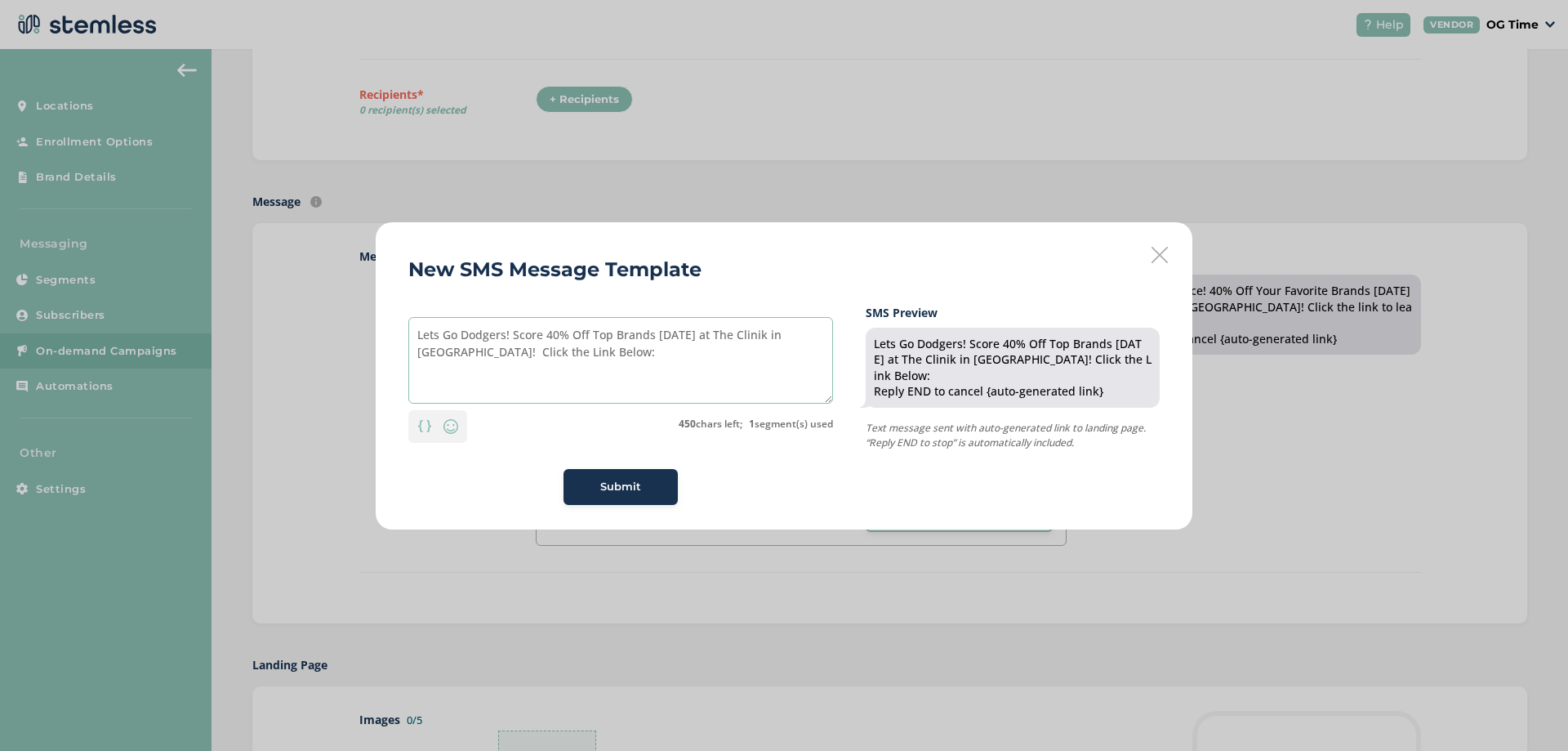
type textarea "Lets Go Dodgers! Score 40% Off Top Brands [DATE] at The Clinik in [GEOGRAPHIC_D…"
click at [623, 487] on span "Submit" at bounding box center [620, 487] width 41 height 17
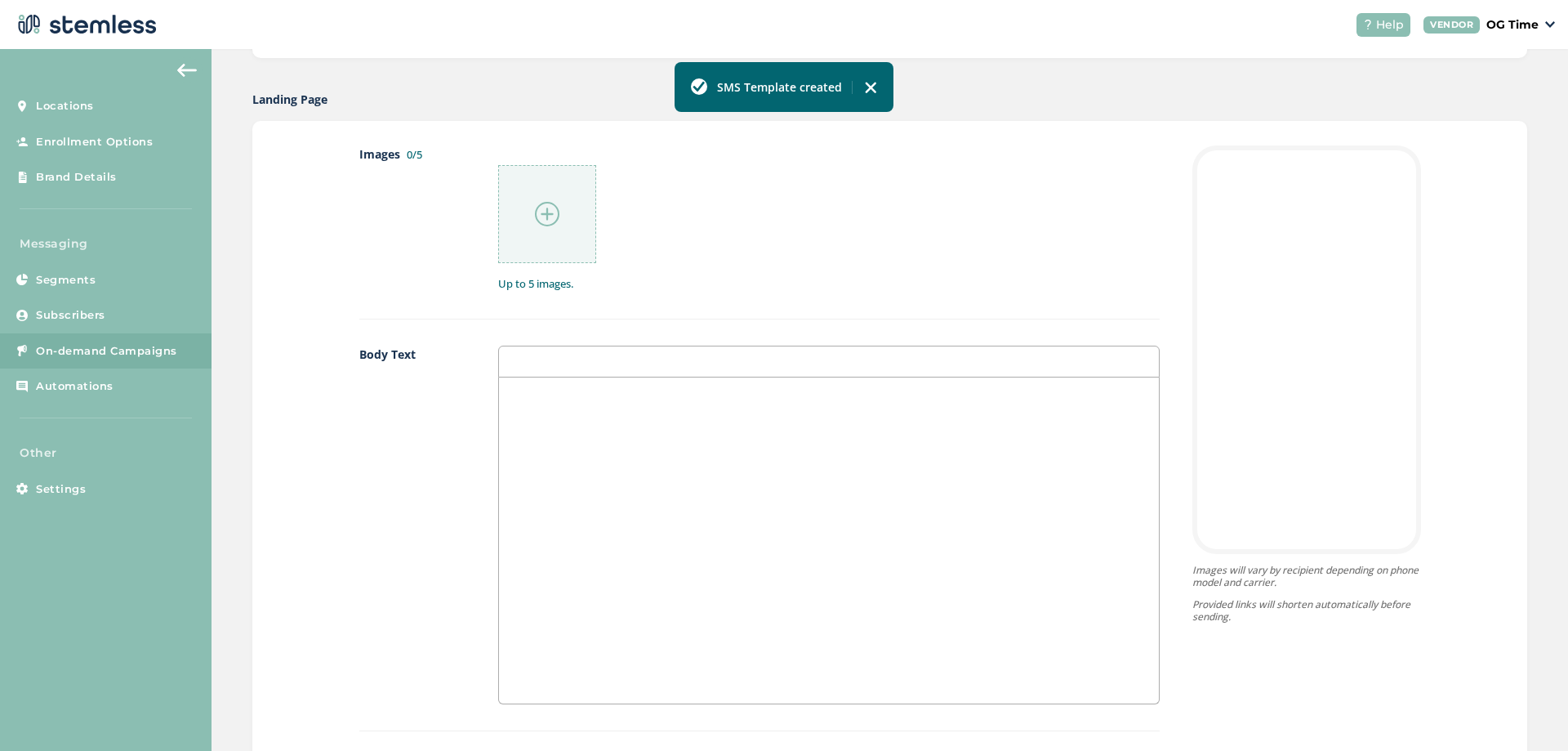
scroll to position [898, 0]
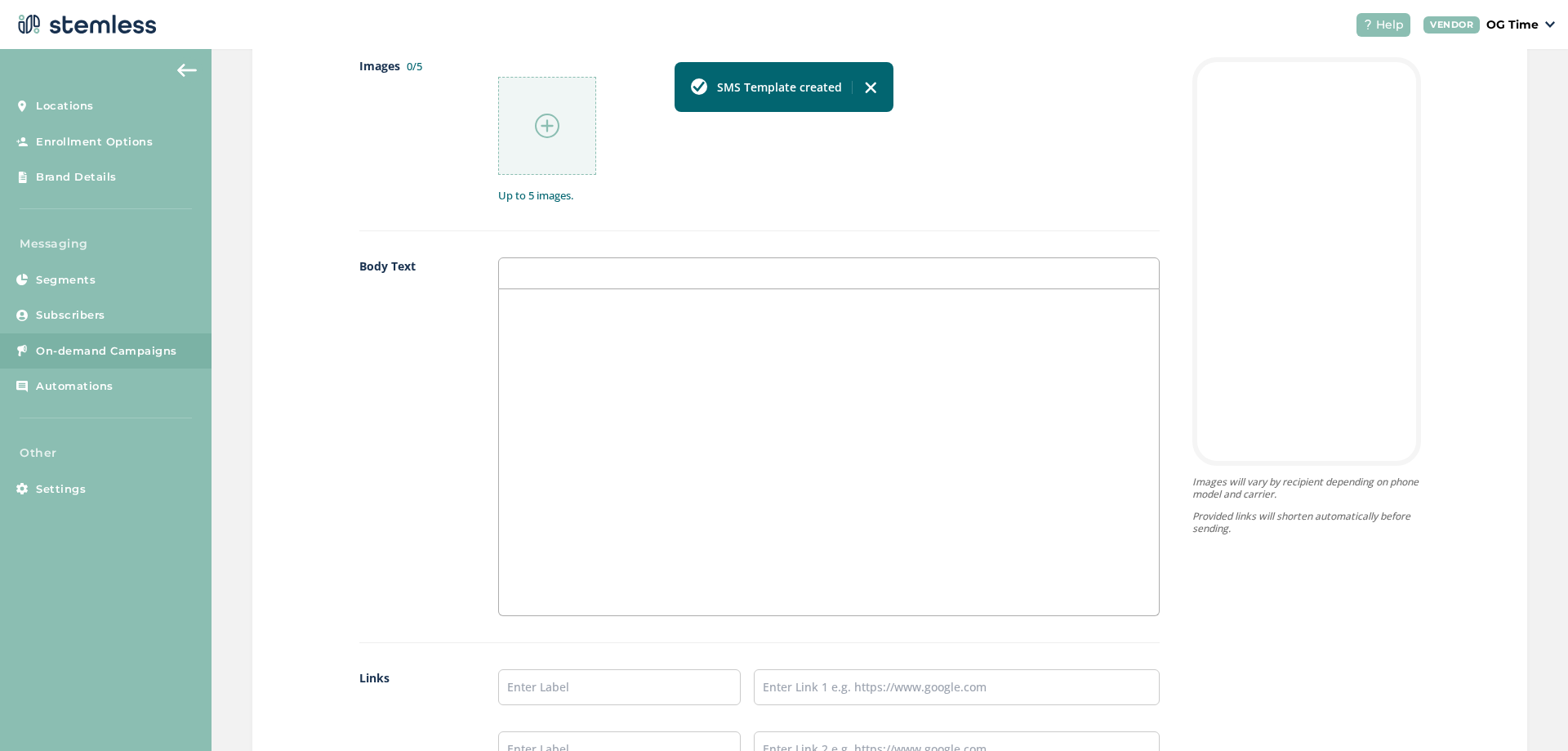
click at [551, 327] on div at bounding box center [828, 451] width 660 height 326
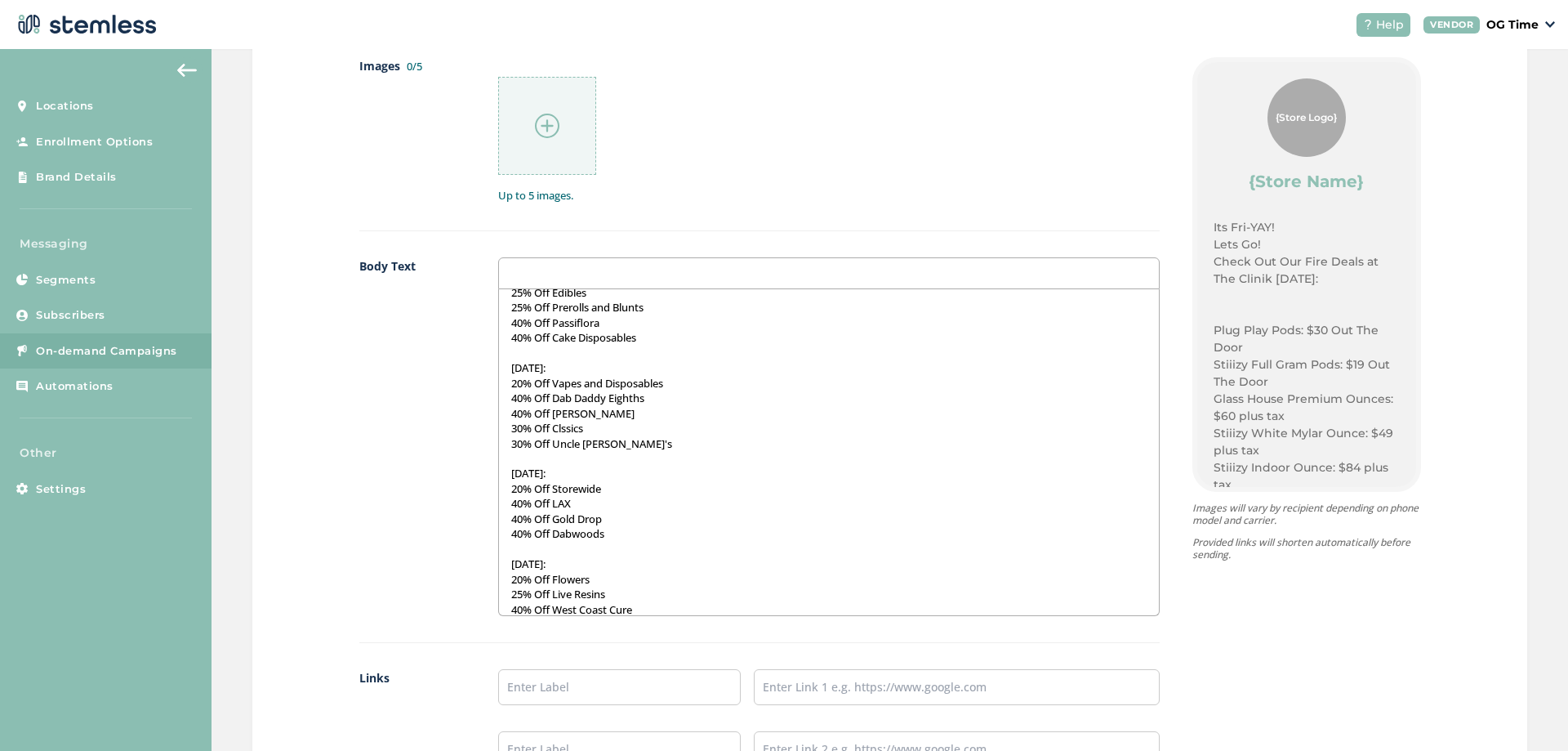
scroll to position [251, 0]
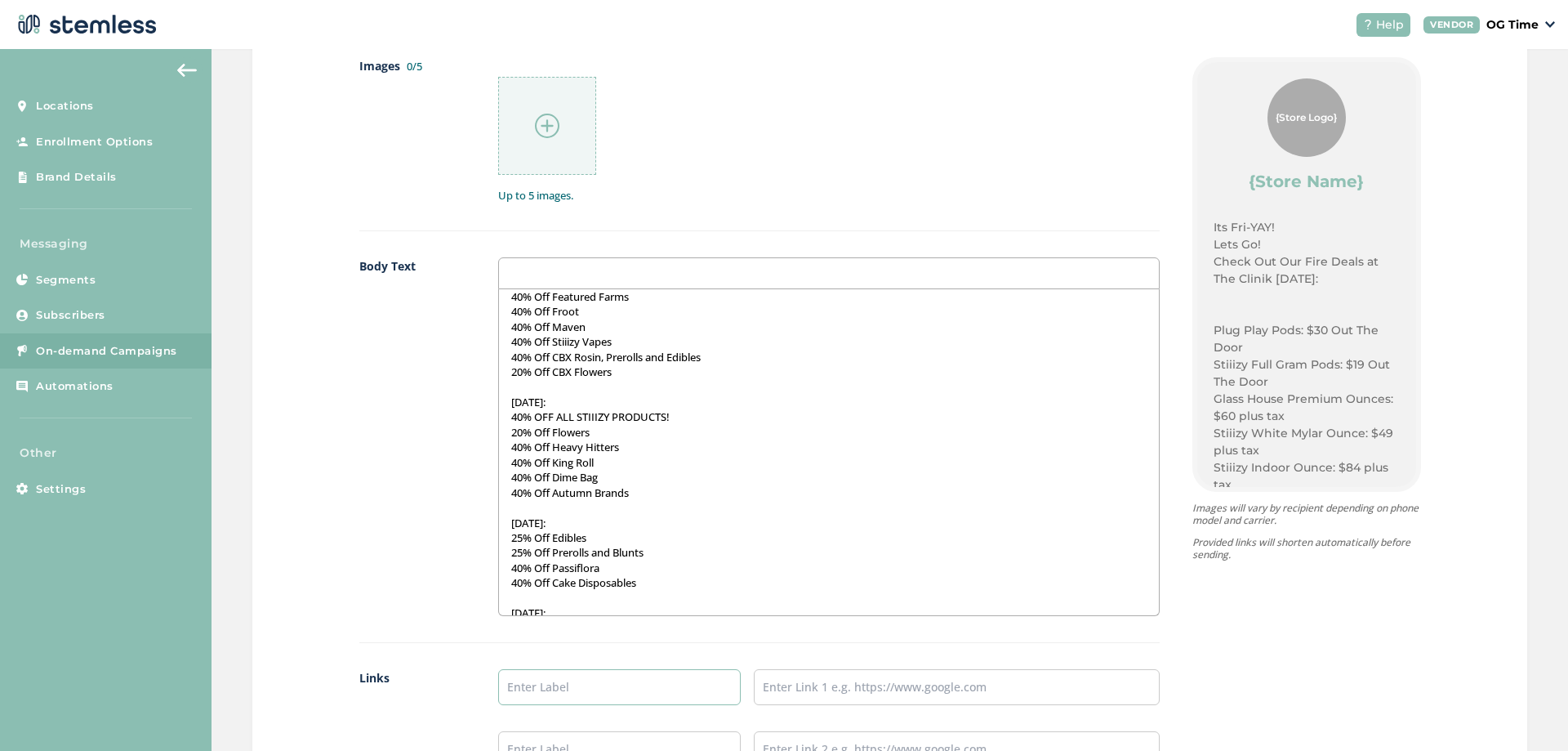
click at [552, 682] on input "text" at bounding box center [619, 687] width 243 height 36
type input "Online Menu"
click at [800, 687] on input "text" at bounding box center [956, 687] width 405 height 36
type input "[URL][DOMAIN_NAME]"
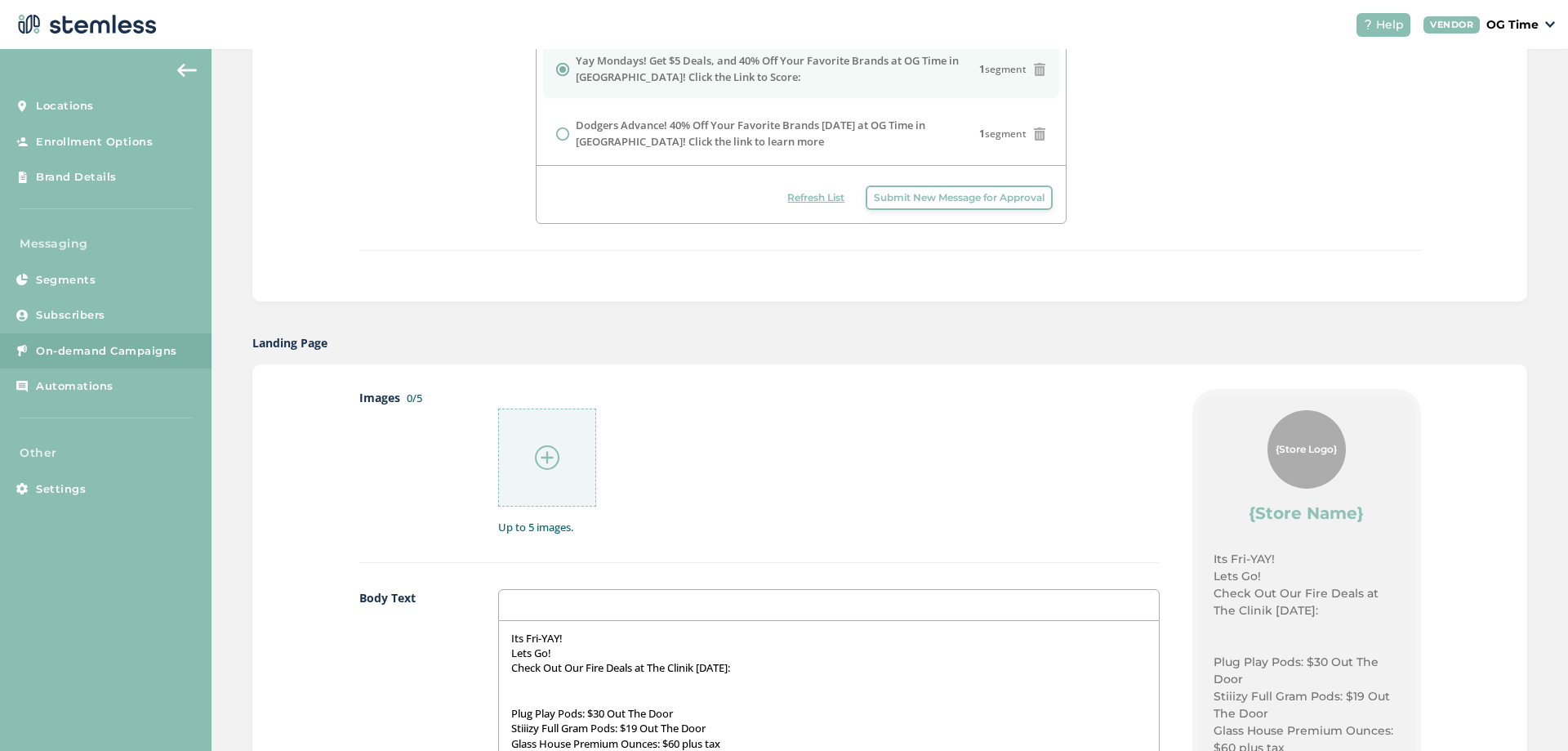
scroll to position [817, 0]
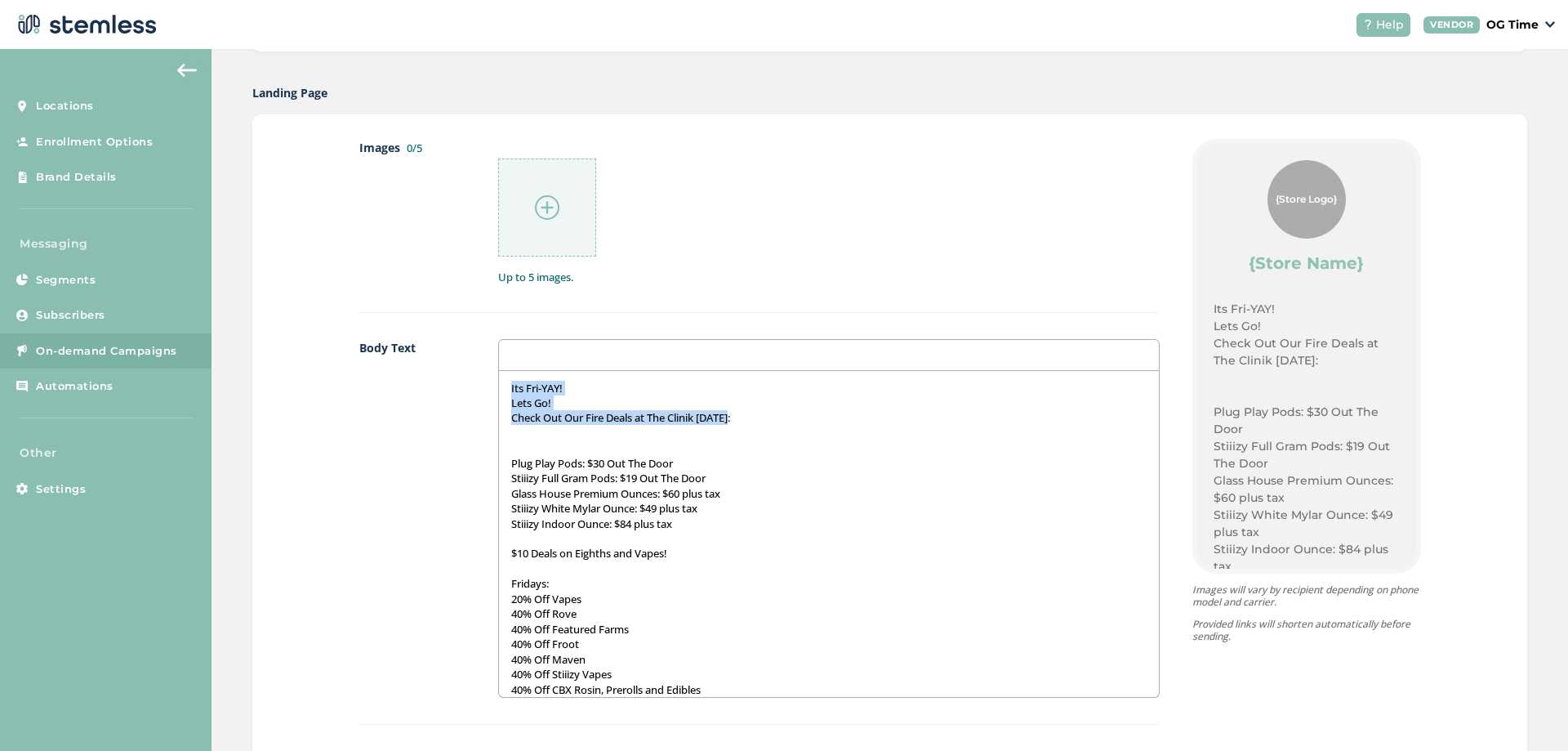
drag, startPoint x: 747, startPoint y: 415, endPoint x: 501, endPoint y: 386, distance: 247.7
click at [501, 386] on div "Its Fri-YAY! Lets Go! Check Out Our Fire Deals at The Clinik [DATE]: Plug Play …" at bounding box center [828, 533] width 660 height 326
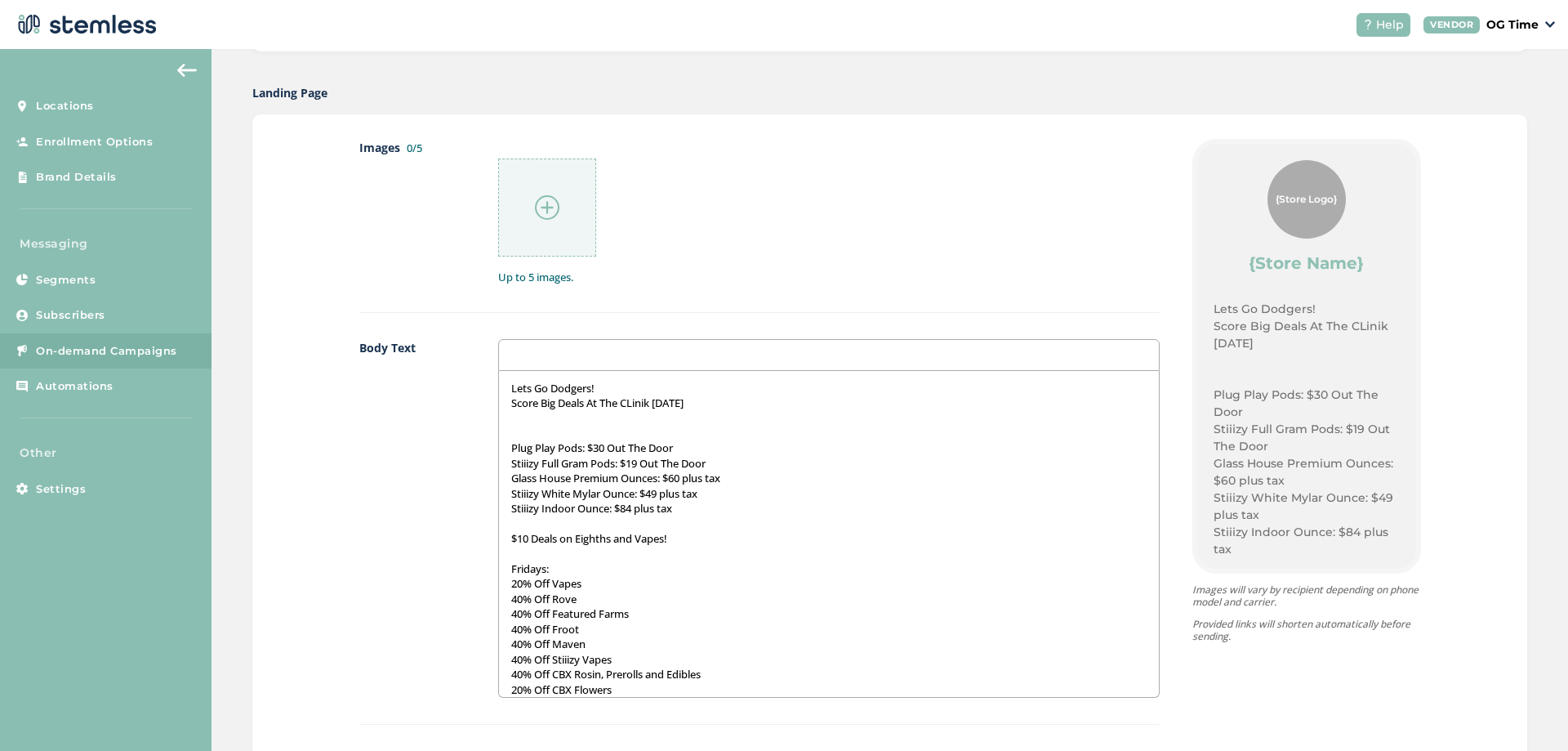
click at [629, 406] on p "Score Big Deals At The CLinik [DATE]" at bounding box center [828, 403] width 635 height 15
click at [689, 407] on p "Score Big Deals At The Clinik [DATE]" at bounding box center [828, 403] width 635 height 15
click at [505, 447] on div "Lets Go Dodgers! Score Big Deals At The Clinik [DATE]: Plug Play Pods: $30 Out …" at bounding box center [828, 533] width 660 height 326
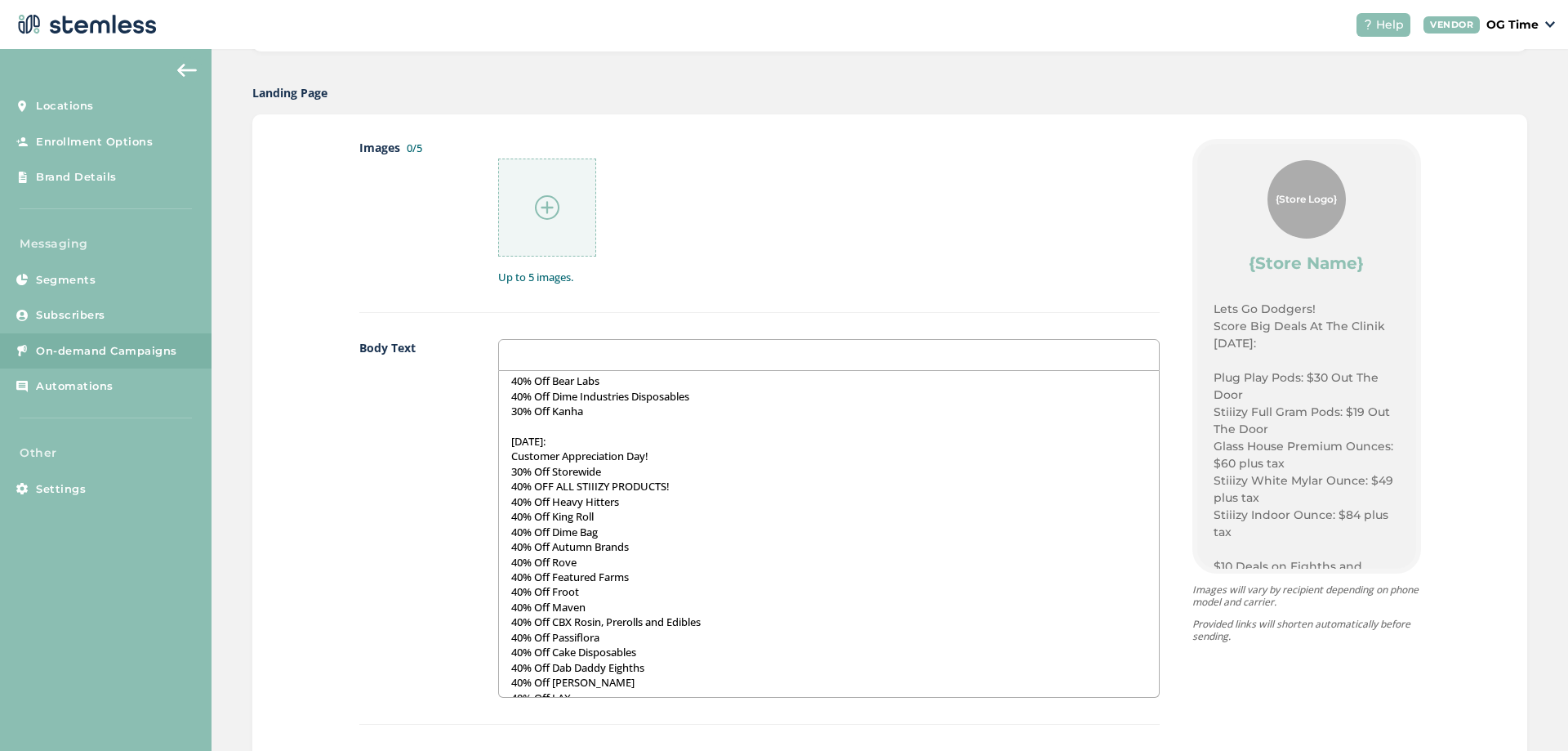
scroll to position [721, 0]
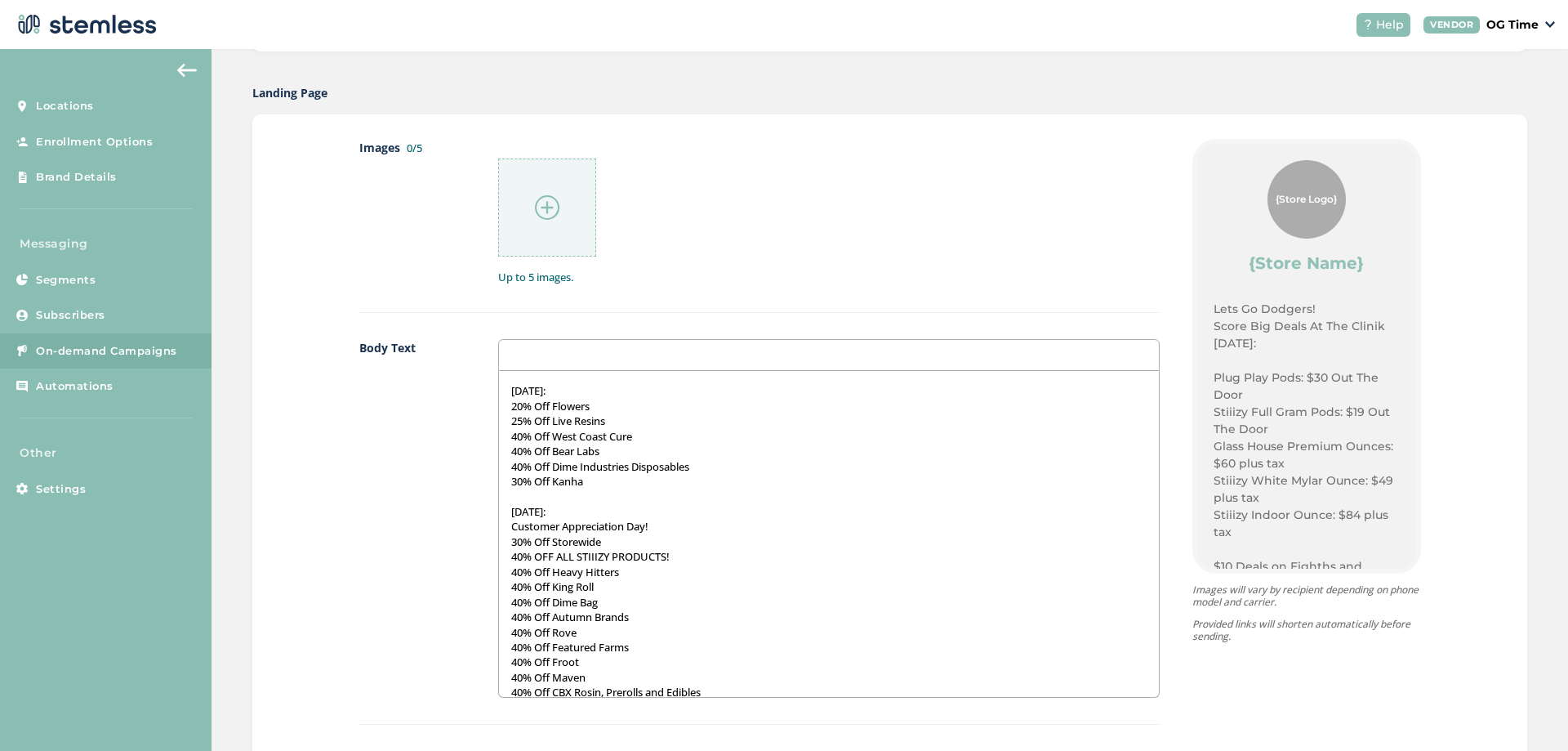
click at [587, 508] on p "[DATE]:" at bounding box center [828, 512] width 635 height 15
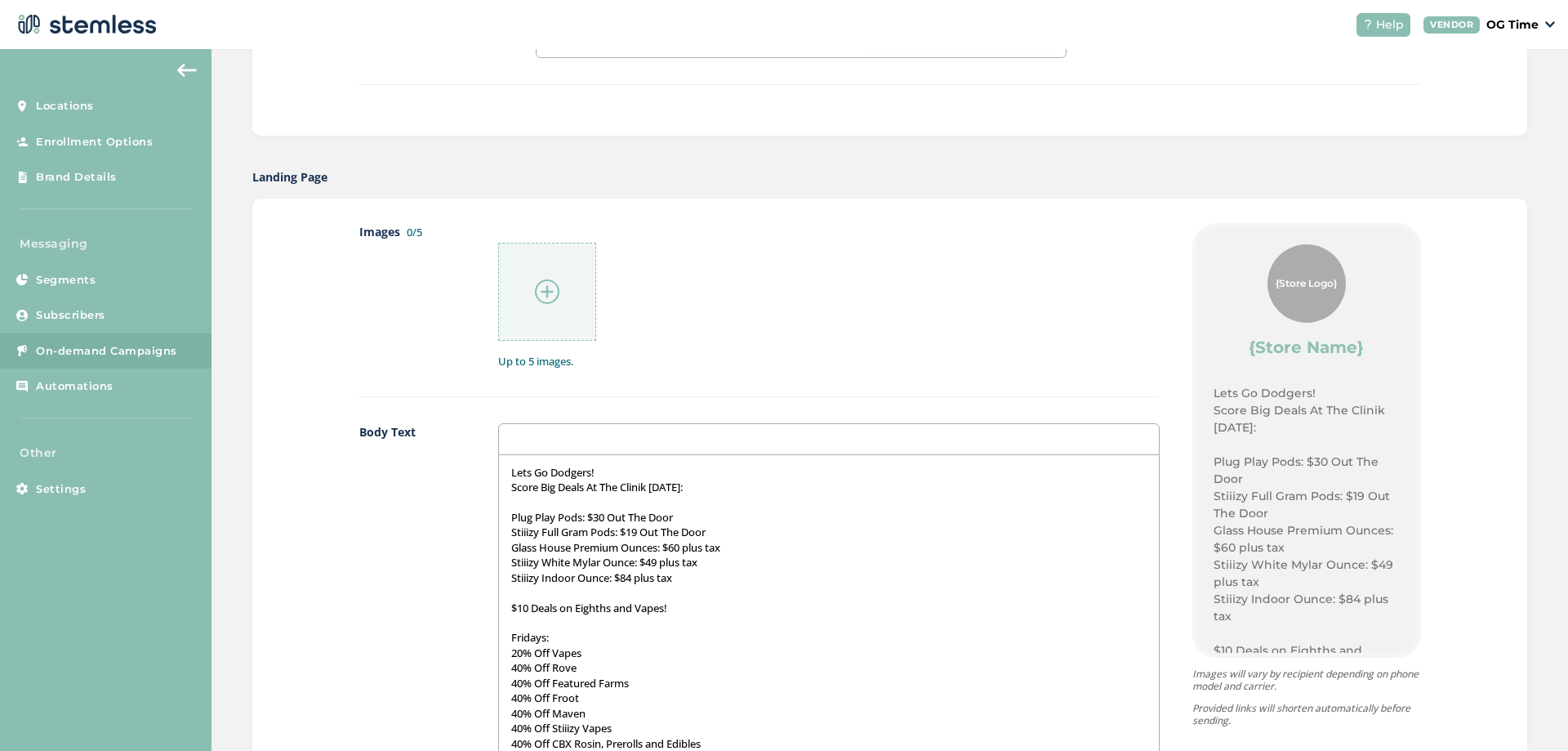
scroll to position [735, 0]
click at [546, 282] on img at bounding box center [546, 289] width 24 height 24
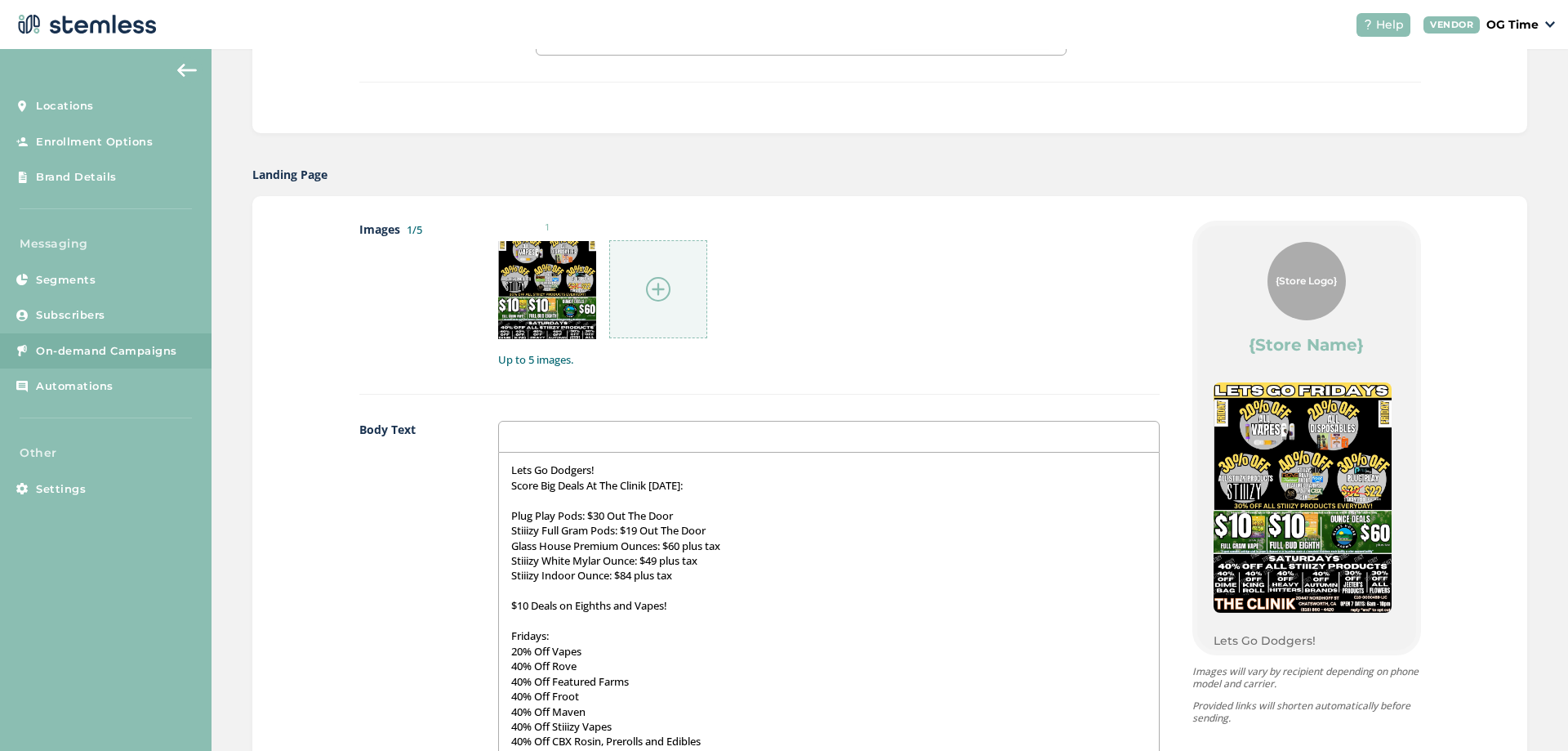
click at [652, 280] on img at bounding box center [658, 289] width 24 height 24
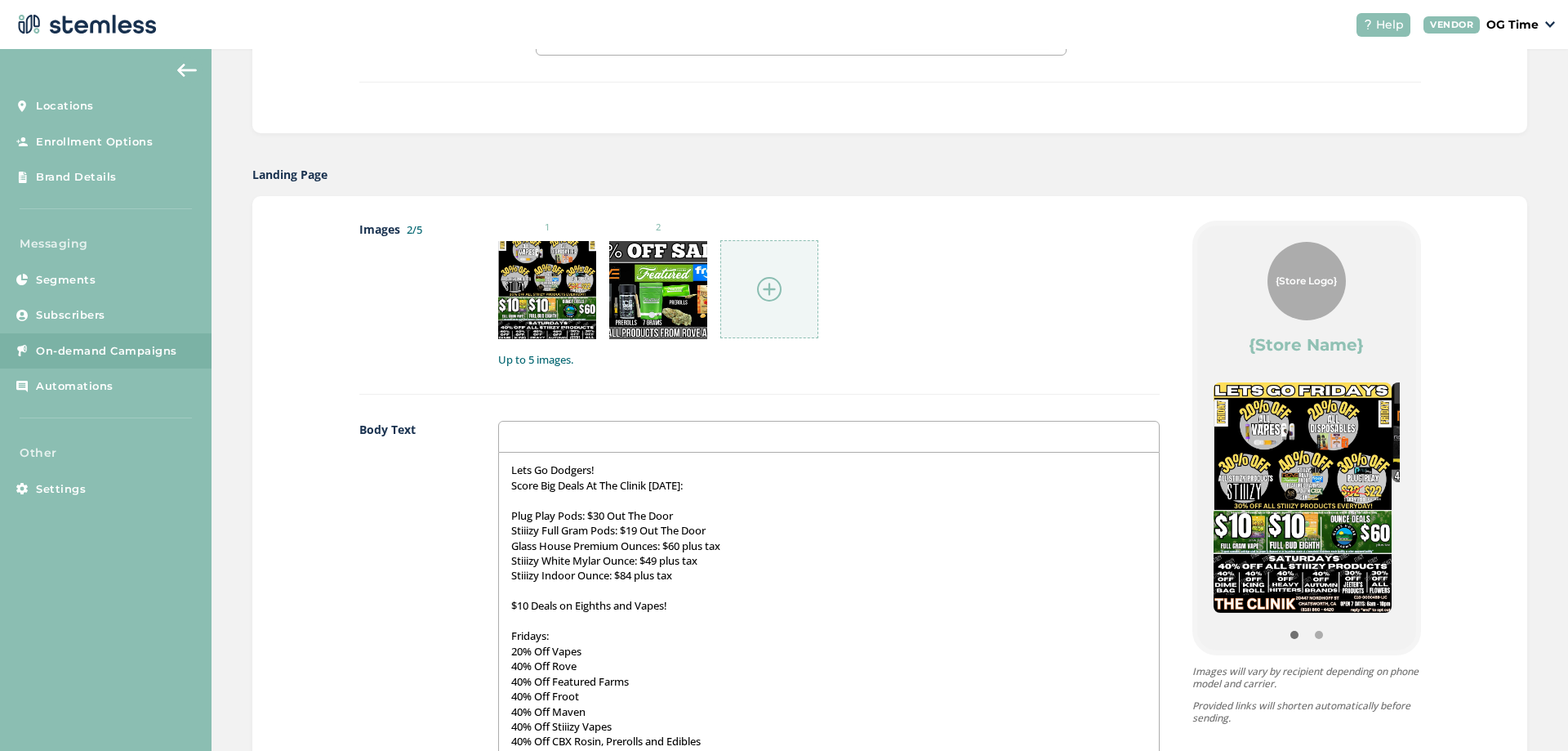
click at [759, 280] on img at bounding box center [769, 289] width 24 height 24
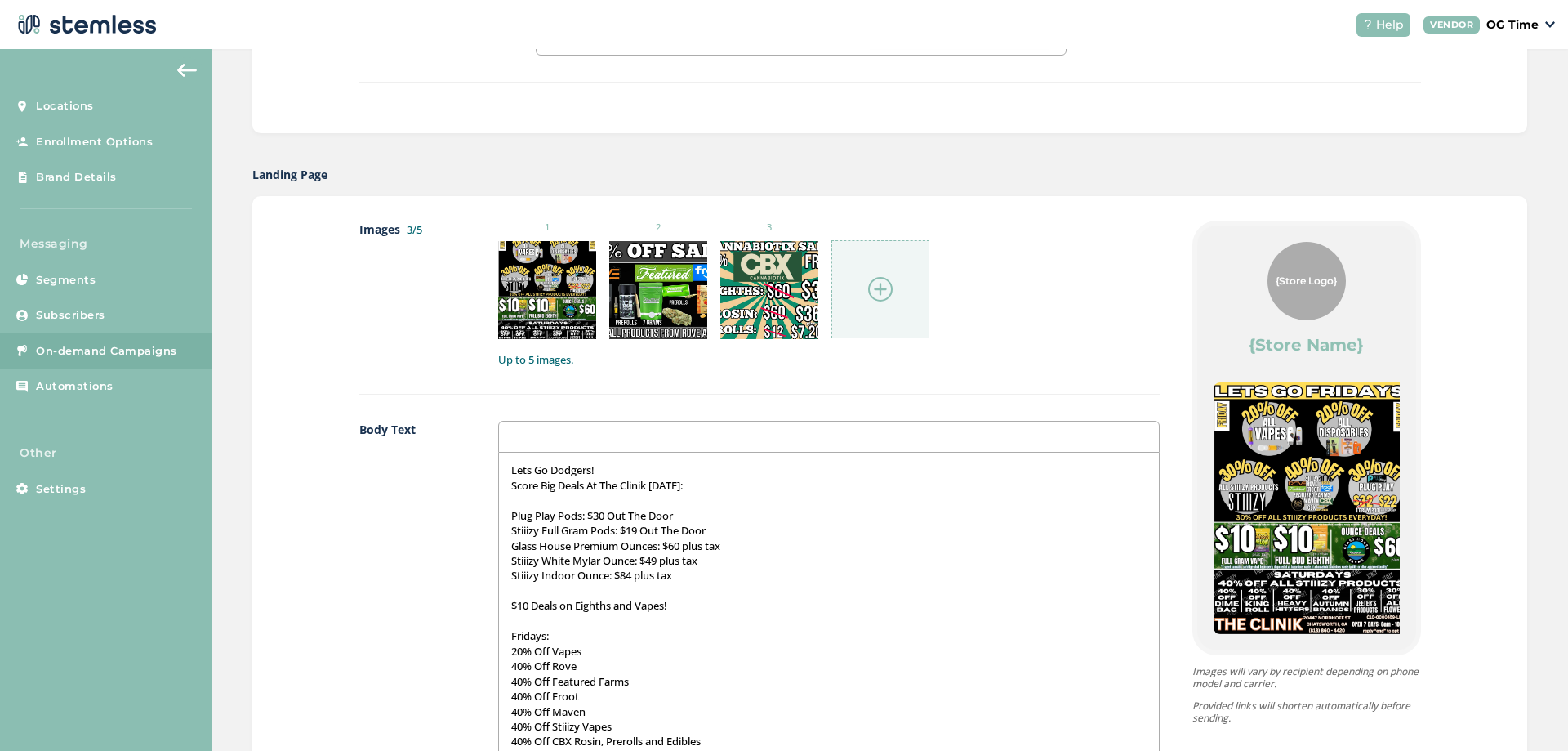
click at [869, 291] on img at bounding box center [879, 289] width 24 height 24
click at [882, 292] on img at bounding box center [879, 289] width 24 height 24
click at [868, 285] on img at bounding box center [879, 289] width 24 height 24
click at [868, 290] on img at bounding box center [879, 289] width 24 height 24
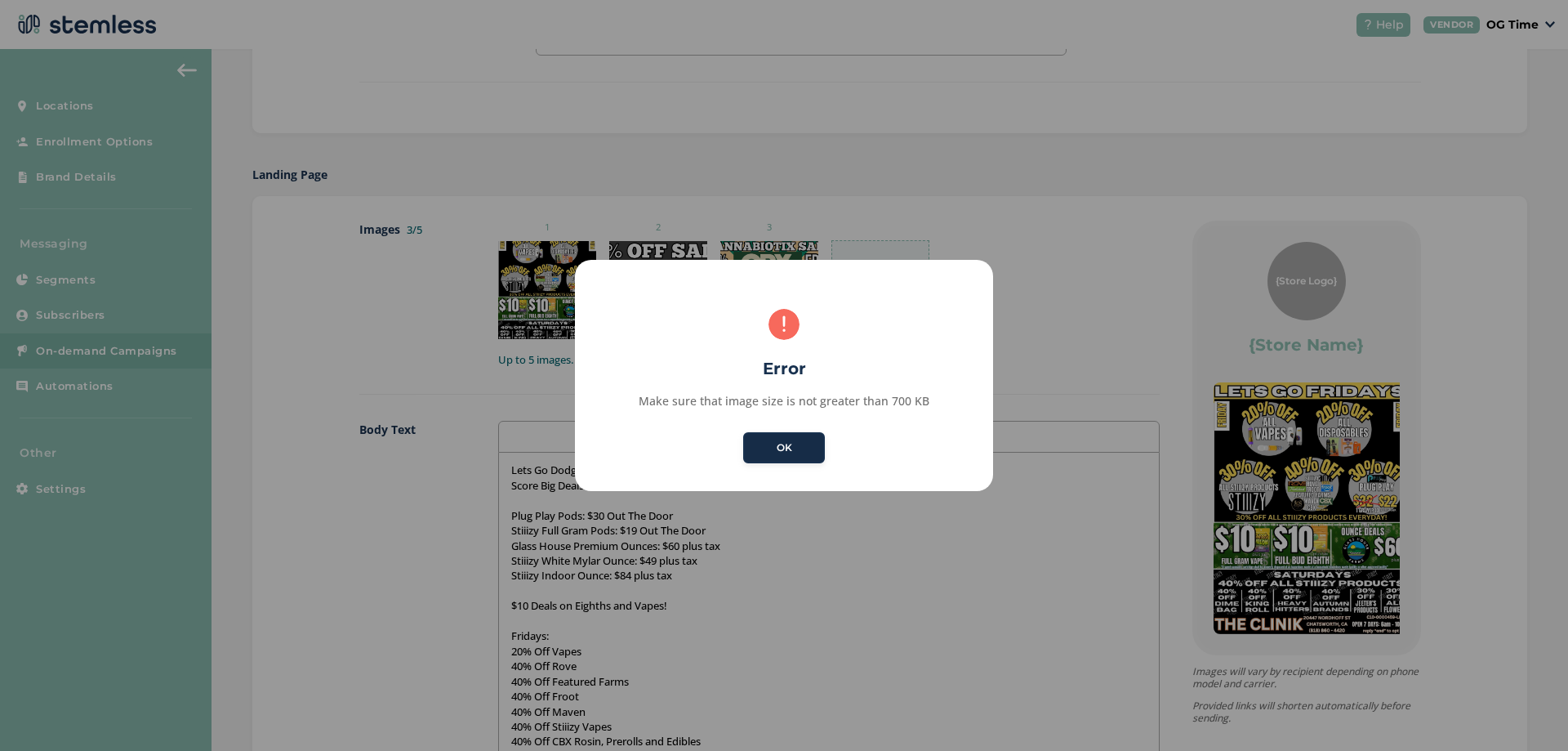
click at [792, 457] on button "OK" at bounding box center [784, 447] width 82 height 31
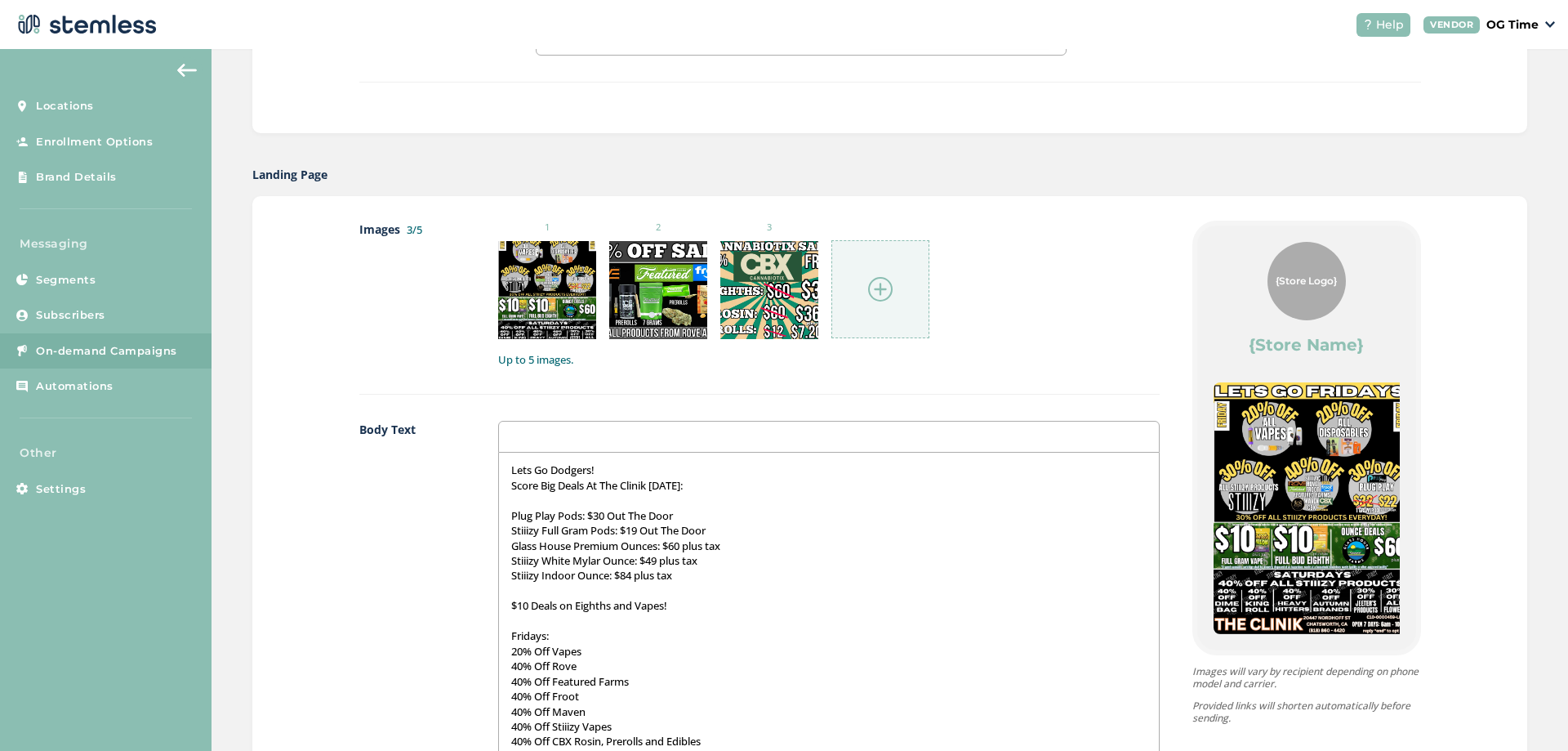
click at [868, 281] on img at bounding box center [879, 289] width 24 height 24
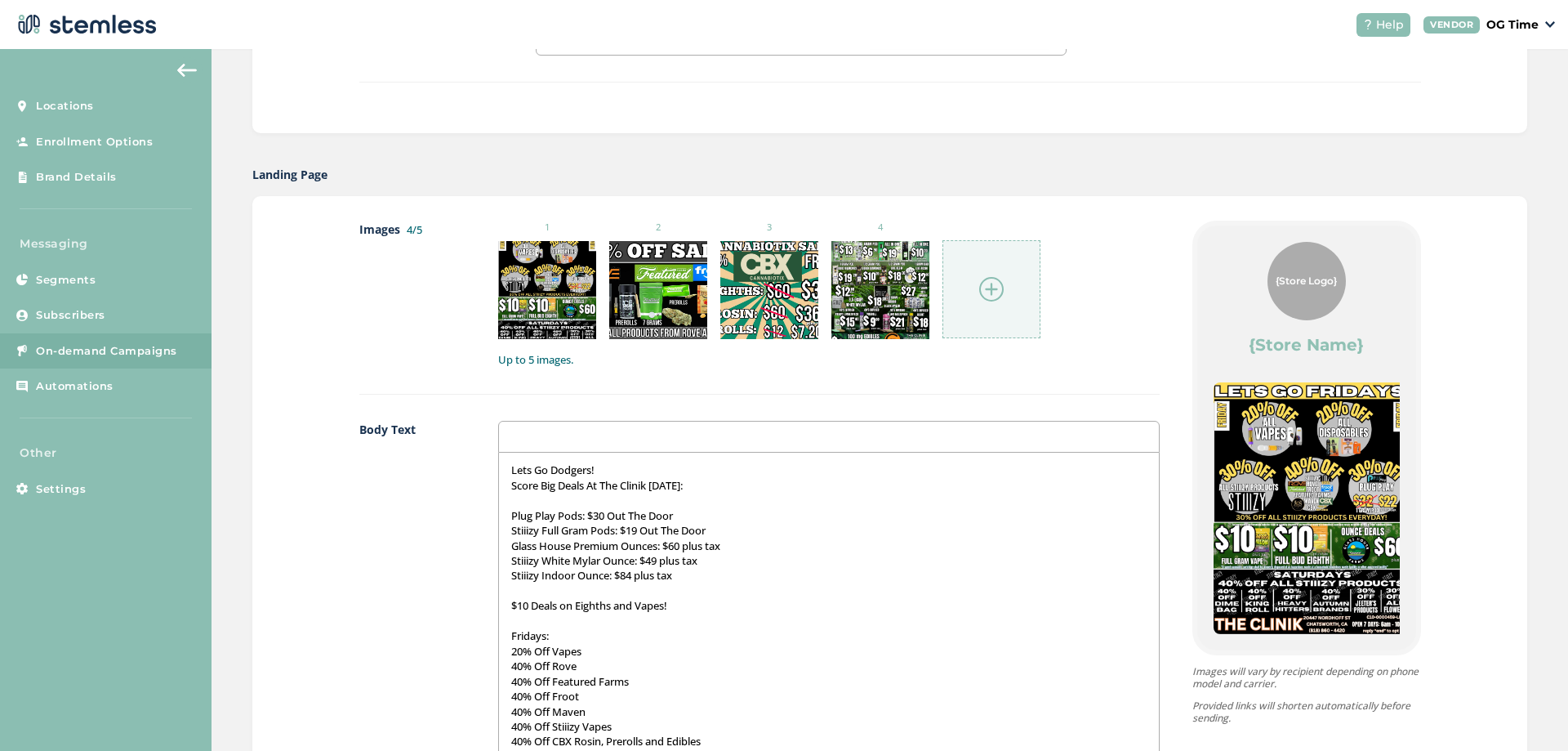
click at [986, 283] on img at bounding box center [991, 289] width 24 height 24
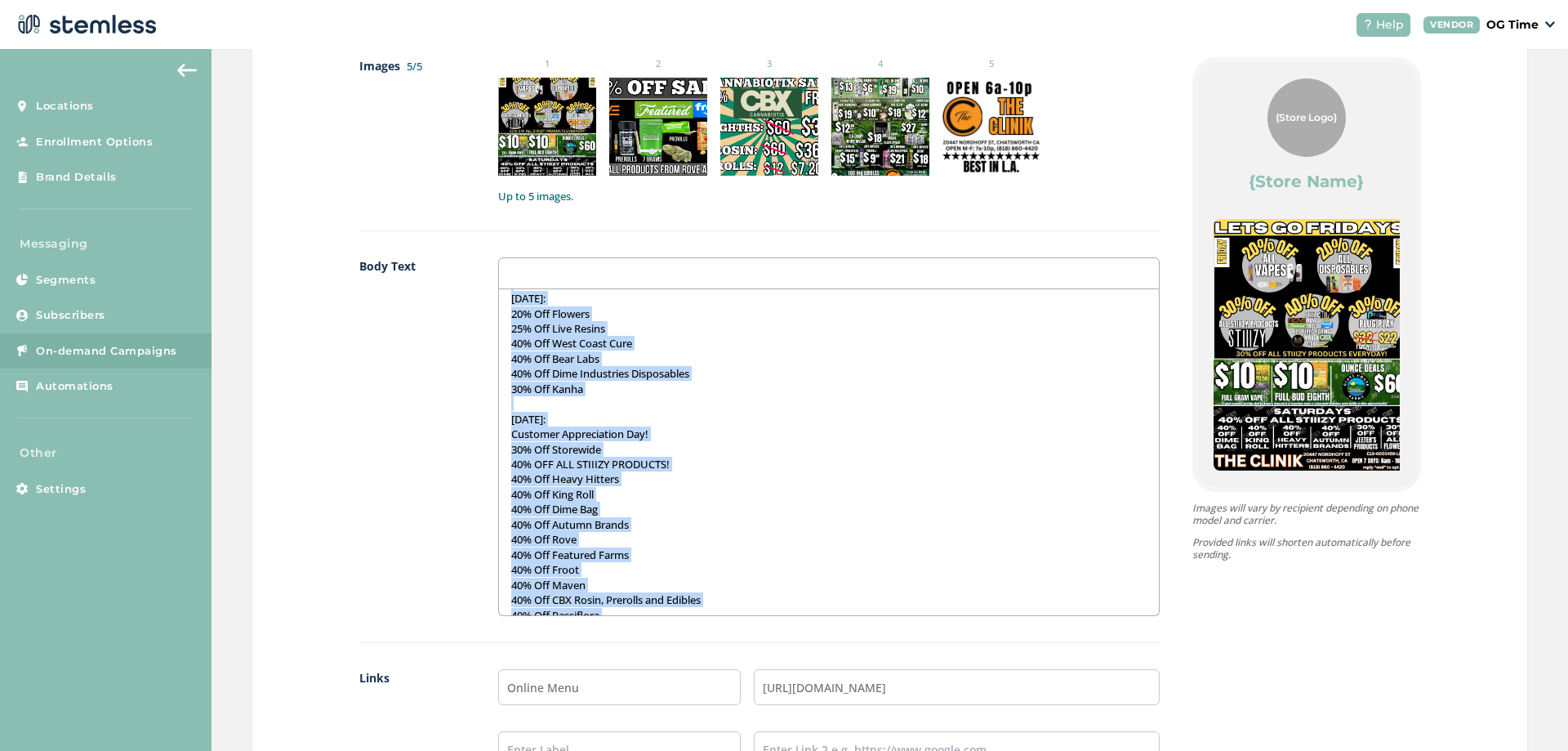
scroll to position [885, 0]
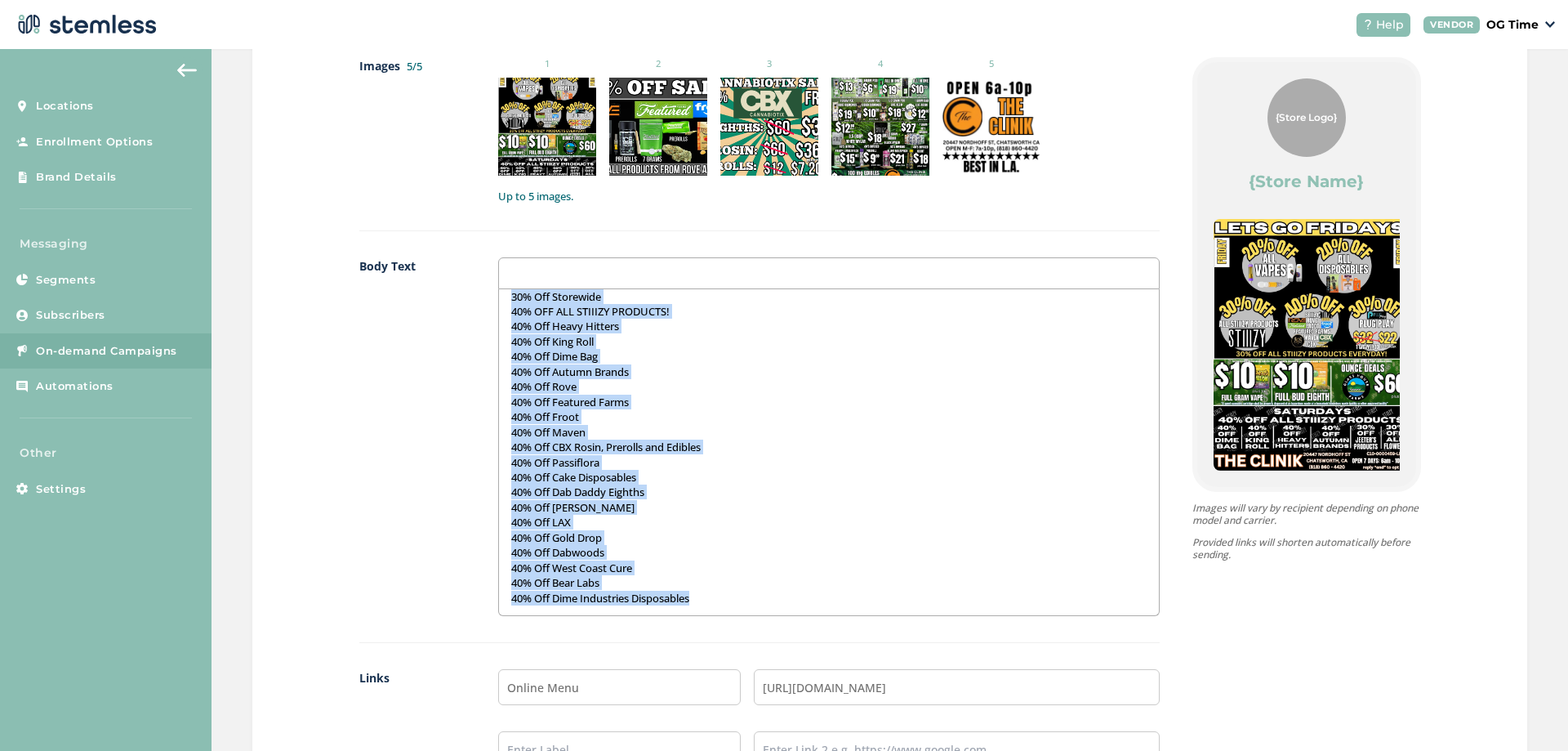
drag, startPoint x: 501, startPoint y: 305, endPoint x: 708, endPoint y: 605, distance: 364.5
click at [708, 605] on div "Lets Go Dodgers! Score Big Deals At The Clinik [DATE]: Plug Play Pods: $30 Out …" at bounding box center [828, 451] width 660 height 326
copy div "Lets Go Dodgers! Score Big Deals At The Clinik [DATE]: Plug Play Pods: $30 Out …"
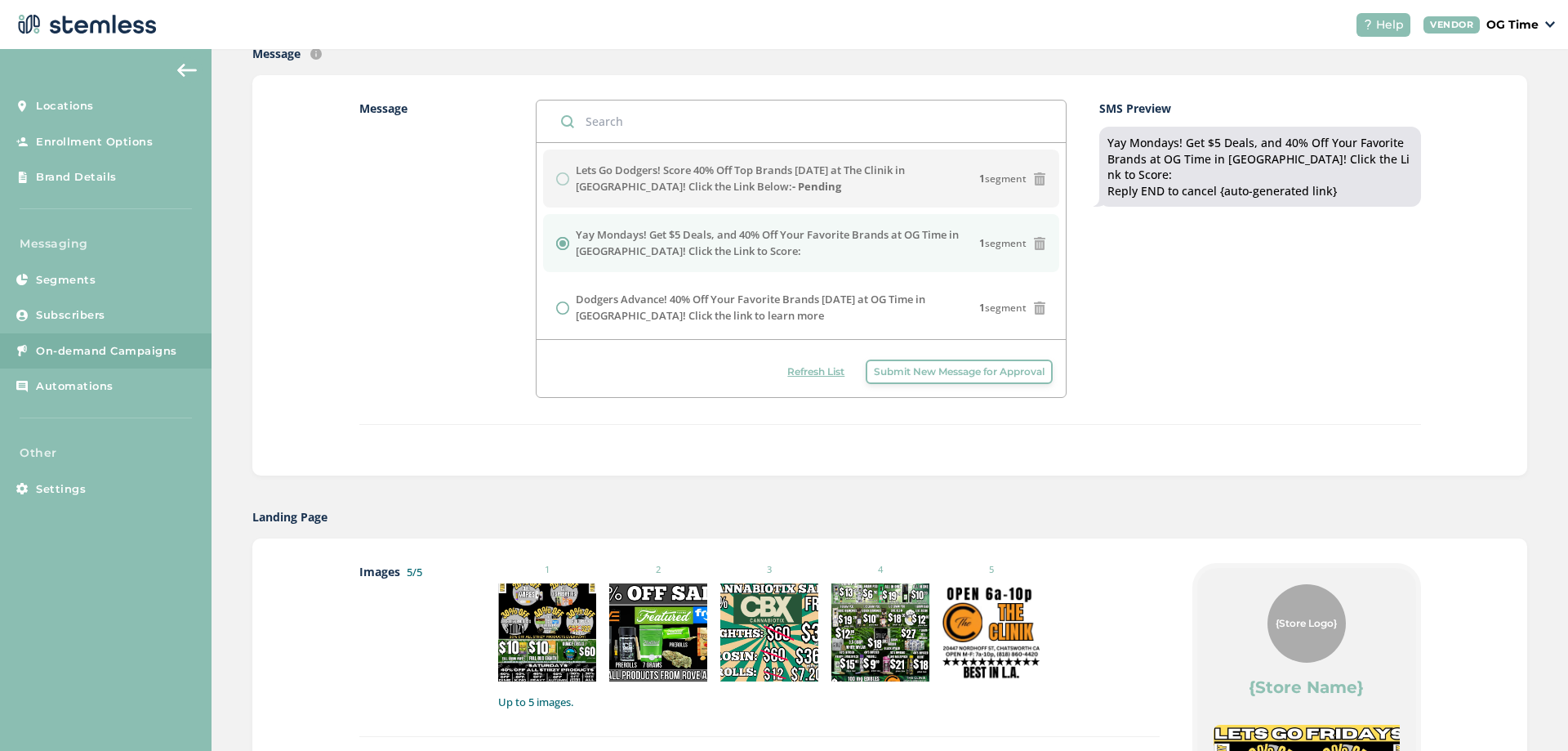
scroll to position [163, 0]
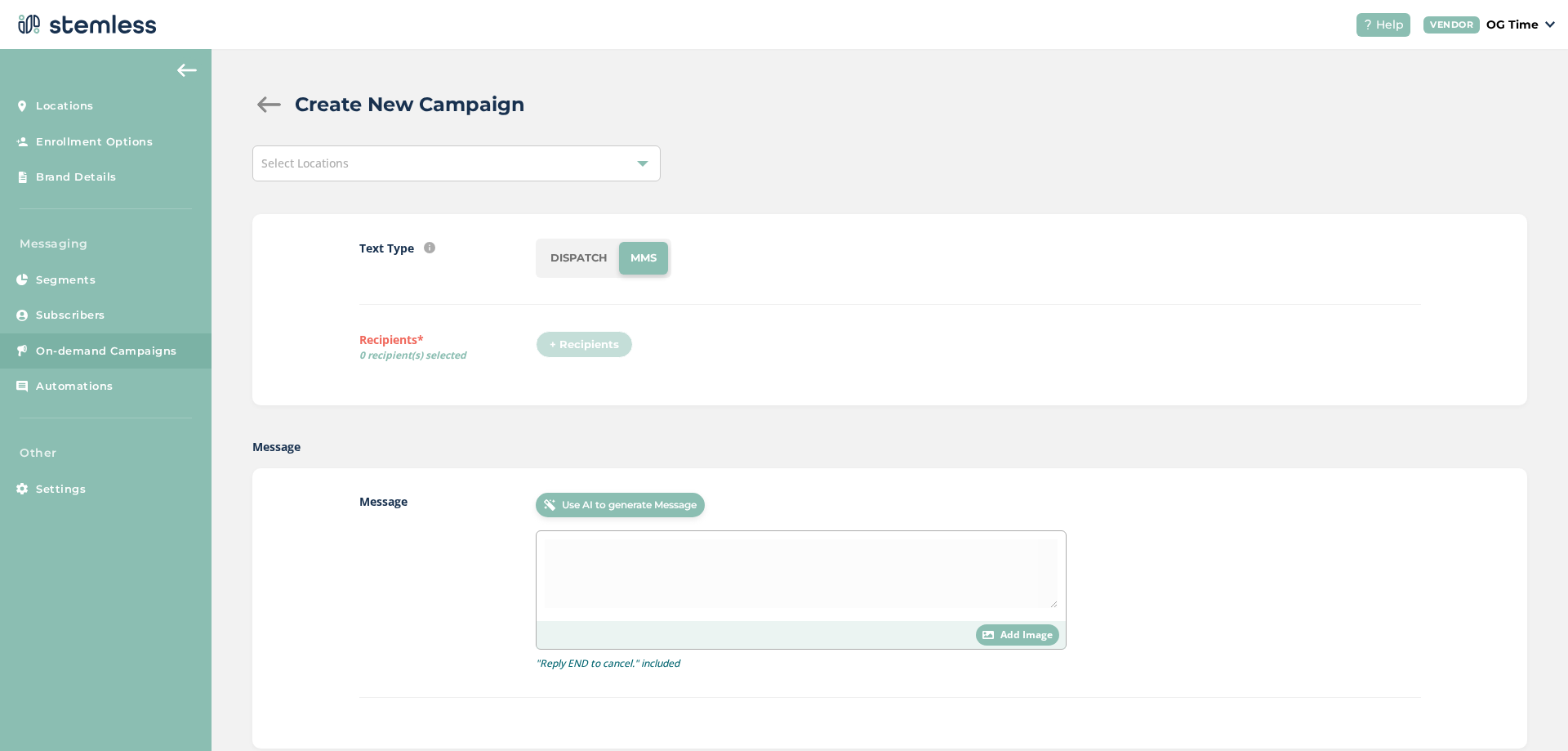
click at [576, 274] on li "DISPATCH" at bounding box center [579, 258] width 80 height 33
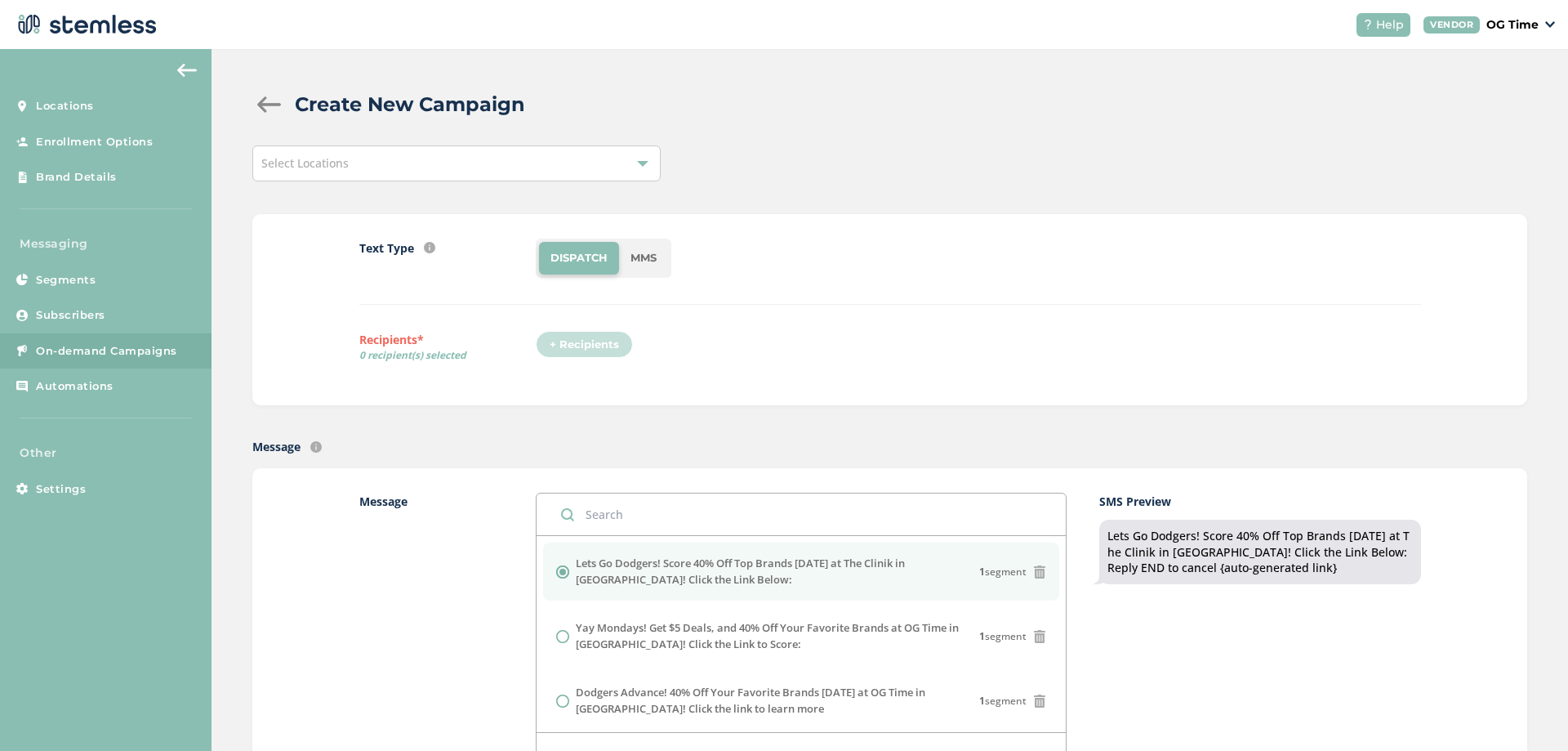
click at [585, 345] on div "+ Recipients" at bounding box center [589, 349] width 107 height 38
click at [484, 161] on div "Select Locations" at bounding box center [457, 163] width 408 height 36
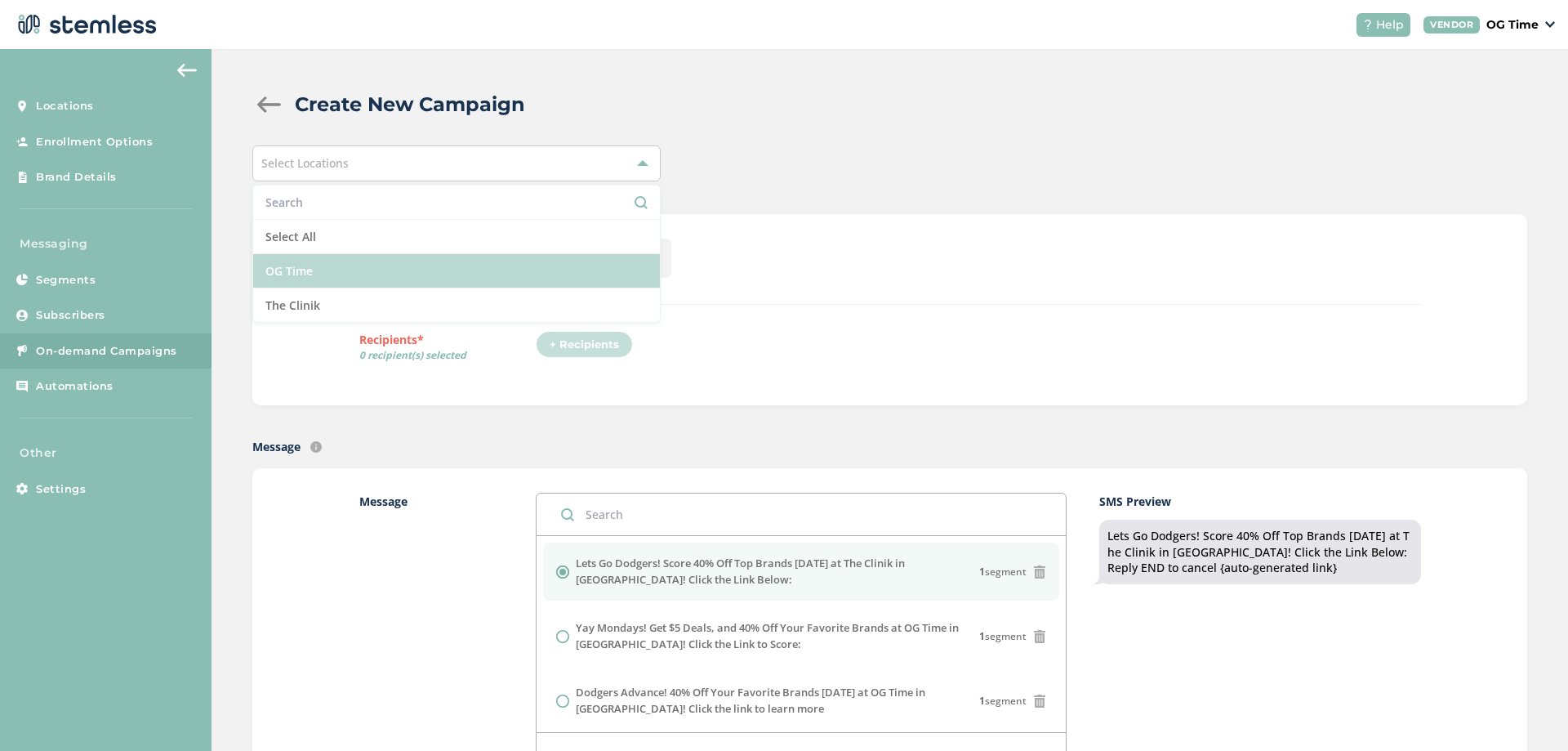
click at [293, 265] on li "OG Time" at bounding box center [457, 270] width 407 height 34
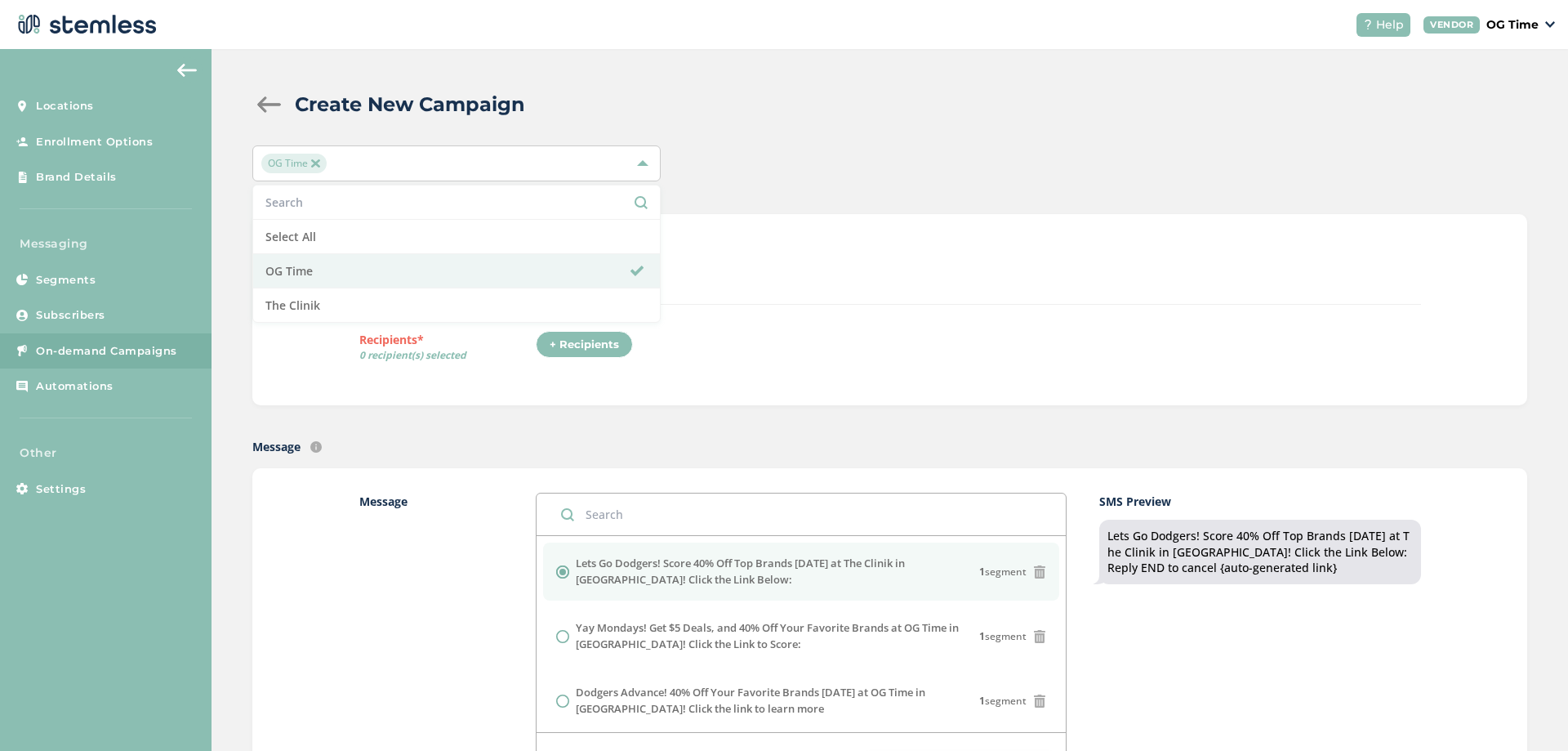
click at [780, 327] on div "Text Type SMS : A cost effective way to reach your customers. Send a intro text…" at bounding box center [889, 310] width 1062 height 142
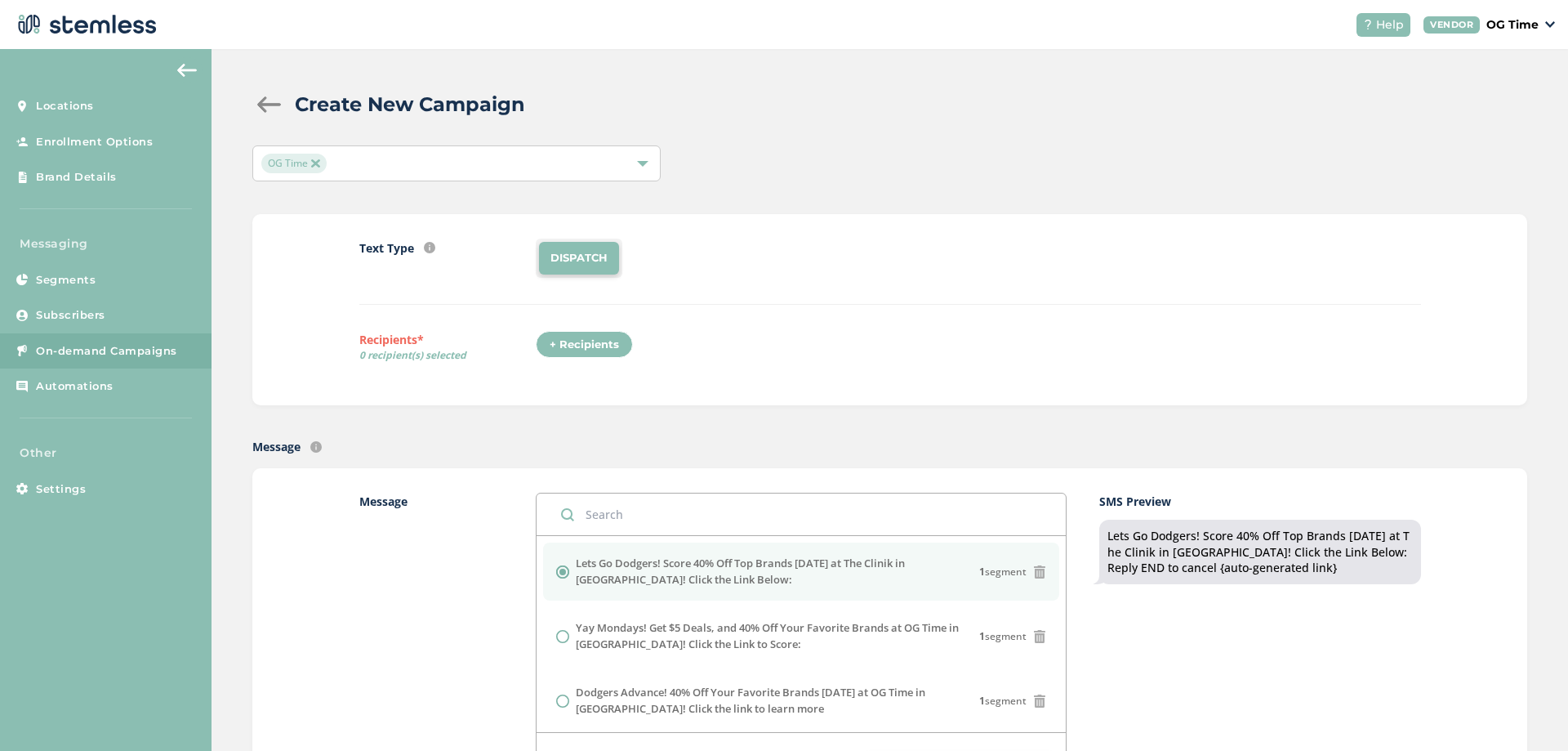
click at [575, 340] on div "+ Recipients" at bounding box center [584, 344] width 97 height 28
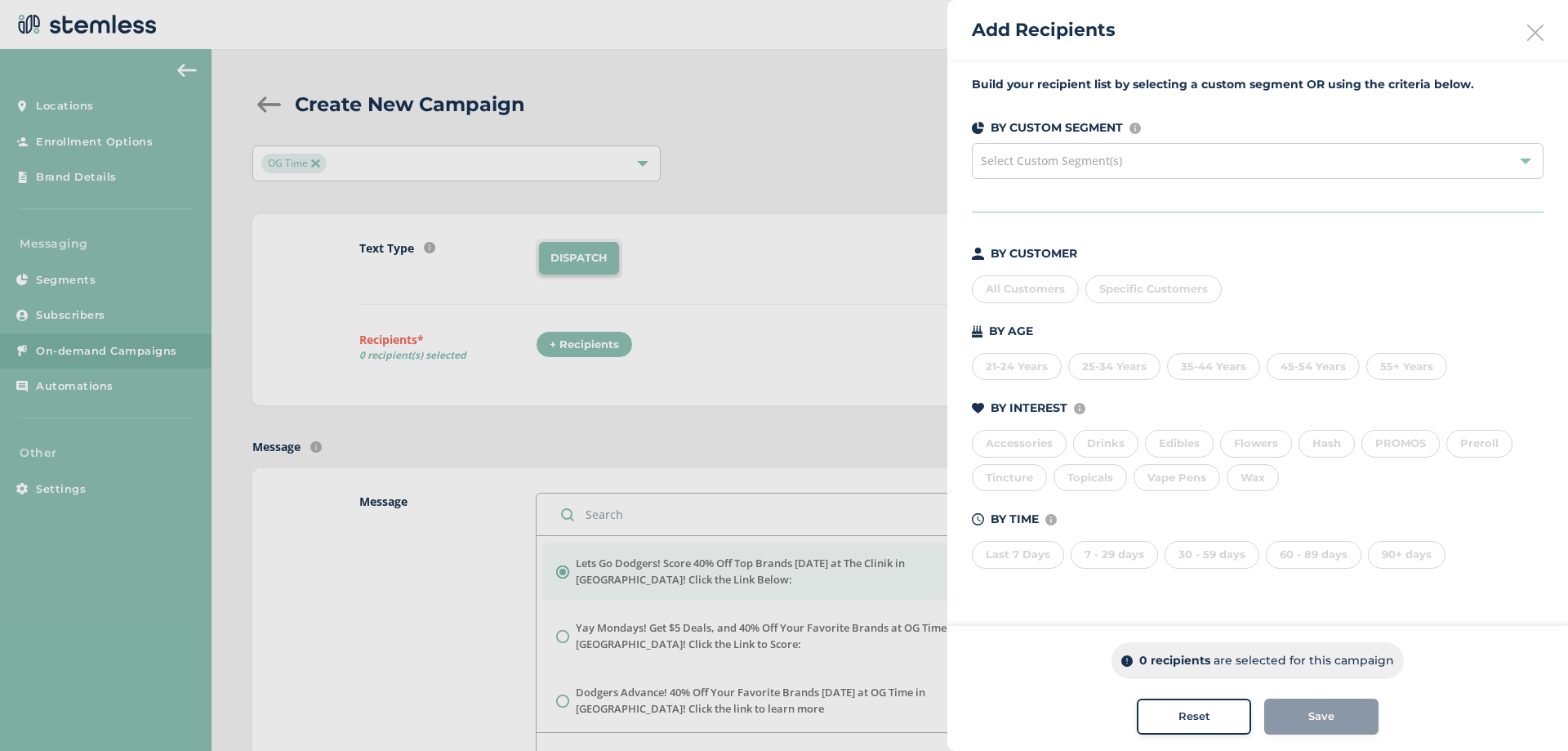
click at [1016, 291] on div "All Customers" at bounding box center [1025, 289] width 107 height 28
click at [1299, 712] on div "Save" at bounding box center [1320, 717] width 88 height 17
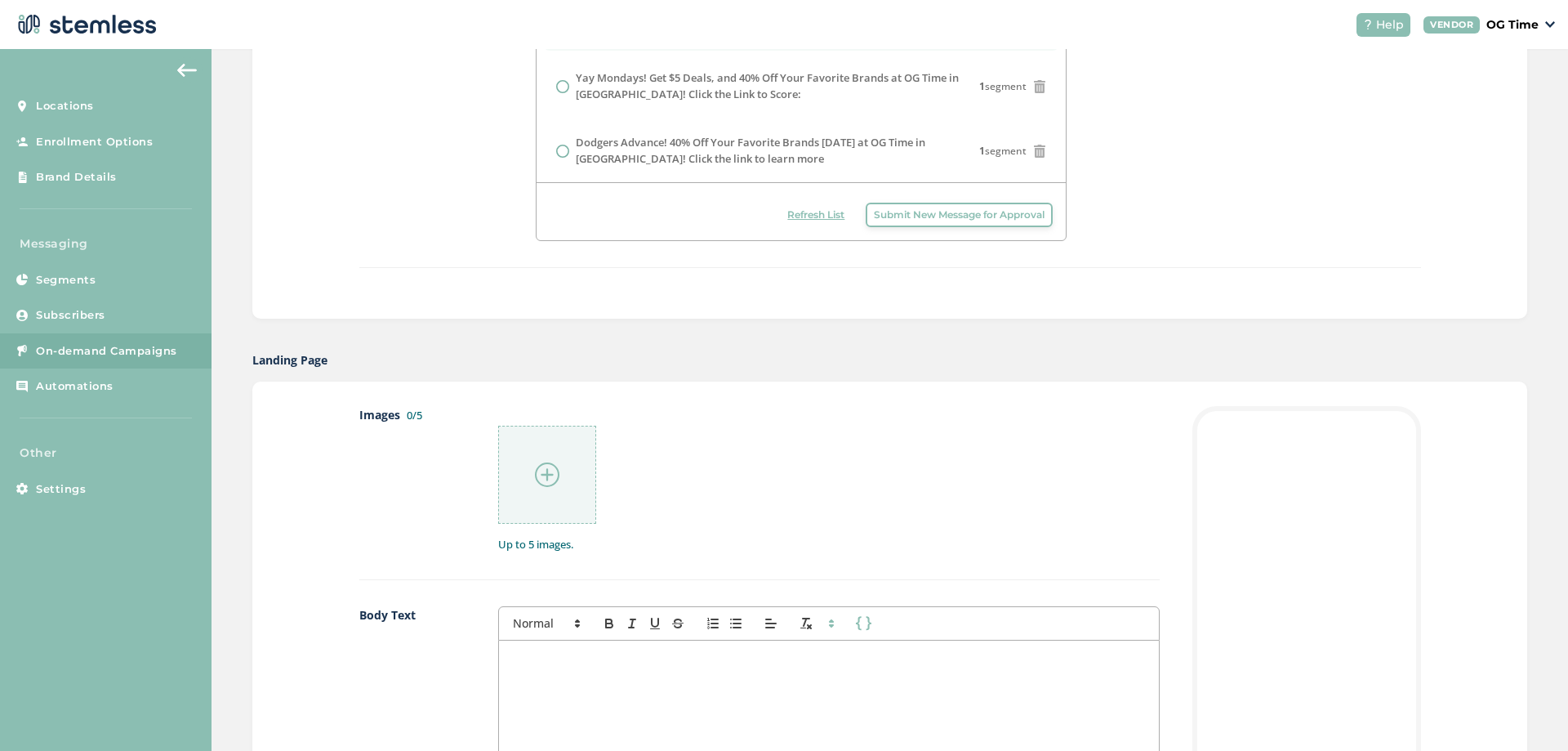
scroll to position [817, 0]
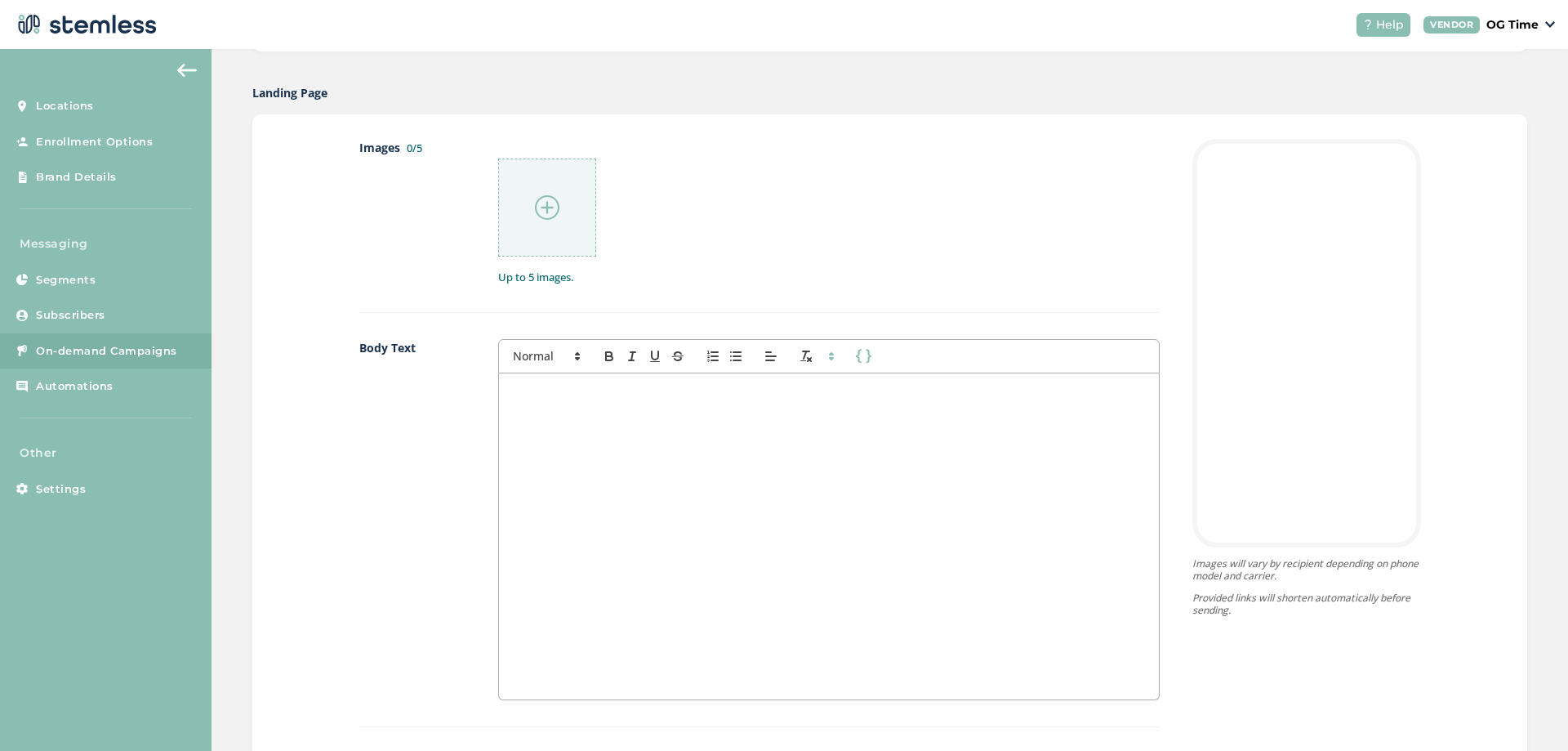
click at [551, 428] on div at bounding box center [828, 536] width 660 height 326
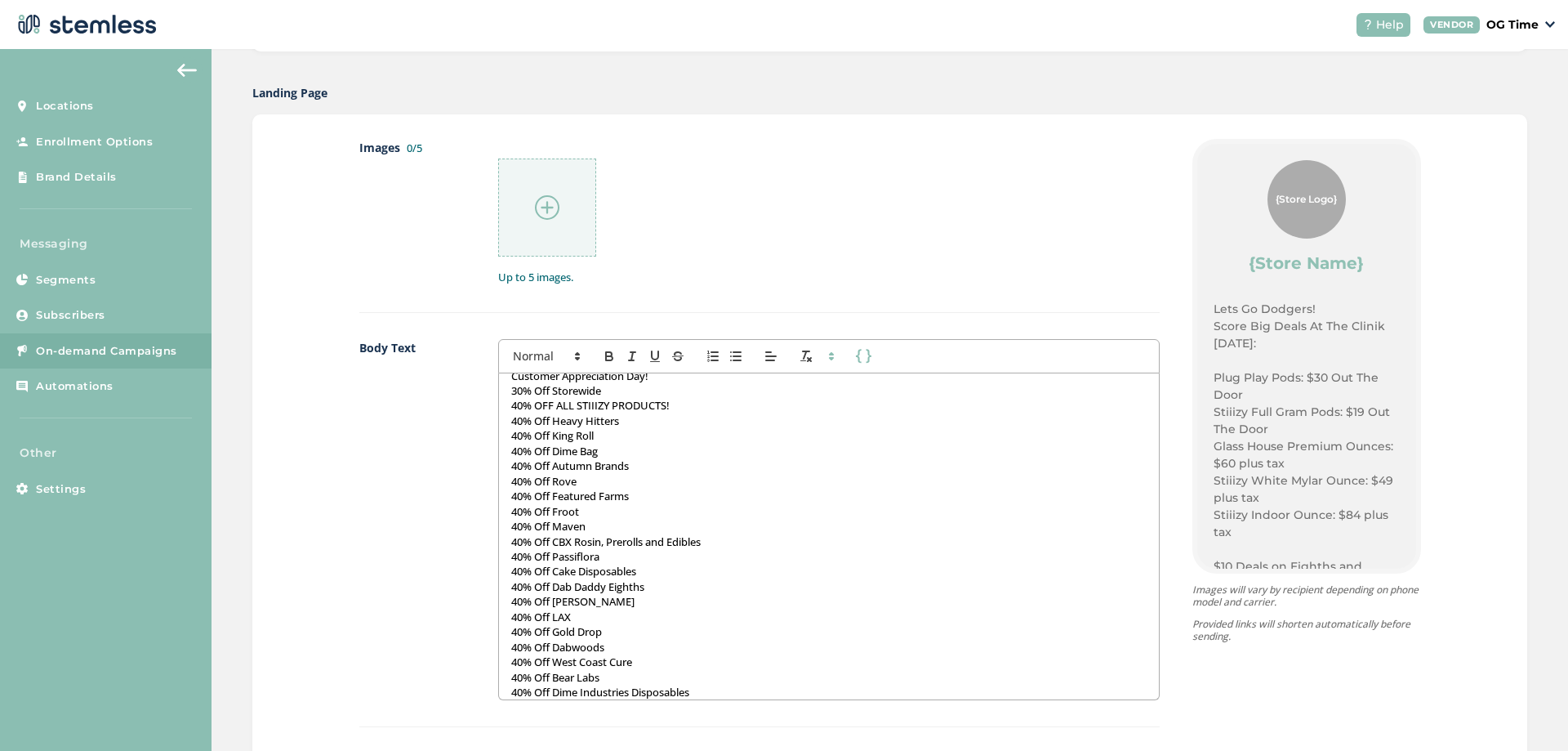
click at [540, 212] on img at bounding box center [546, 207] width 24 height 24
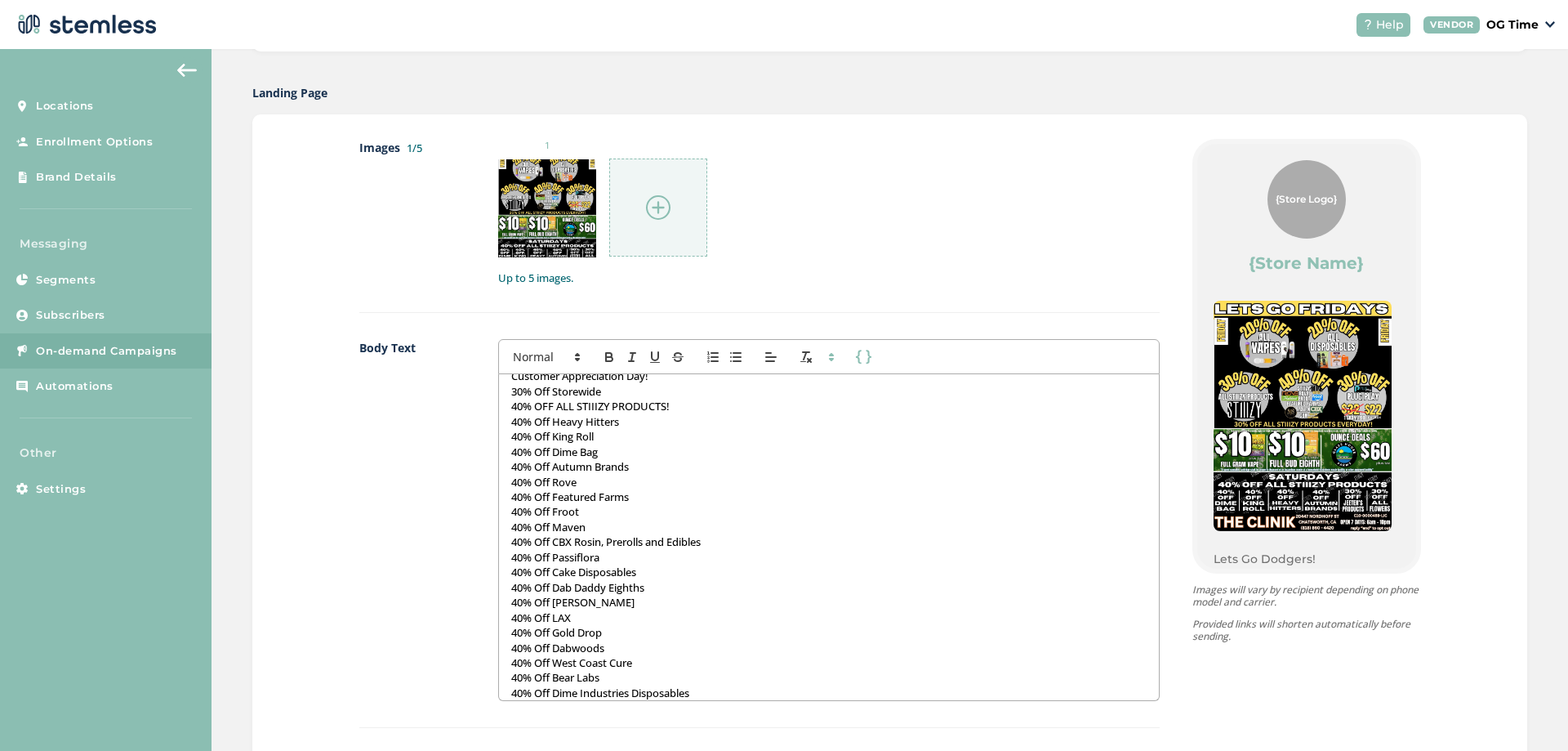
click at [646, 208] on img at bounding box center [658, 207] width 24 height 24
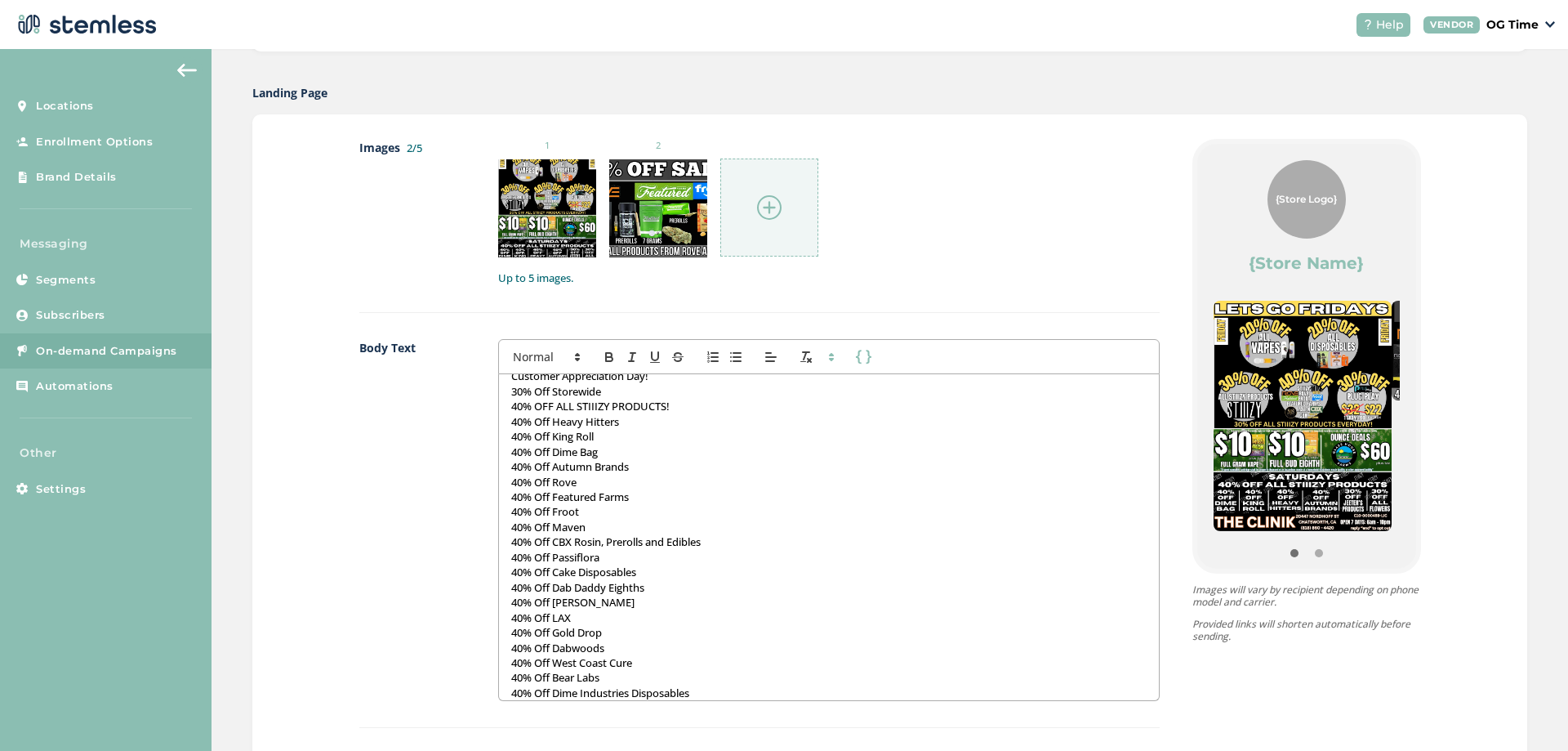
click at [757, 218] on img at bounding box center [769, 207] width 24 height 24
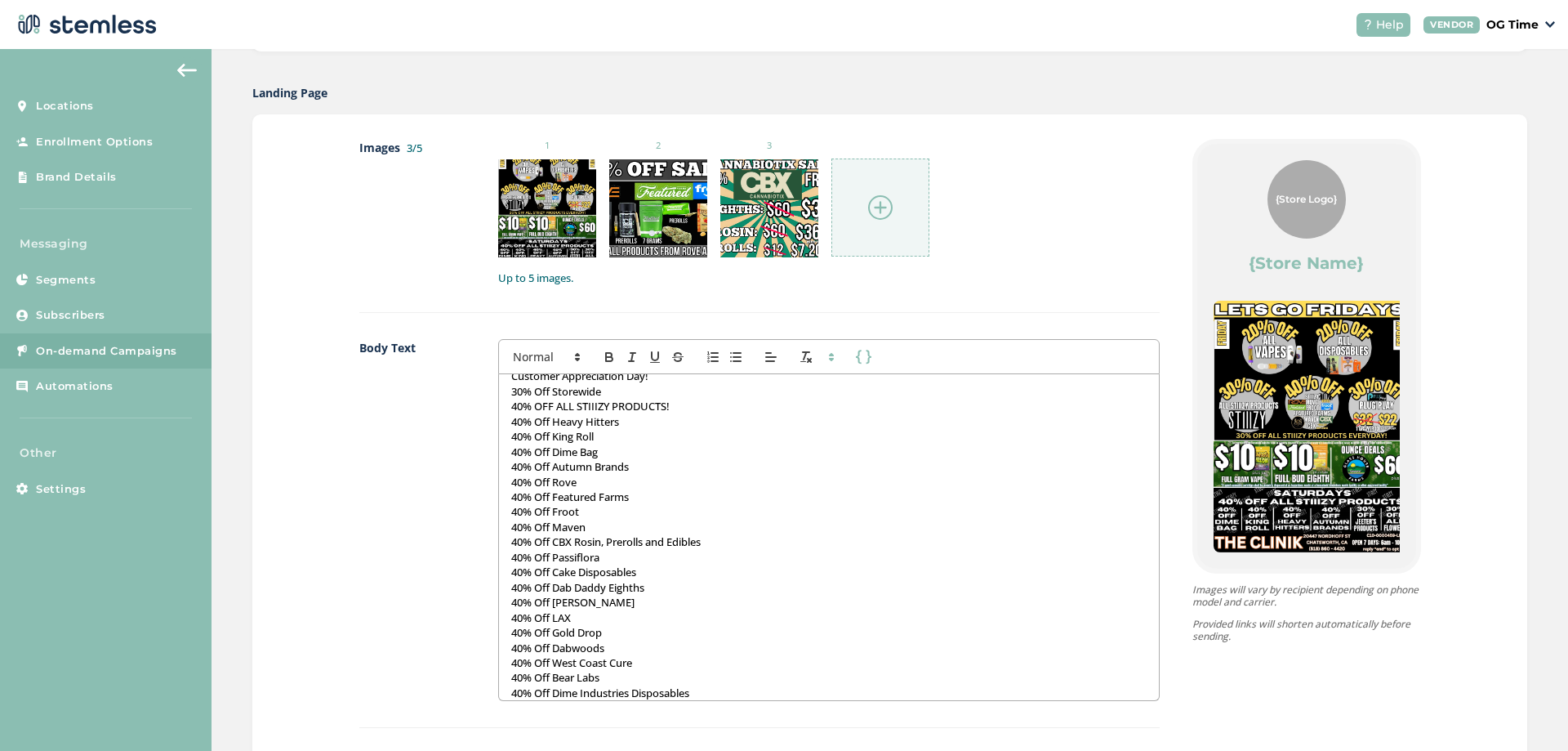
click at [877, 199] on img at bounding box center [879, 207] width 24 height 24
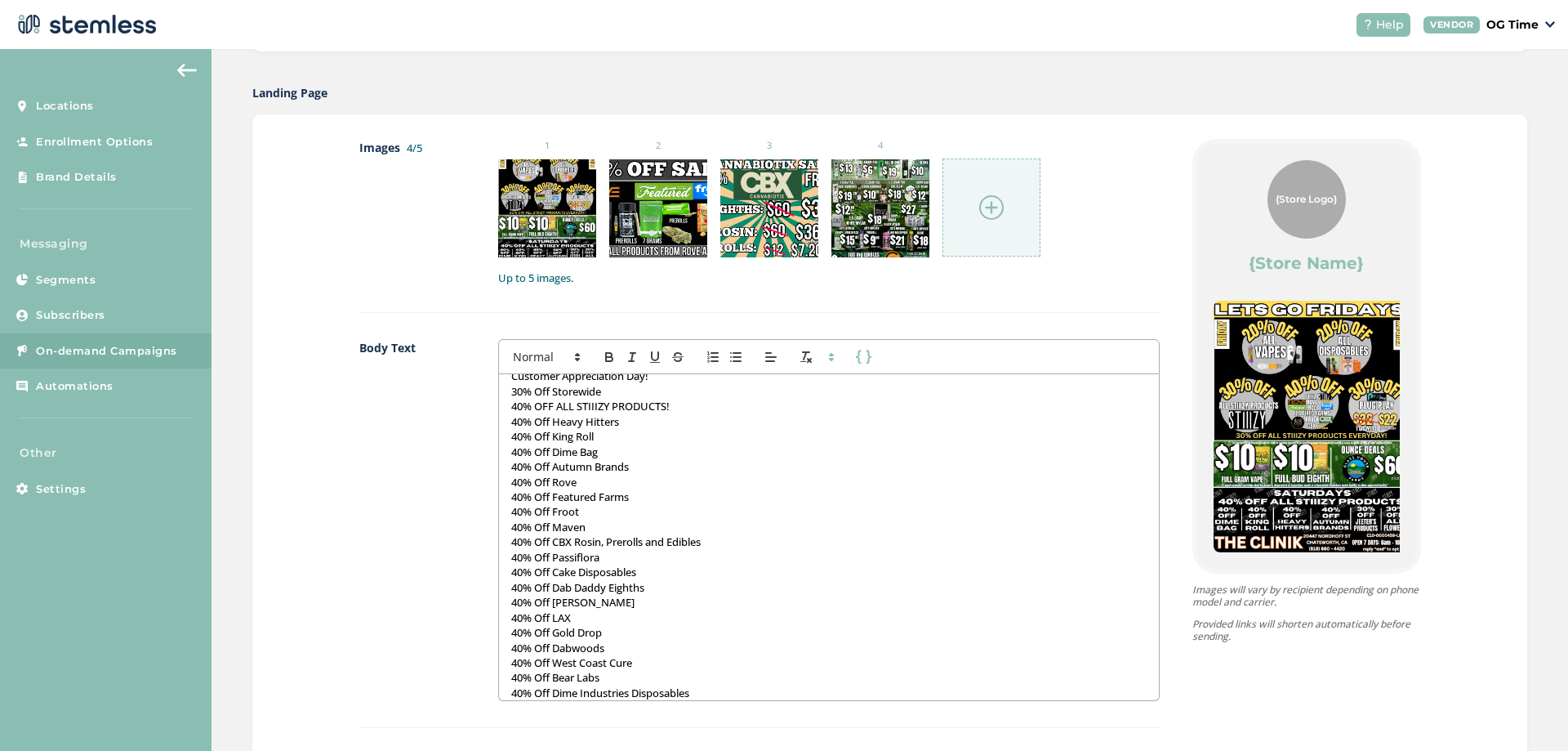
click at [981, 213] on img at bounding box center [991, 207] width 24 height 24
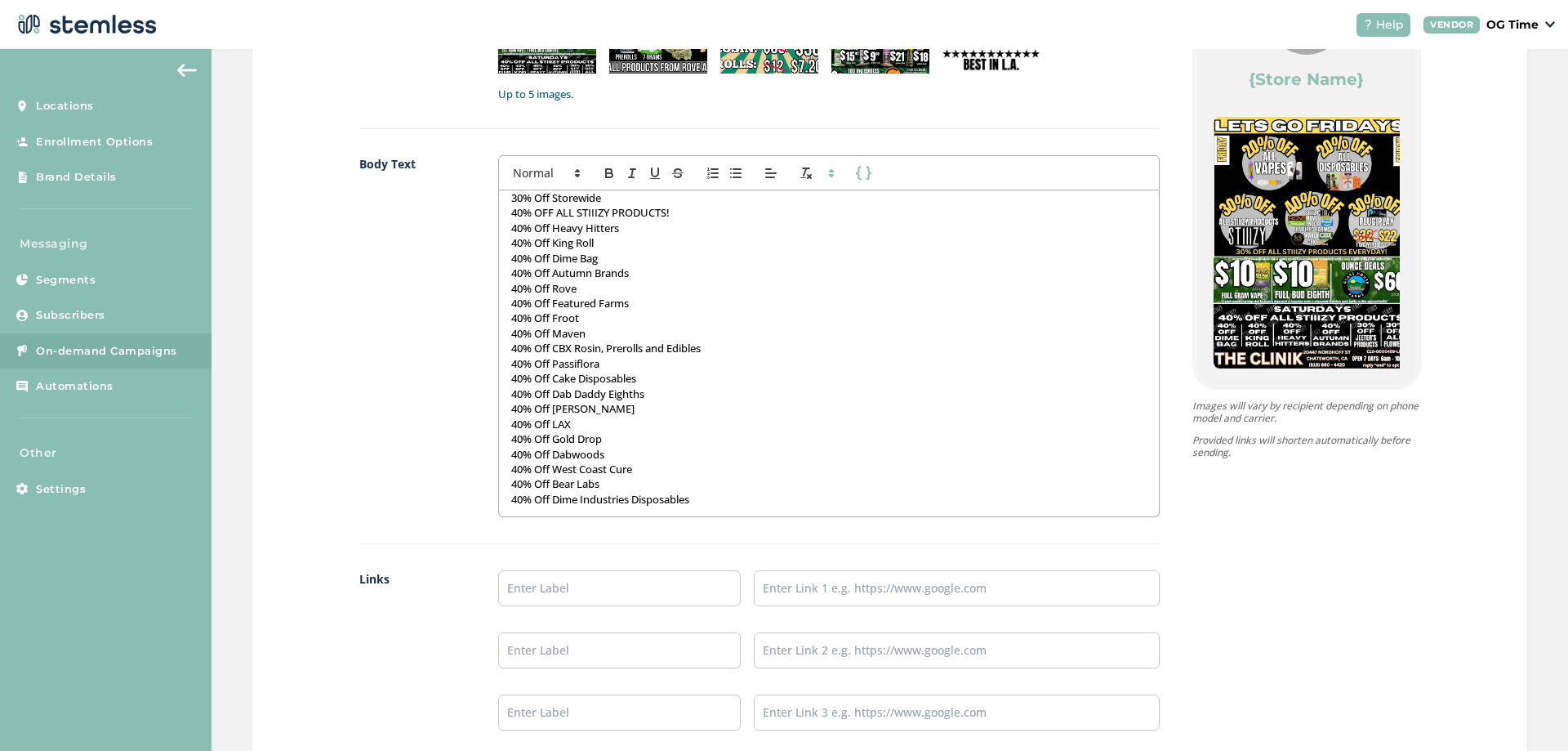
scroll to position [1144, 0]
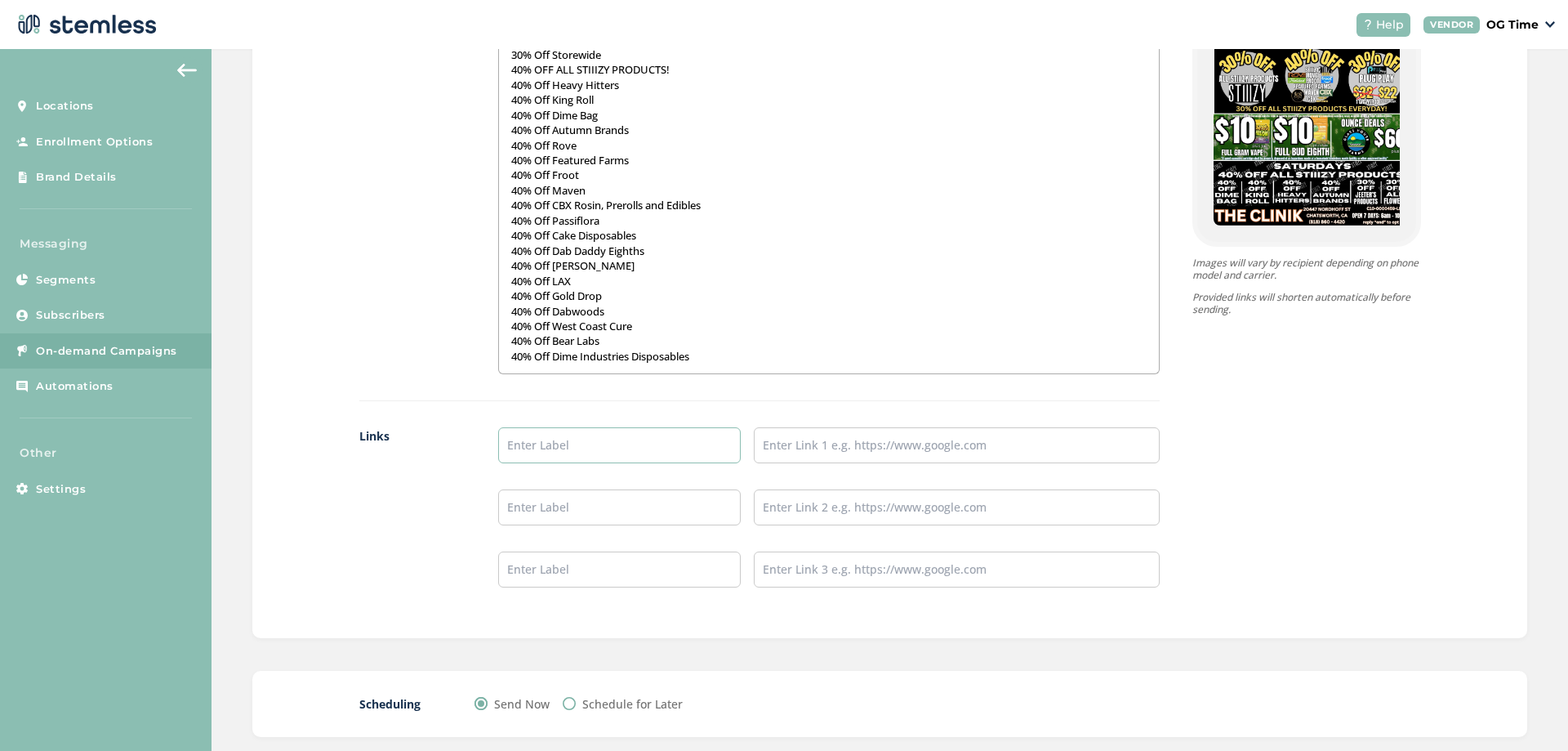
click at [580, 432] on input "text" at bounding box center [619, 445] width 243 height 36
type input "Online Menu"
click at [838, 448] on input "text" at bounding box center [956, 445] width 405 height 36
type input "[URL][DOMAIN_NAME]"
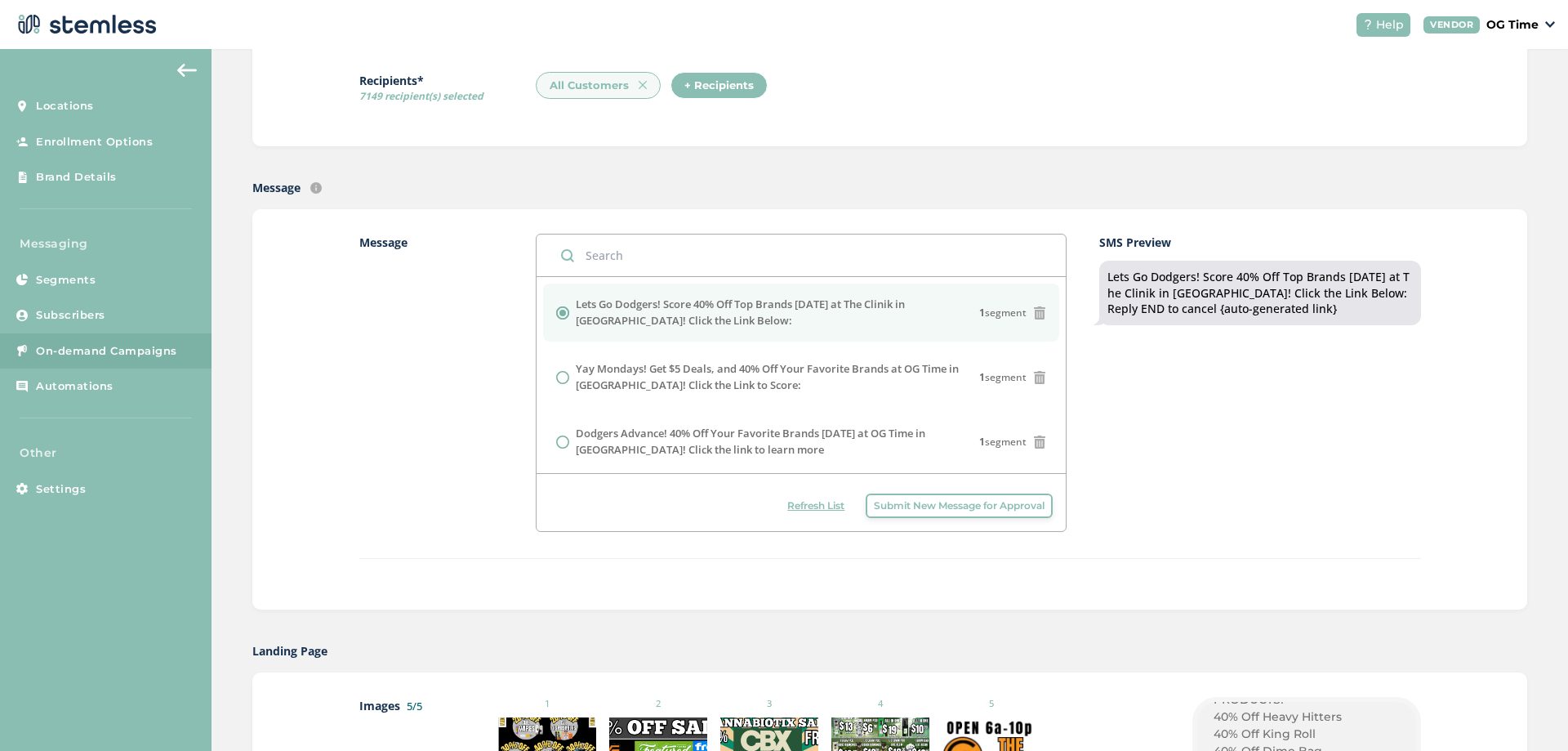
scroll to position [0, 0]
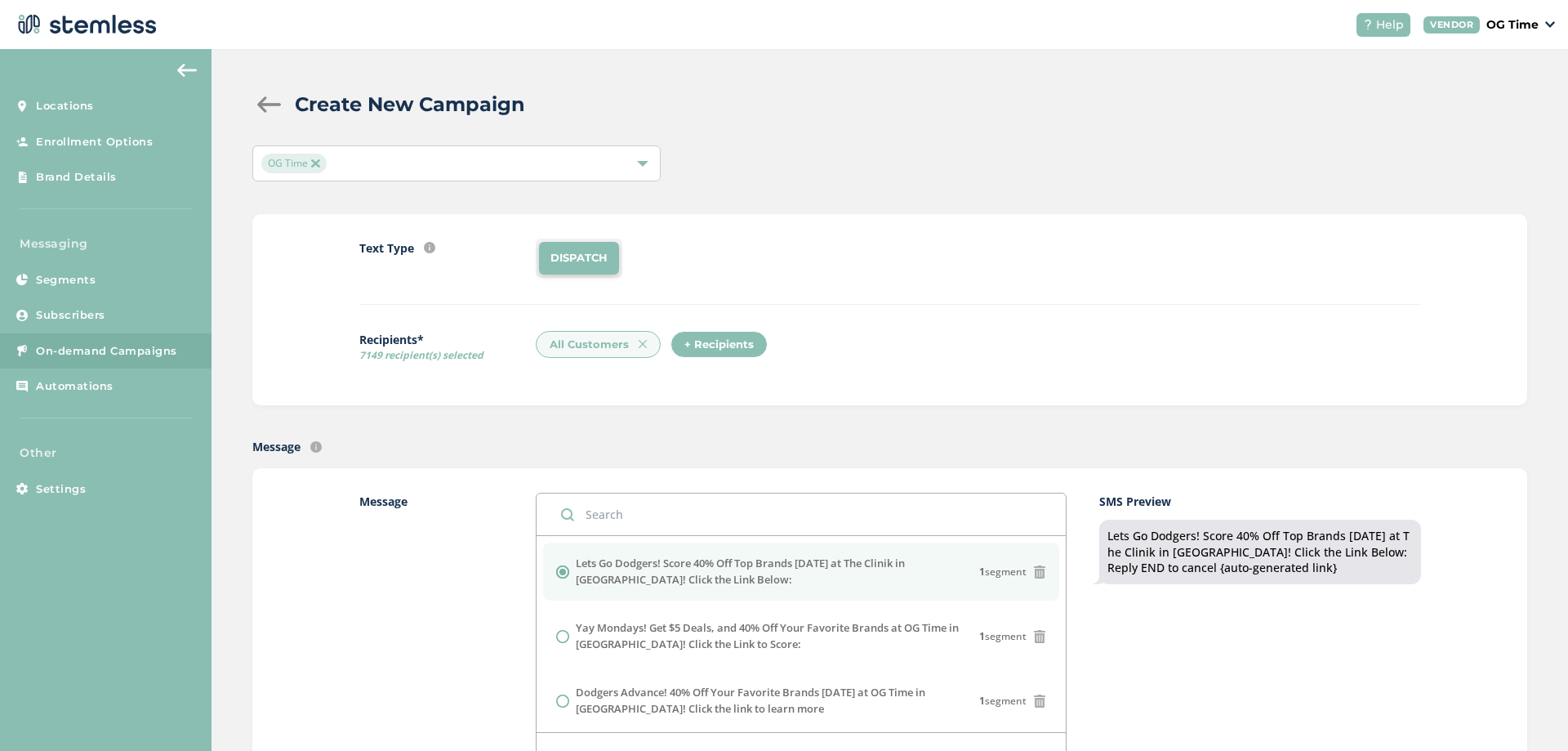
click at [314, 163] on img at bounding box center [315, 163] width 8 height 8
click at [332, 162] on span "Select Locations" at bounding box center [305, 162] width 87 height 16
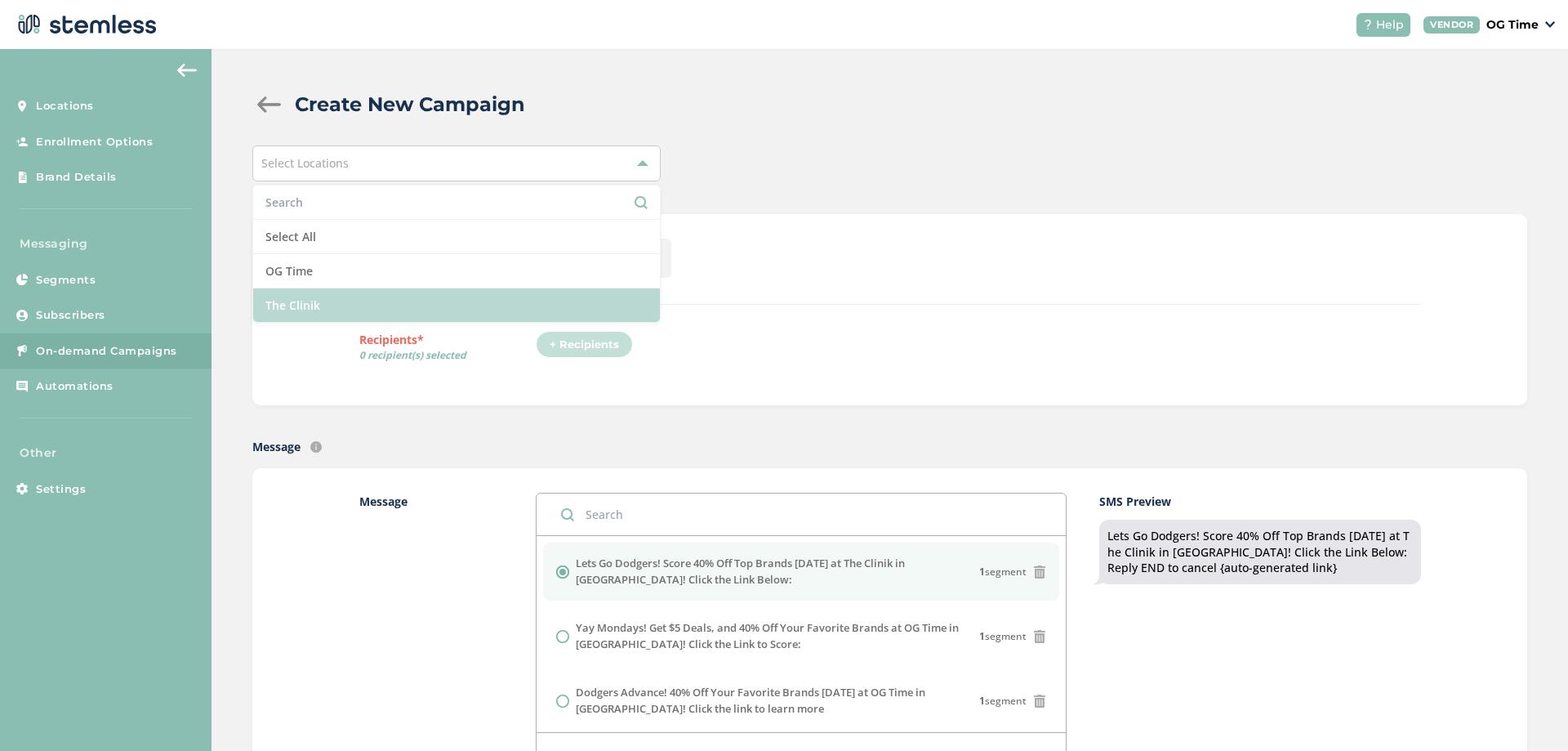
click at [307, 294] on li "The Clinik" at bounding box center [457, 305] width 407 height 33
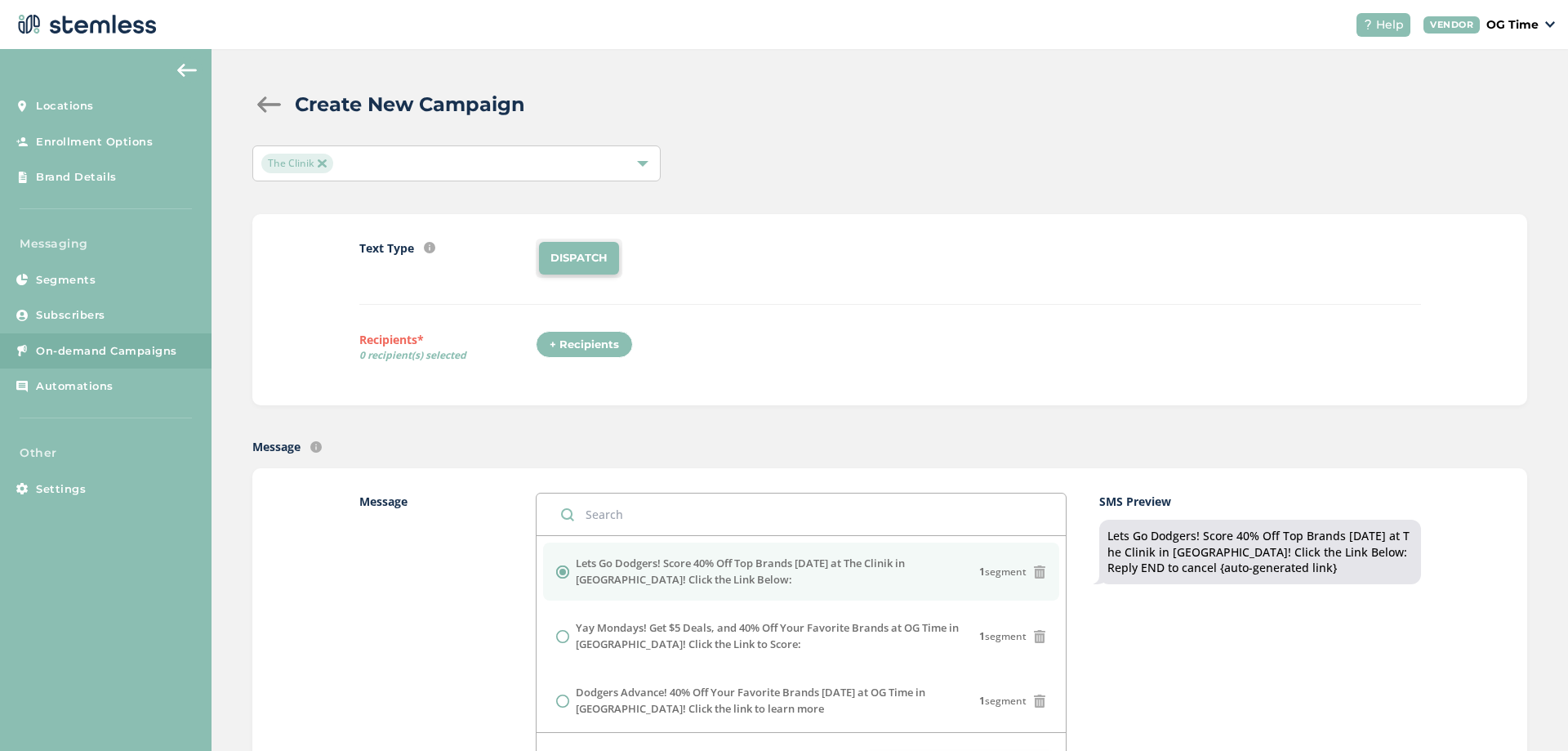
click at [554, 343] on div "+ Recipients" at bounding box center [584, 344] width 97 height 28
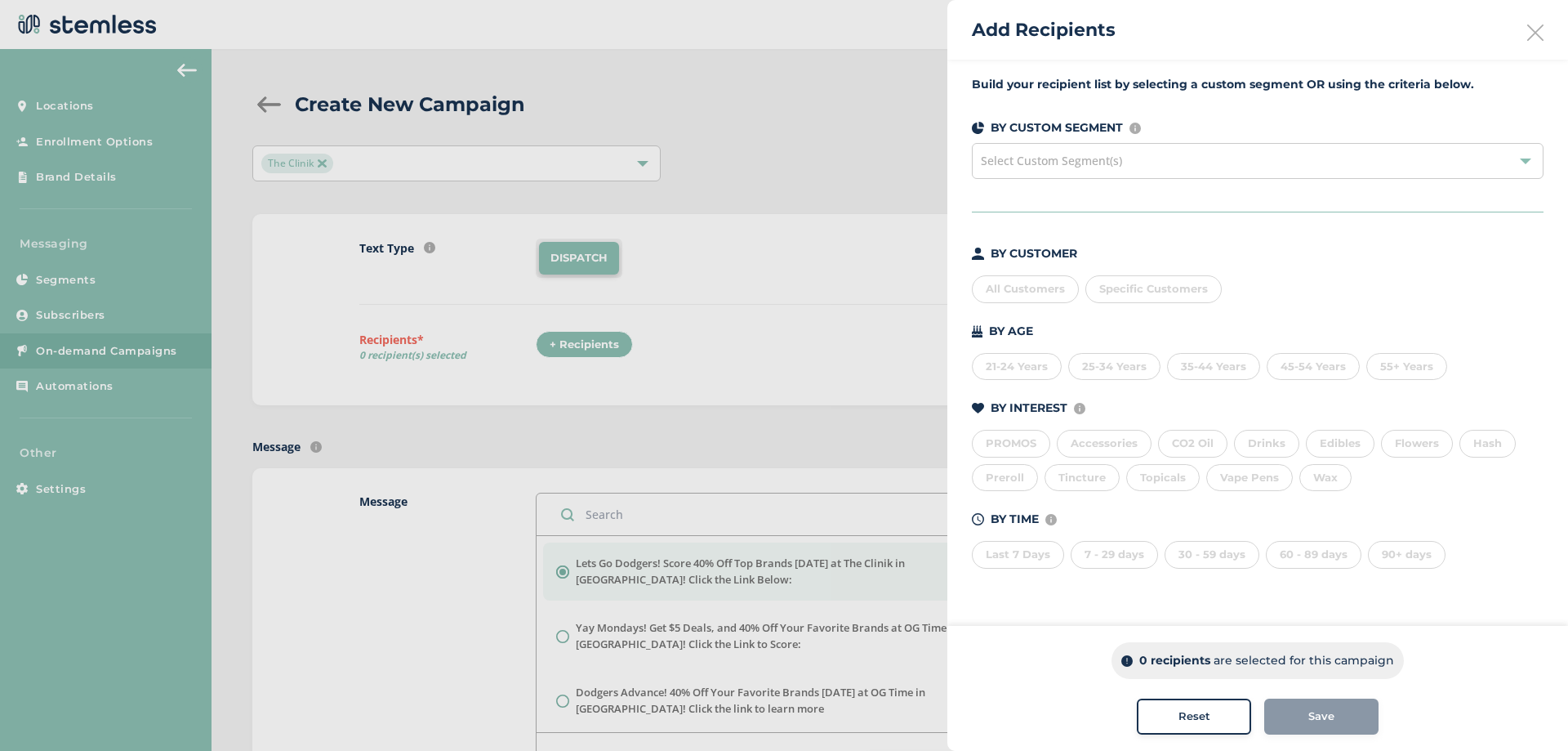
click at [1014, 282] on div "All Customers" at bounding box center [1025, 289] width 107 height 28
click at [1330, 718] on span "Save" at bounding box center [1320, 717] width 26 height 17
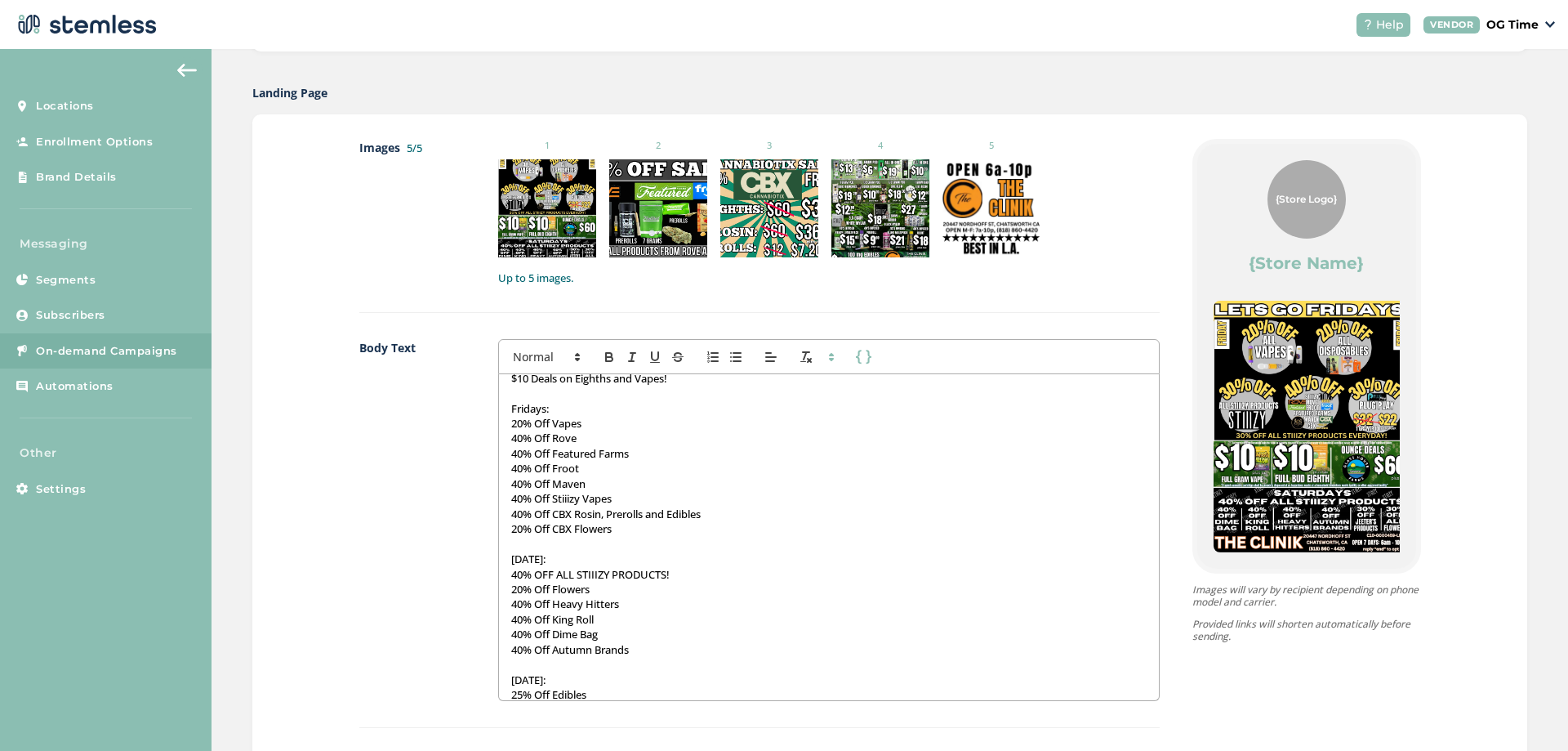
click at [1299, 212] on div "{Store Logo}" at bounding box center [1307, 199] width 79 height 79
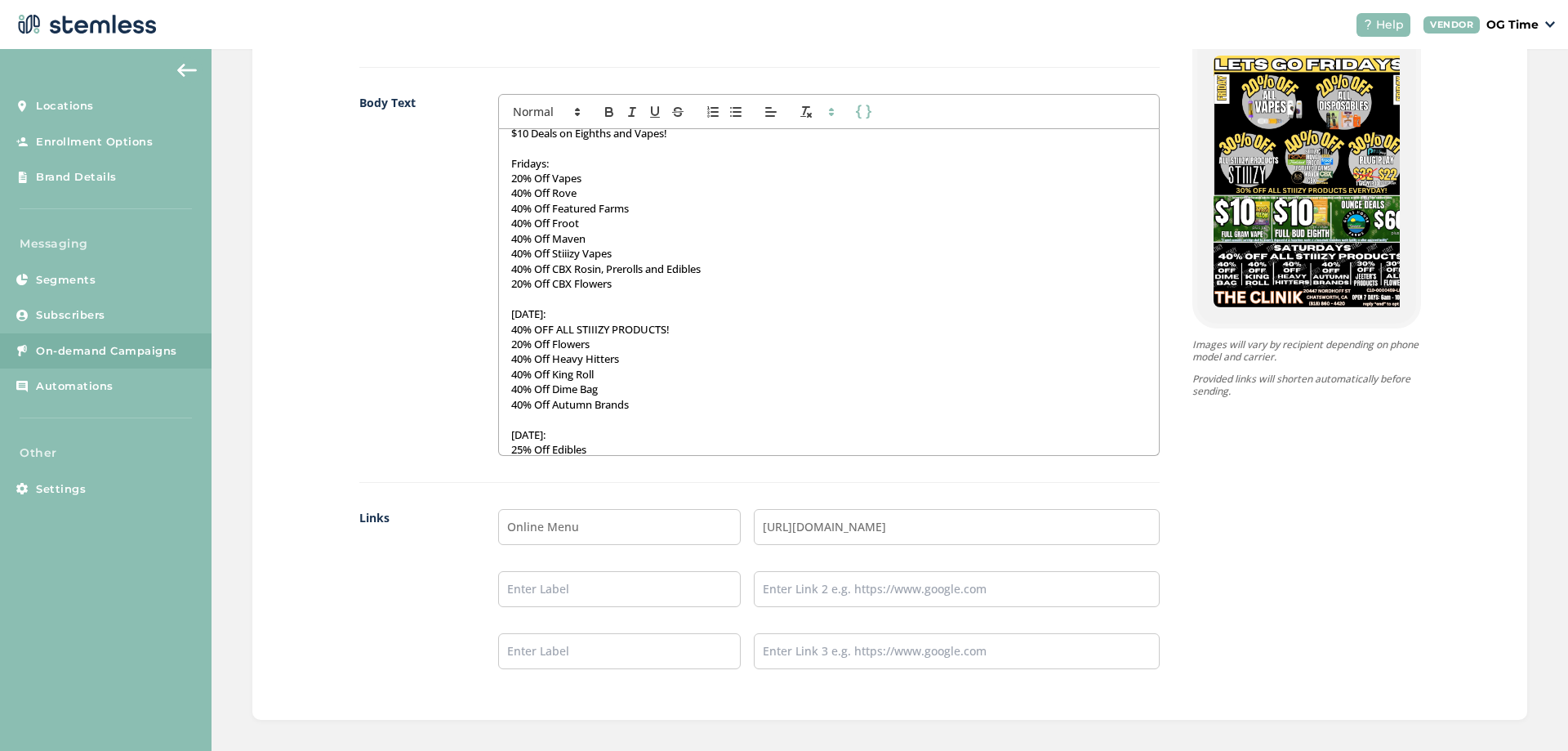
scroll to position [1321, 0]
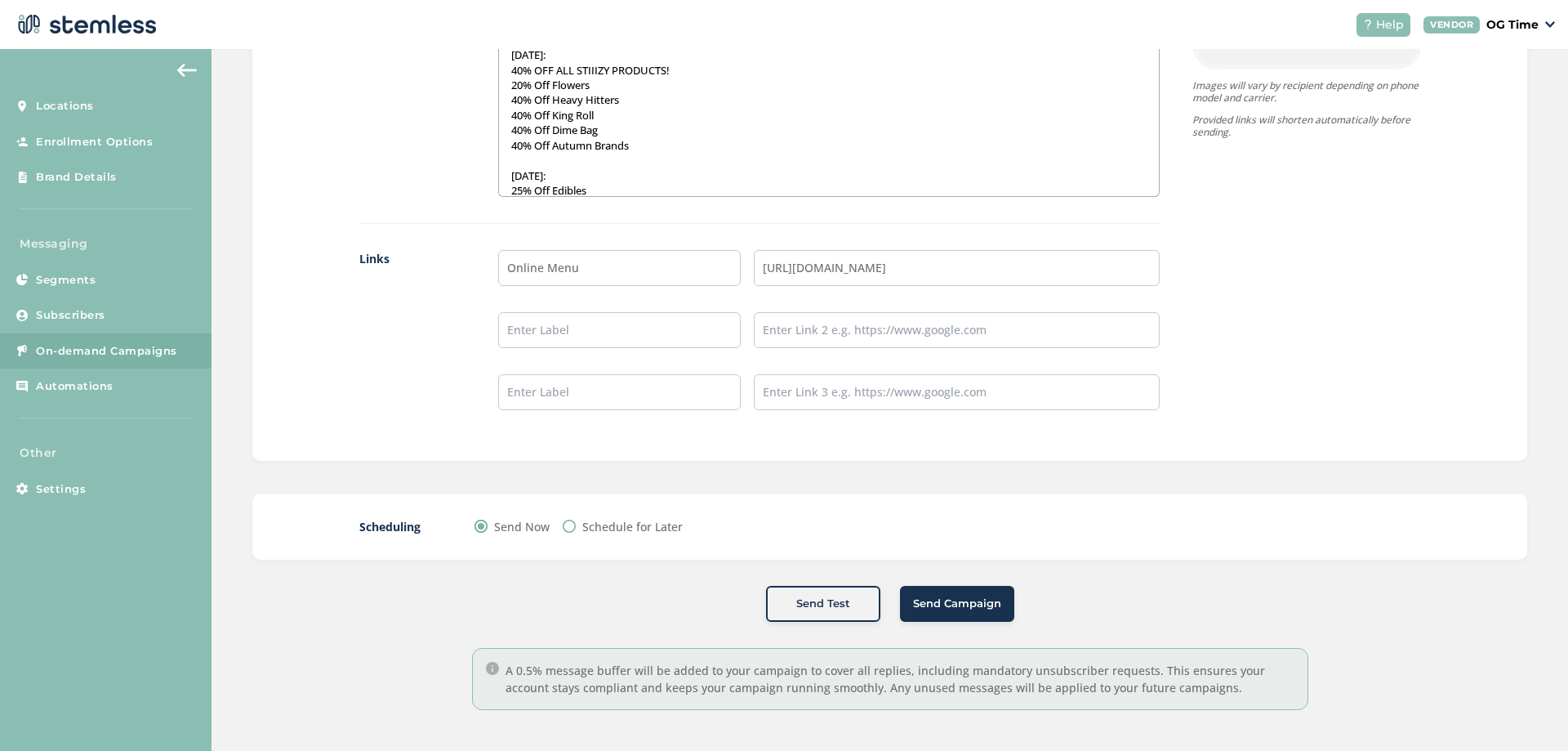
click at [951, 598] on span "Send Campaign" at bounding box center [956, 604] width 88 height 17
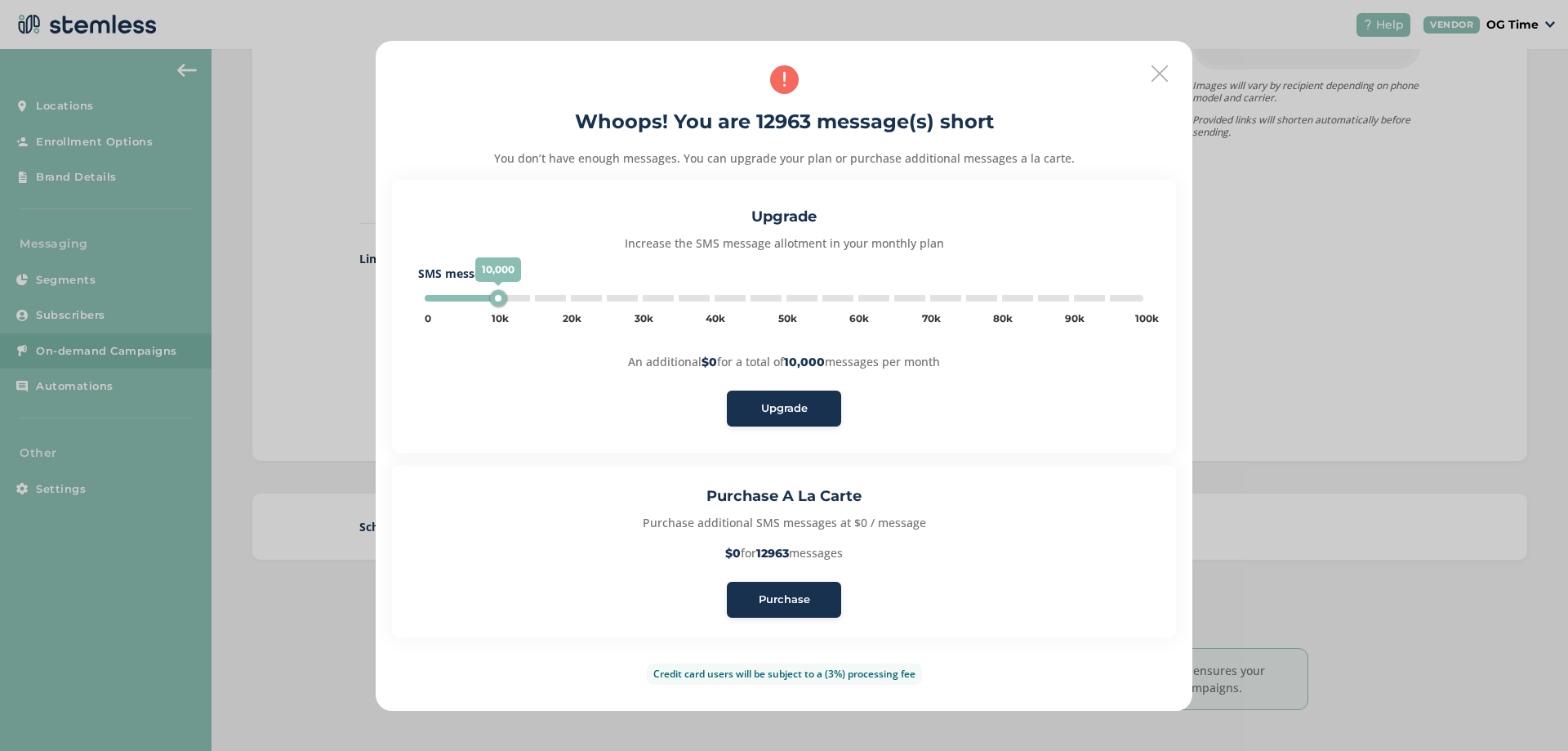
type input "15000"
click at [802, 596] on span "Purchase" at bounding box center [784, 600] width 51 height 17
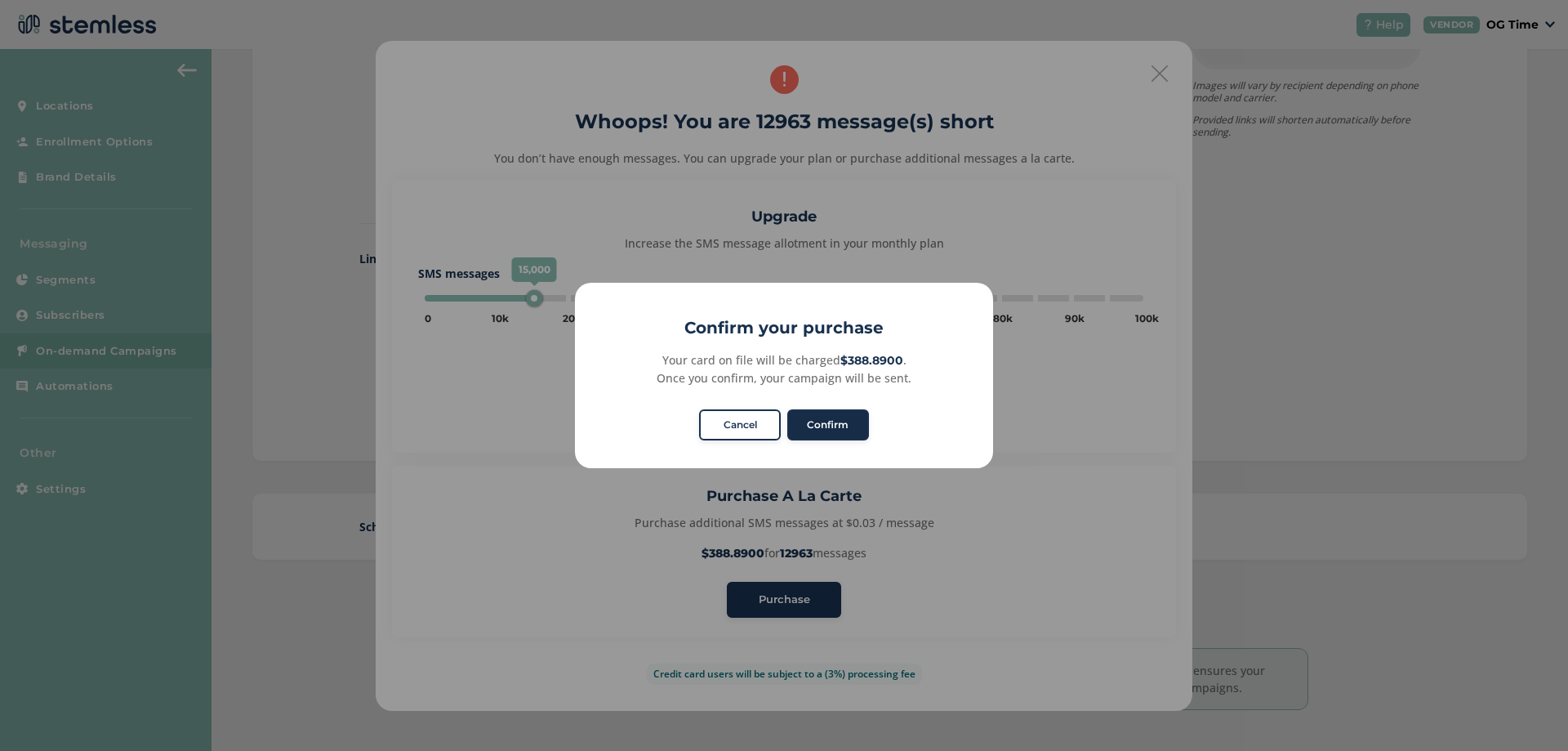
click at [816, 413] on button "Confirm" at bounding box center [828, 424] width 82 height 31
